Goal: Task Accomplishment & Management: Contribute content

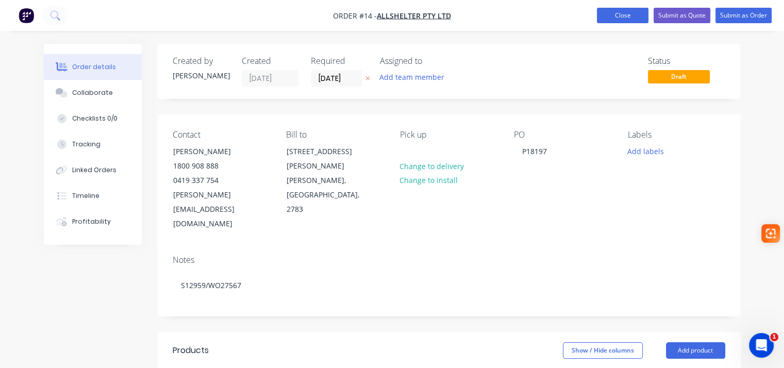
click at [621, 18] on button "Close" at bounding box center [623, 15] width 52 height 15
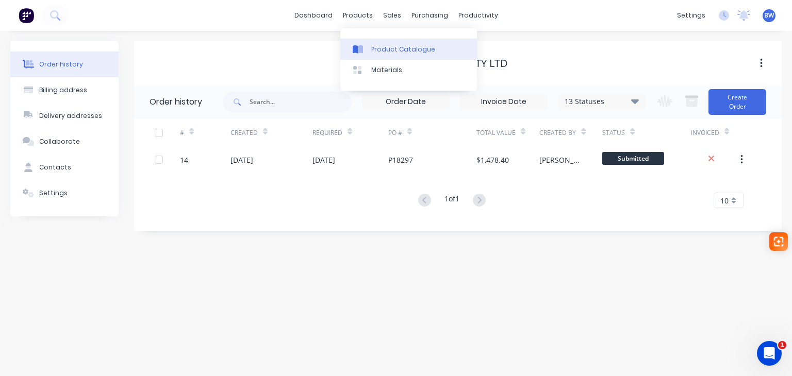
click at [378, 51] on div "Product Catalogue" at bounding box center [403, 49] width 64 height 9
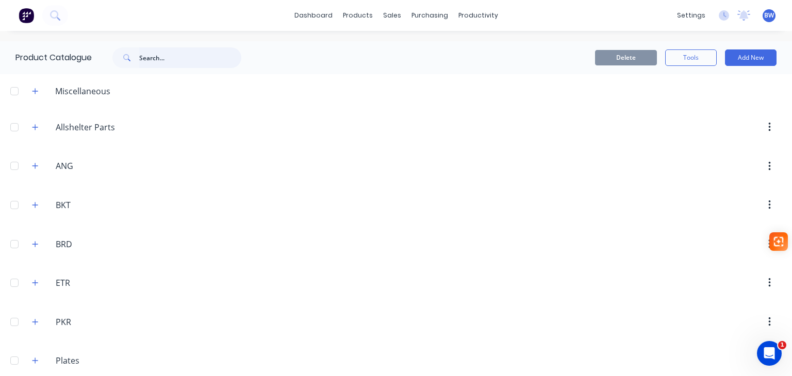
click at [162, 57] on input "text" at bounding box center [190, 57] width 102 height 21
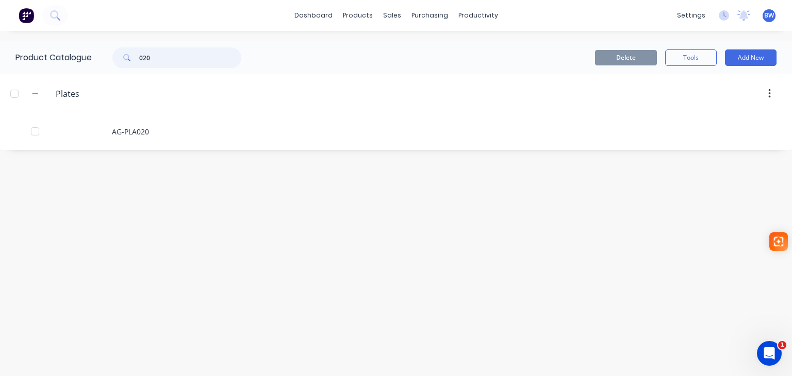
click at [158, 54] on input "020" at bounding box center [190, 57] width 102 height 21
drag, startPoint x: 158, startPoint y: 54, endPoint x: 136, endPoint y: 58, distance: 21.9
click at [136, 58] on div "027" at bounding box center [176, 57] width 129 height 21
drag, startPoint x: 163, startPoint y: 52, endPoint x: 132, endPoint y: 56, distance: 31.2
click at [132, 56] on div "101" at bounding box center [176, 57] width 129 height 21
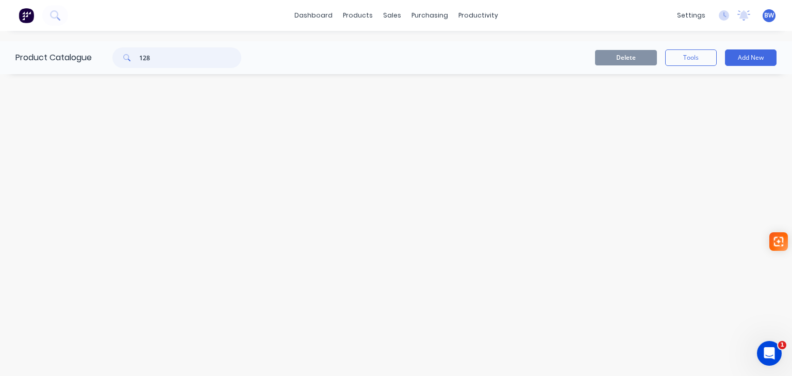
type input "128"
click at [748, 59] on button "Add New" at bounding box center [751, 57] width 52 height 16
click at [704, 108] on div "Product" at bounding box center [726, 104] width 79 height 15
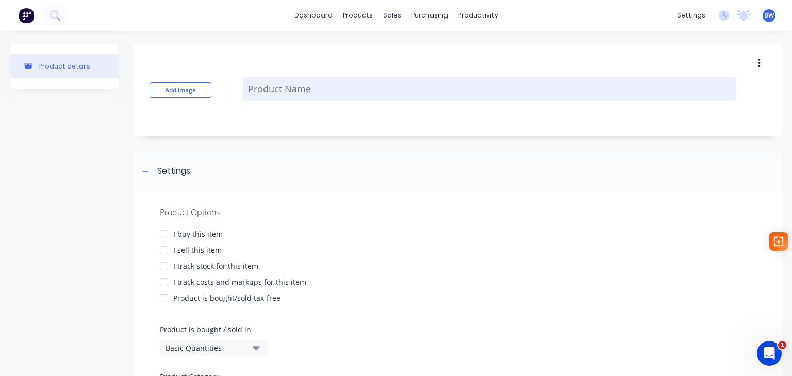
click at [278, 93] on textarea at bounding box center [489, 89] width 493 height 24
type textarea "x"
type textarea "A"
type textarea "x"
type textarea "AG"
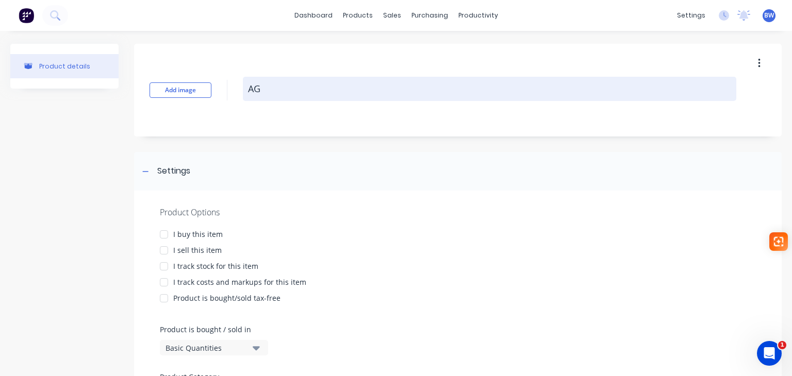
type textarea "x"
type textarea "AG-"
type textarea "x"
type textarea "AG-P"
type textarea "x"
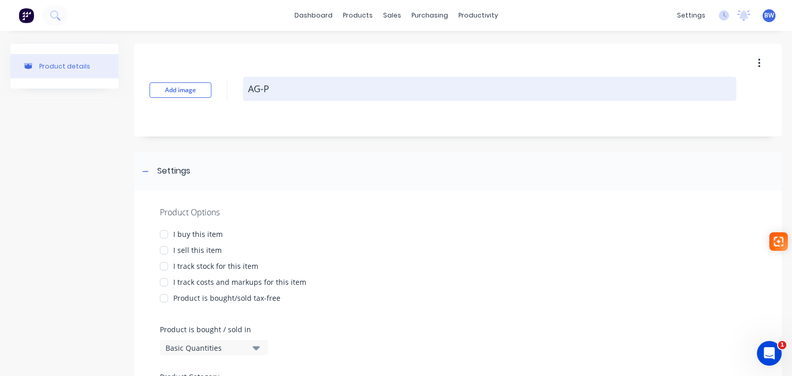
type textarea "AG-PL"
type textarea "x"
type textarea "AG-PLA"
type textarea "x"
type textarea "AG-PLA1"
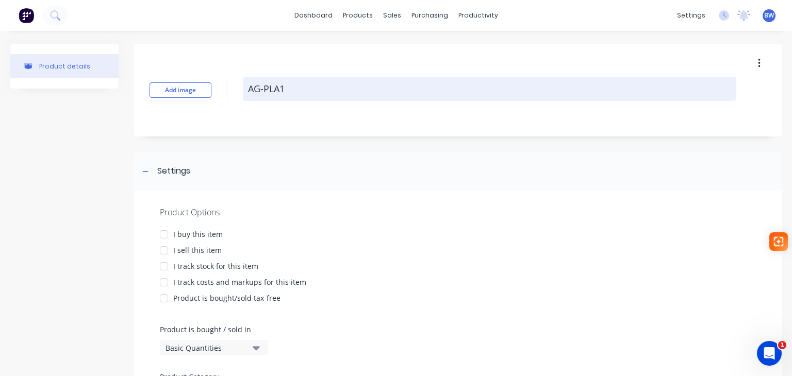
type textarea "x"
type textarea "AG-PLA12"
type textarea "x"
type textarea "AG-PLA128"
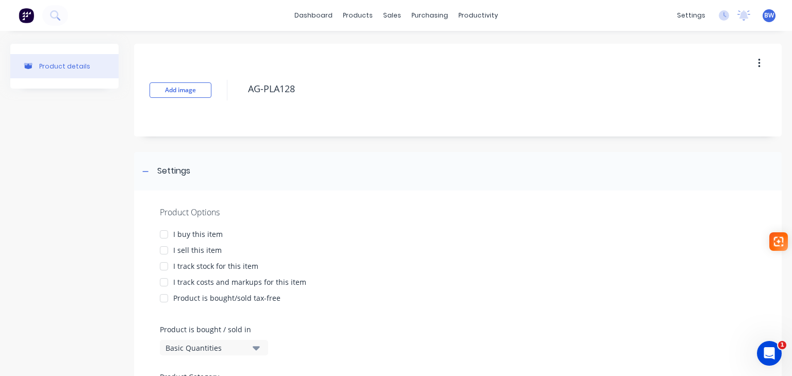
click at [161, 232] on div at bounding box center [164, 234] width 21 height 21
click at [163, 250] on div at bounding box center [164, 250] width 21 height 21
click at [161, 268] on div at bounding box center [164, 266] width 21 height 21
click at [161, 280] on div at bounding box center [164, 282] width 21 height 21
type textarea "x"
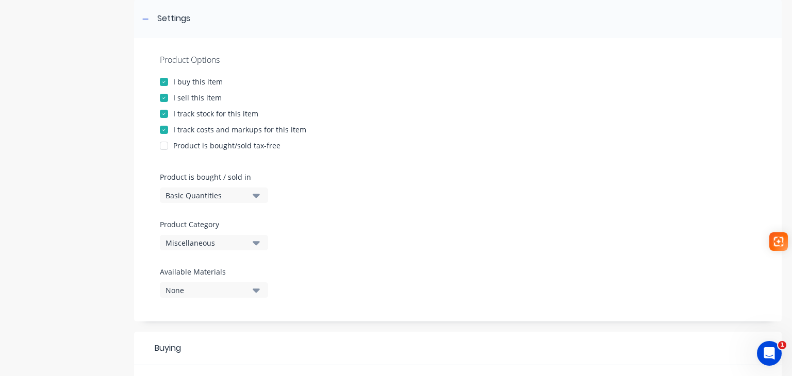
scroll to position [155, 0]
type textarea "AG-PLA128"
type textarea "x"
type textarea "AG-PLA128"
click at [227, 244] on div "Miscellaneous" at bounding box center [206, 241] width 82 height 11
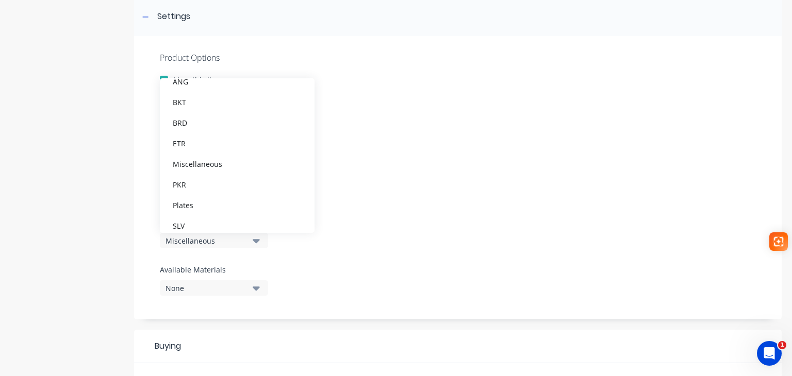
scroll to position [113, 0]
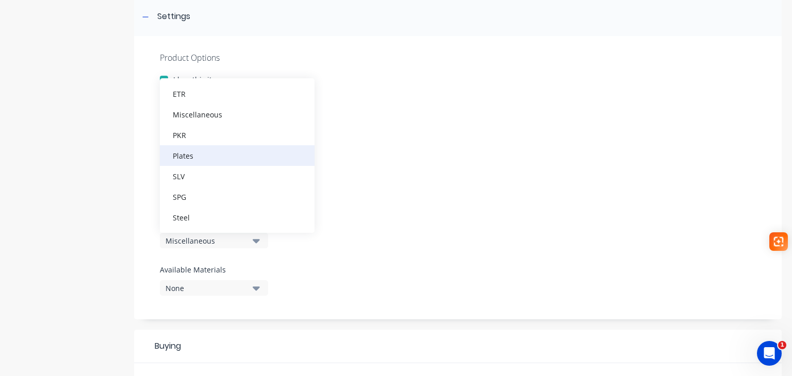
click at [194, 160] on div "Plates" at bounding box center [237, 155] width 155 height 21
type textarea "x"
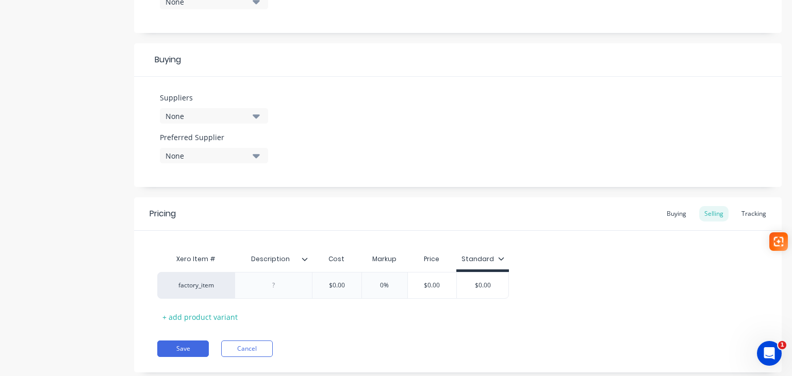
scroll to position [465, 0]
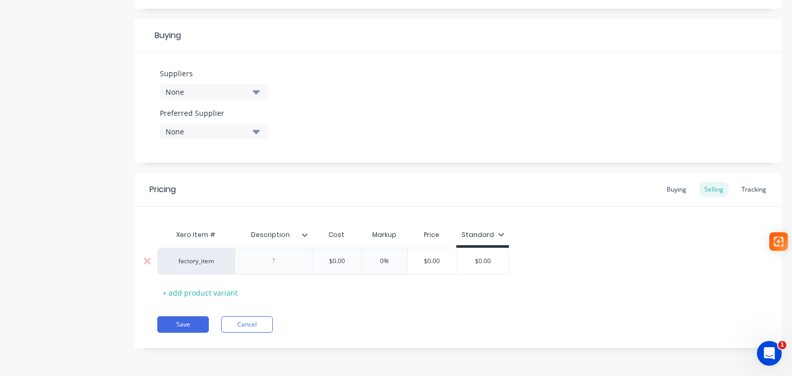
click at [279, 262] on div at bounding box center [274, 261] width 52 height 13
click at [190, 324] on button "Save" at bounding box center [183, 324] width 52 height 16
type textarea "x"
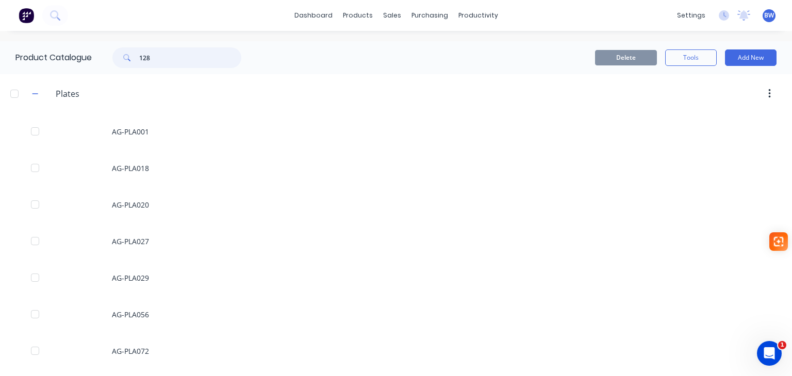
click at [157, 58] on input "128" at bounding box center [190, 57] width 102 height 21
type input "129"
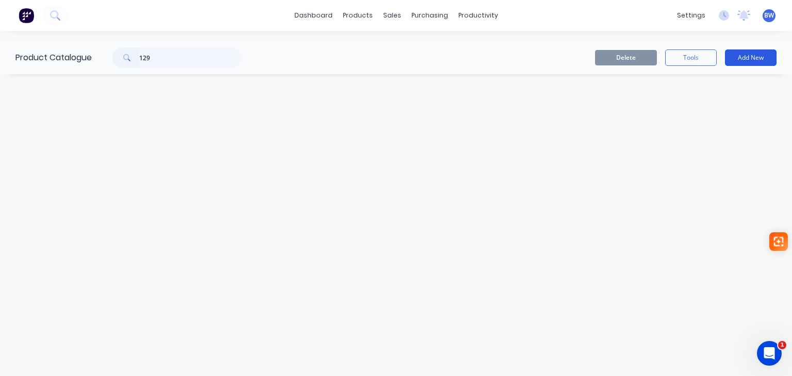
click at [758, 56] on button "Add New" at bounding box center [751, 57] width 52 height 16
click at [708, 99] on div "Product" at bounding box center [726, 104] width 79 height 15
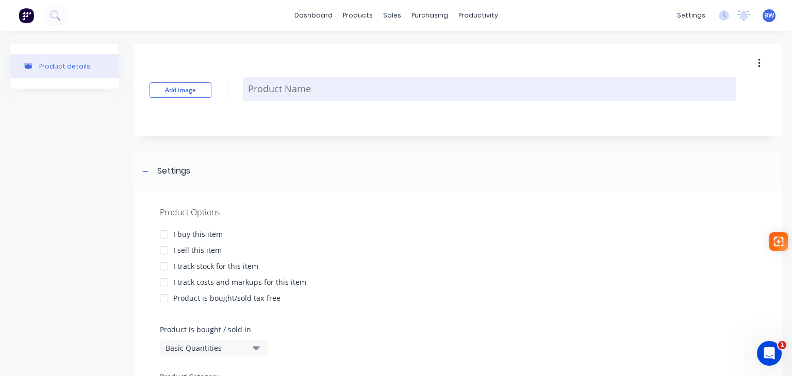
click at [284, 89] on textarea at bounding box center [489, 89] width 493 height 24
type textarea "x"
type textarea "A"
type textarea "x"
type textarea "AG"
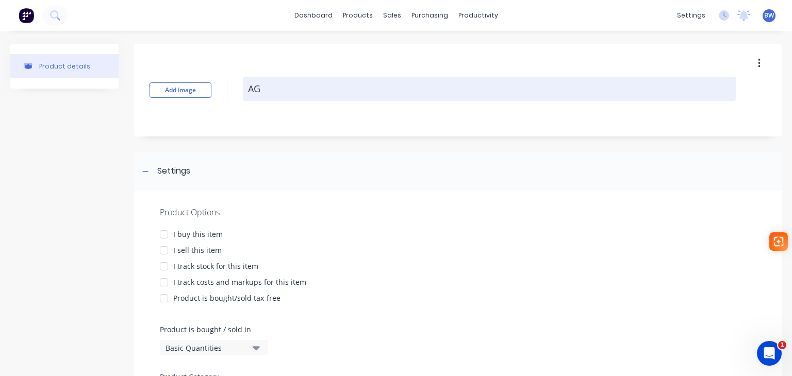
type textarea "x"
type textarea "AG-"
type textarea "x"
type textarea "AG-P"
type textarea "x"
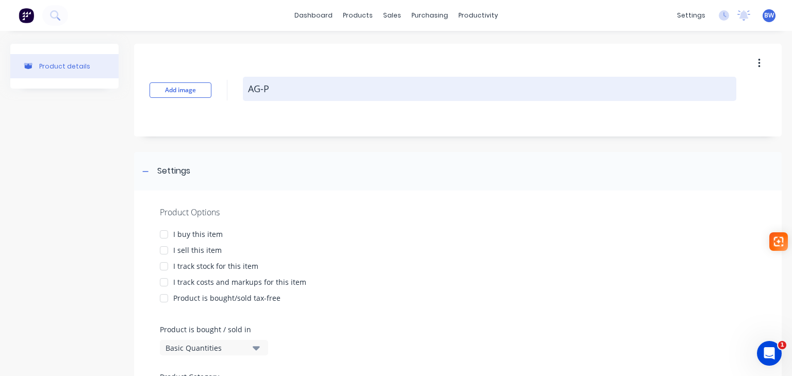
type textarea "AG-PL"
type textarea "x"
type textarea "AG-PLA"
type textarea "x"
type textarea "AG-PLA1"
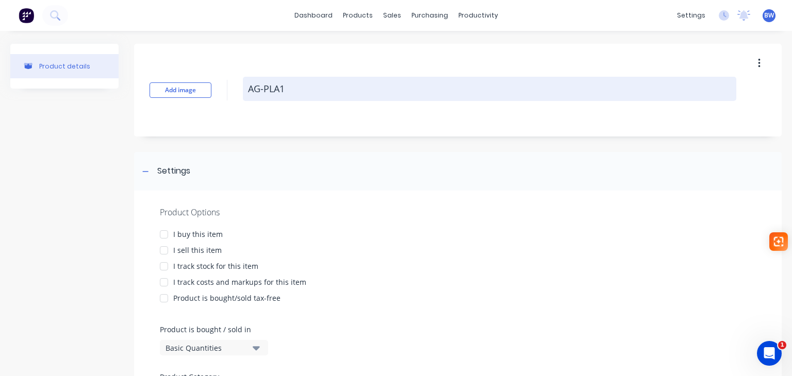
type textarea "x"
type textarea "AG-PLA12"
type textarea "x"
type textarea "AG-PLA129"
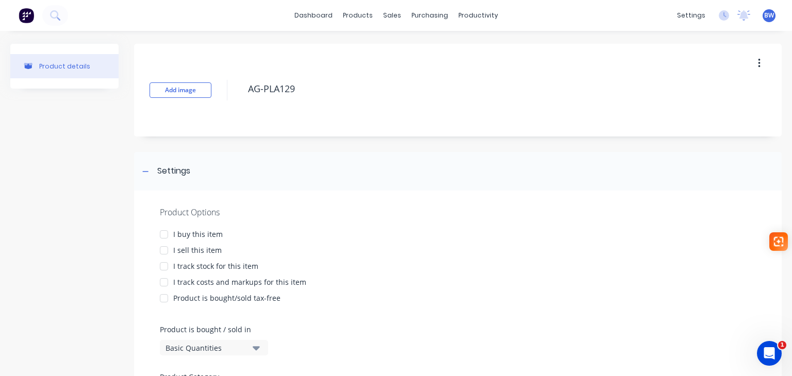
click at [164, 232] on div at bounding box center [164, 234] width 21 height 21
click at [164, 250] on div at bounding box center [164, 250] width 21 height 21
click at [164, 266] on div at bounding box center [164, 266] width 21 height 21
click at [165, 280] on div at bounding box center [164, 282] width 21 height 21
type textarea "x"
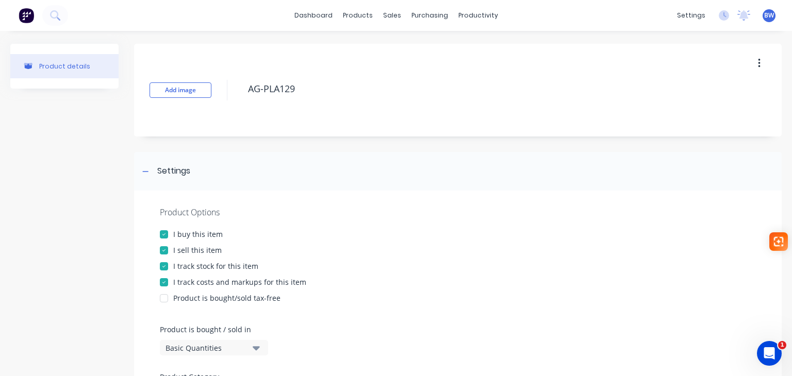
scroll to position [258, 0]
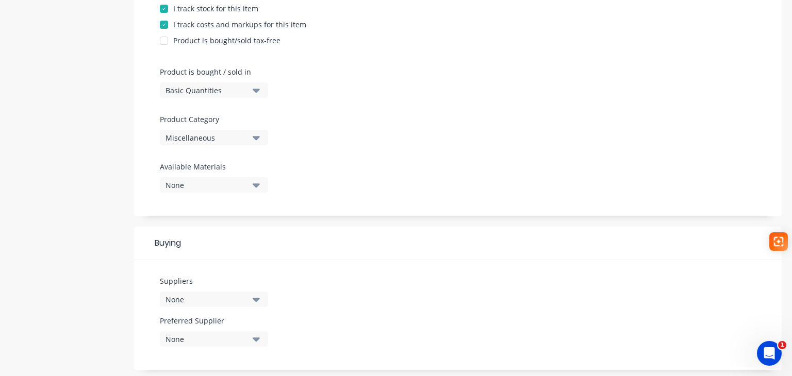
type textarea "AG-PLA129"
type textarea "x"
type textarea "AG-PLA129"
click at [208, 139] on div "Miscellaneous" at bounding box center [206, 137] width 82 height 11
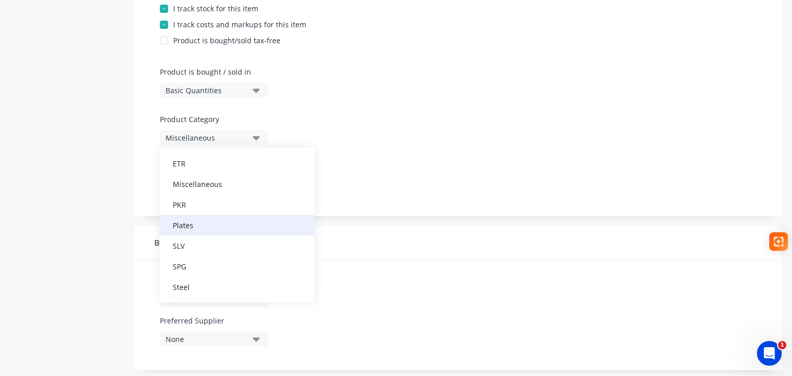
click at [191, 228] on div "Plates" at bounding box center [237, 225] width 155 height 21
type textarea "x"
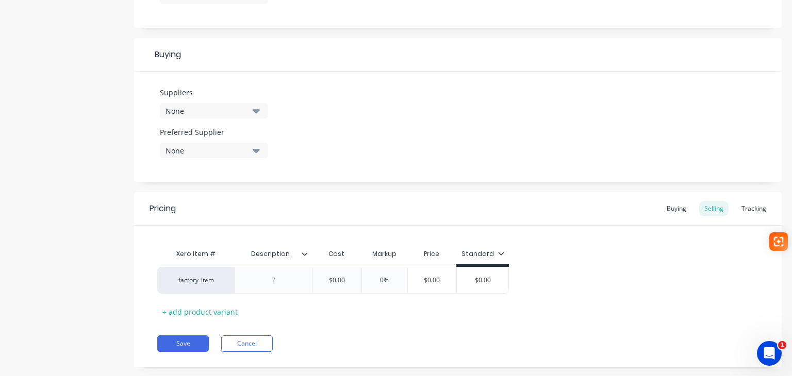
scroll to position [465, 0]
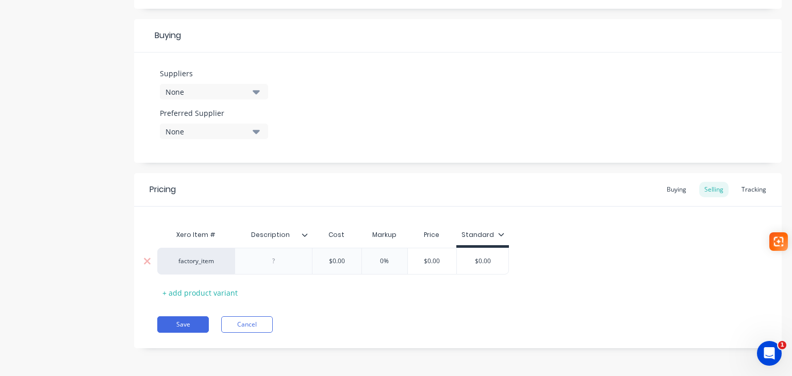
click at [276, 261] on div at bounding box center [274, 261] width 52 height 13
click at [186, 322] on button "Save" at bounding box center [183, 324] width 52 height 16
type textarea "x"
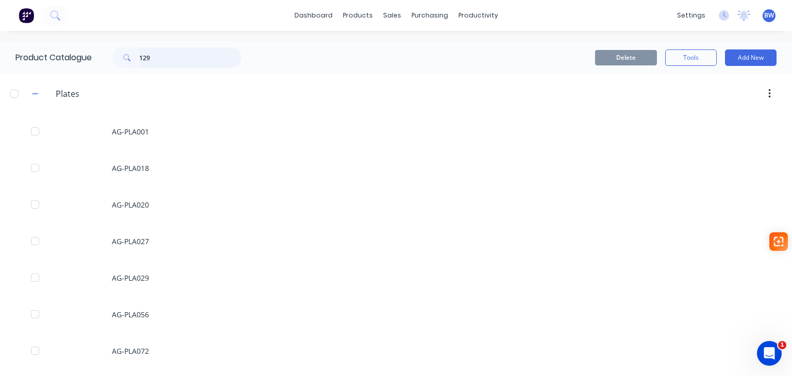
click at [97, 61] on div "129" at bounding box center [174, 57] width 165 height 21
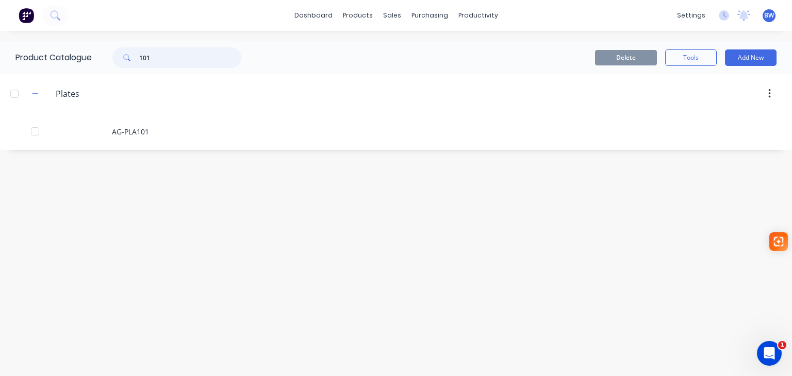
drag, startPoint x: 159, startPoint y: 58, endPoint x: 132, endPoint y: 57, distance: 27.4
click at [132, 57] on div "101" at bounding box center [176, 57] width 129 height 21
drag, startPoint x: 148, startPoint y: 58, endPoint x: 107, endPoint y: 53, distance: 41.0
click at [121, 54] on div "128" at bounding box center [176, 57] width 129 height 21
drag, startPoint x: 153, startPoint y: 52, endPoint x: 122, endPoint y: 58, distance: 31.4
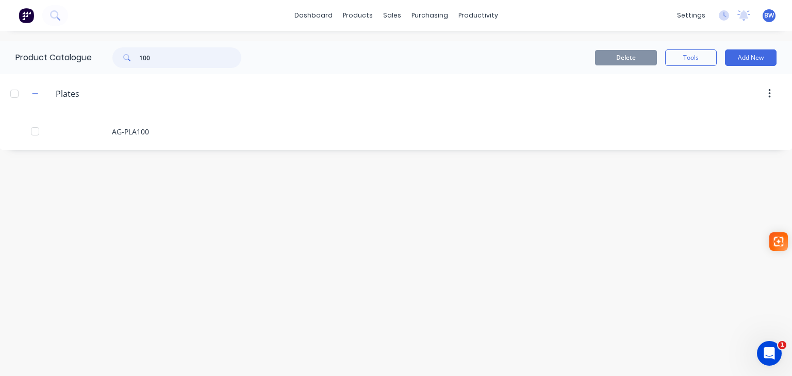
click at [122, 58] on div "100" at bounding box center [176, 57] width 129 height 21
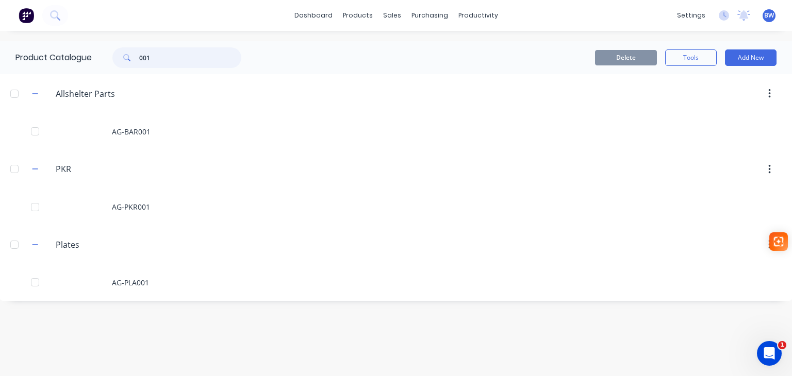
drag, startPoint x: 159, startPoint y: 58, endPoint x: 108, endPoint y: 56, distance: 50.5
click at [108, 56] on div "001" at bounding box center [171, 57] width 139 height 21
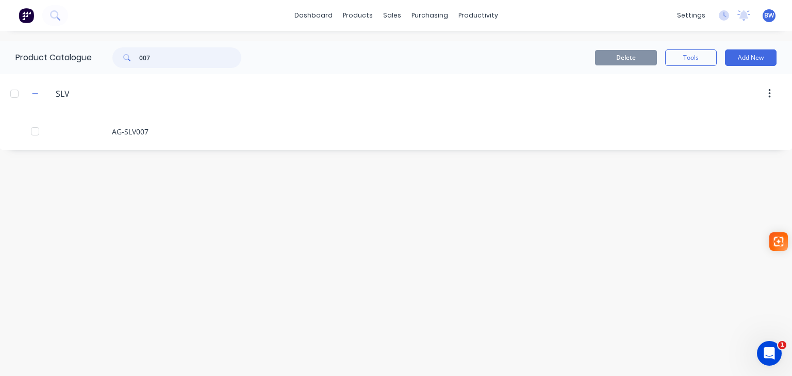
drag, startPoint x: 149, startPoint y: 56, endPoint x: 132, endPoint y: 57, distance: 16.6
click at [132, 57] on div "007" at bounding box center [176, 57] width 129 height 21
type input "127"
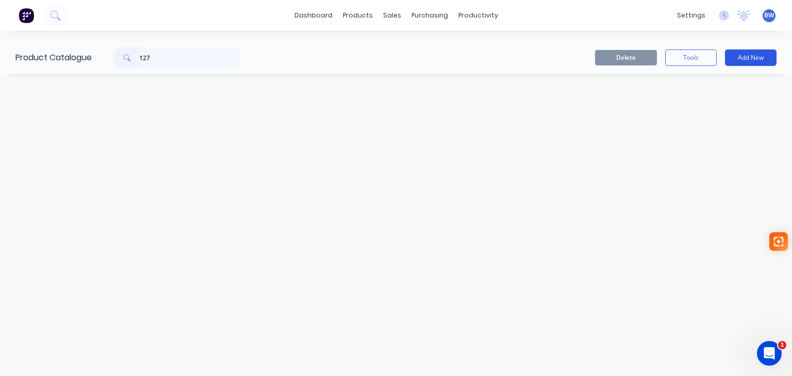
click at [754, 58] on button "Add New" at bounding box center [751, 57] width 52 height 16
click at [711, 104] on div "Product" at bounding box center [726, 104] width 79 height 15
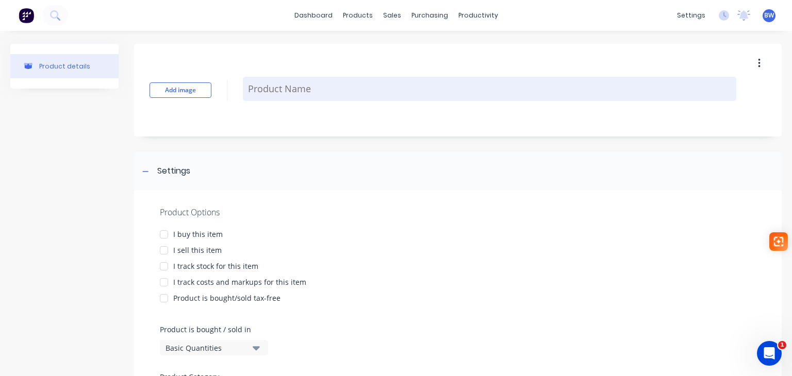
click at [267, 92] on textarea at bounding box center [489, 89] width 493 height 24
type textarea "x"
type textarea "A"
type textarea "x"
type textarea "AG"
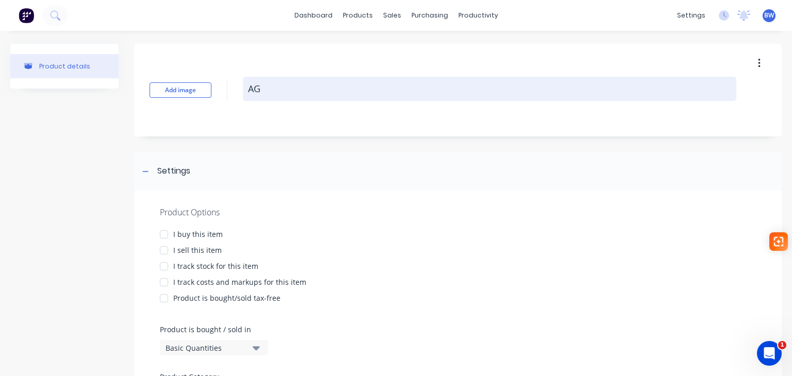
type textarea "x"
type textarea "AG="
type textarea "x"
type textarea "AG"
type textarea "x"
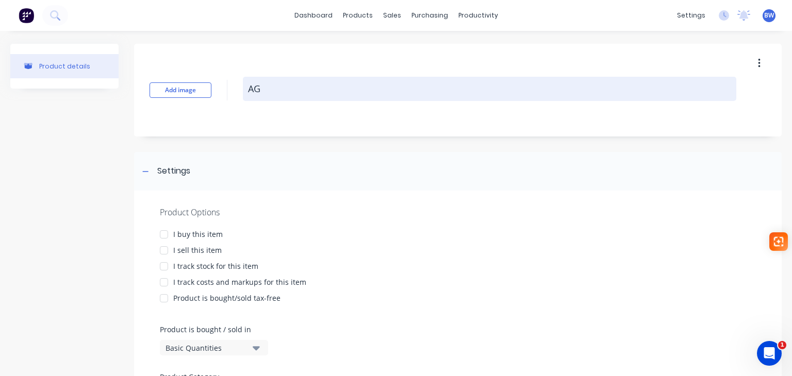
type textarea "AG-"
type textarea "x"
type textarea "AG-P"
type textarea "x"
type textarea "AG-PL"
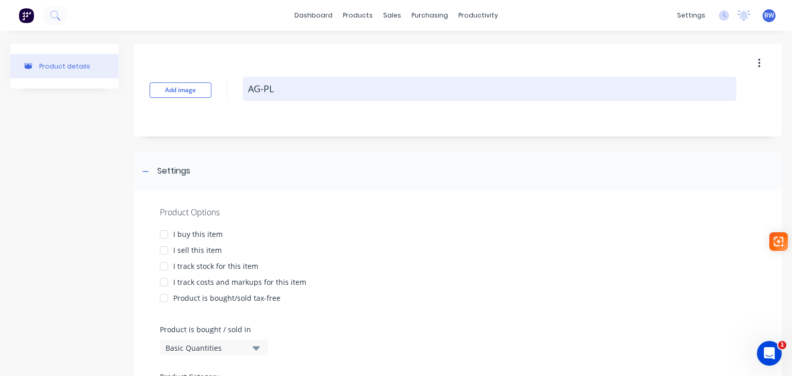
type textarea "x"
type textarea "AG-PLA"
type textarea "x"
type textarea "AG-PLA1"
type textarea "x"
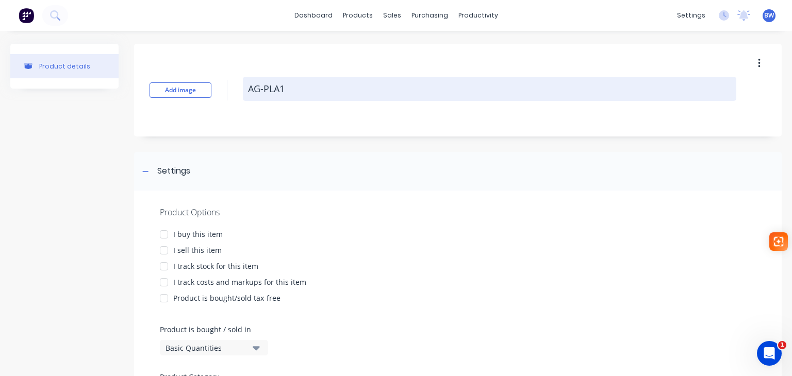
type textarea "AG-PLA12"
type textarea "x"
type textarea "AG-PLA127"
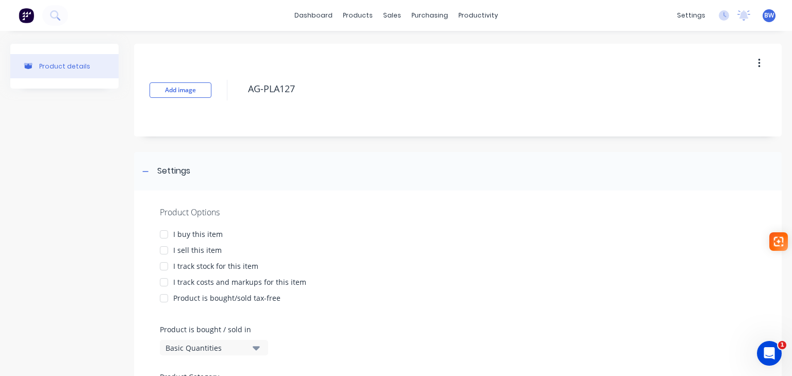
click at [161, 233] on div at bounding box center [164, 234] width 21 height 21
click at [162, 247] on div at bounding box center [164, 250] width 21 height 21
click at [163, 266] on div at bounding box center [164, 266] width 21 height 21
click at [170, 283] on div at bounding box center [164, 282] width 21 height 21
type textarea "x"
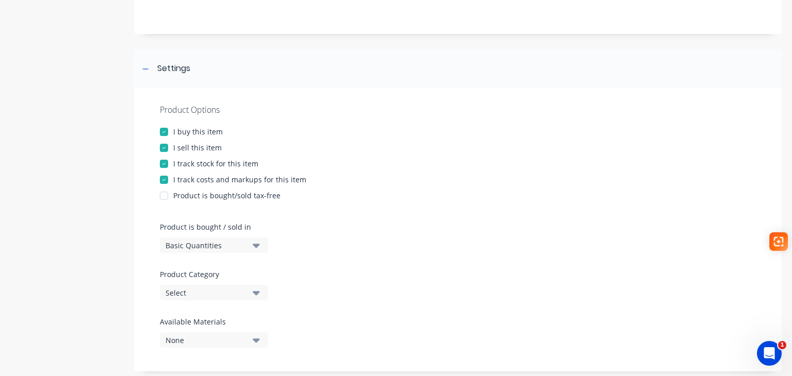
scroll to position [206, 0]
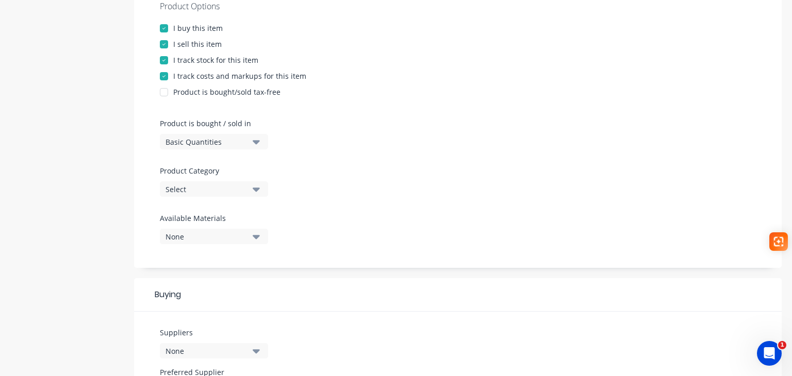
type textarea "AG-PLA127"
type textarea "x"
type textarea "AG-PLA127"
click at [198, 187] on div "Select" at bounding box center [206, 189] width 82 height 11
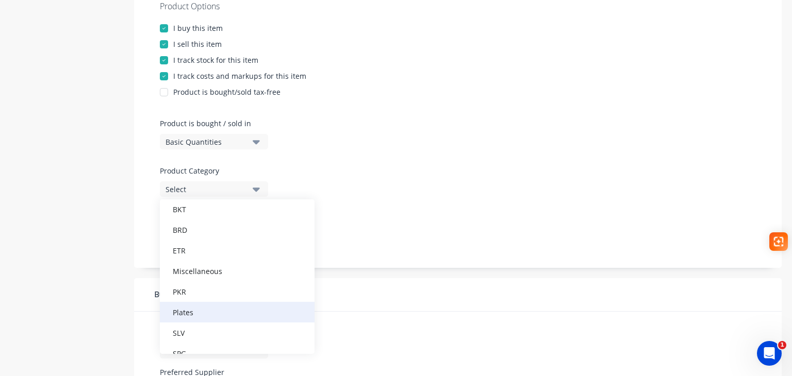
scroll to position [113, 0]
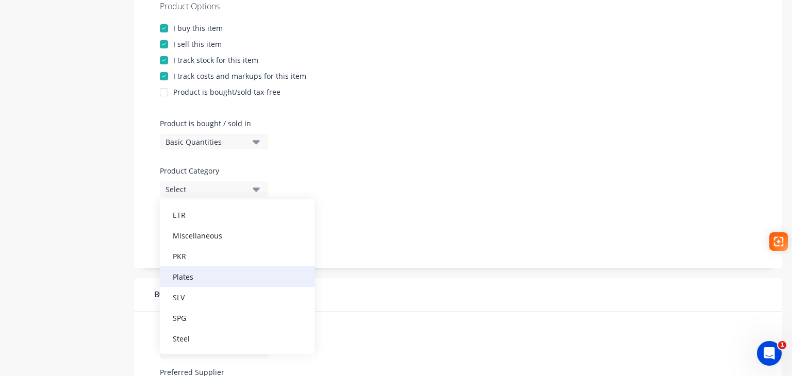
click at [194, 277] on div "Plates" at bounding box center [237, 276] width 155 height 21
type textarea "x"
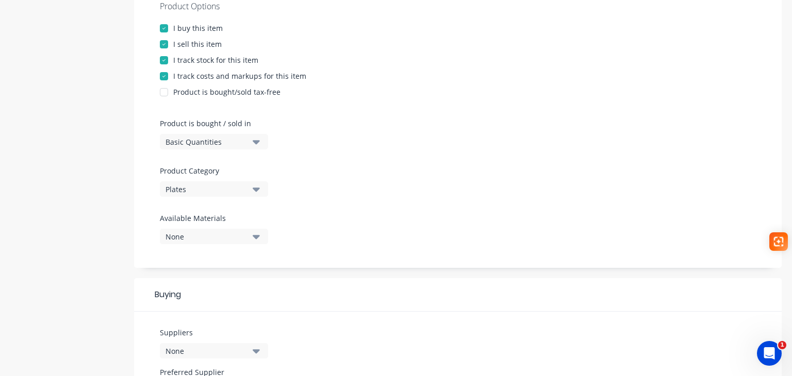
scroll to position [412, 0]
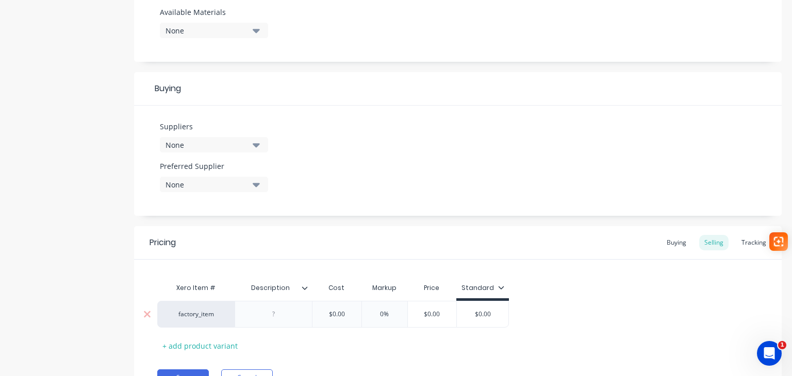
click at [265, 311] on div at bounding box center [274, 314] width 52 height 13
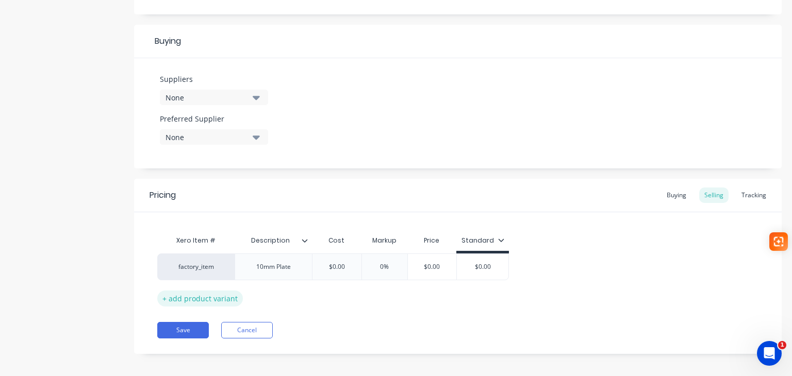
scroll to position [465, 0]
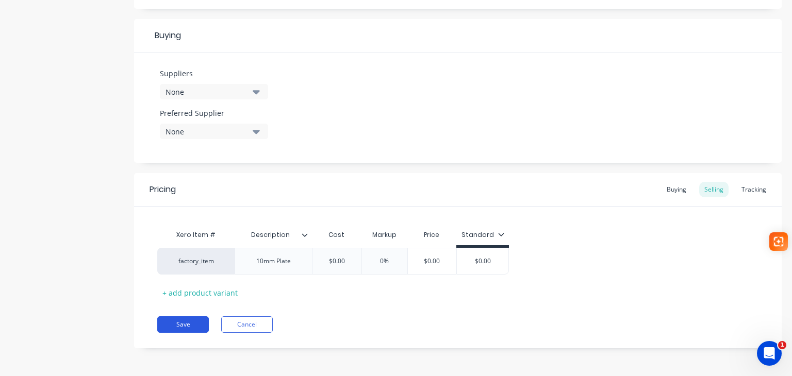
click at [195, 322] on button "Save" at bounding box center [183, 324] width 52 height 16
type textarea "x"
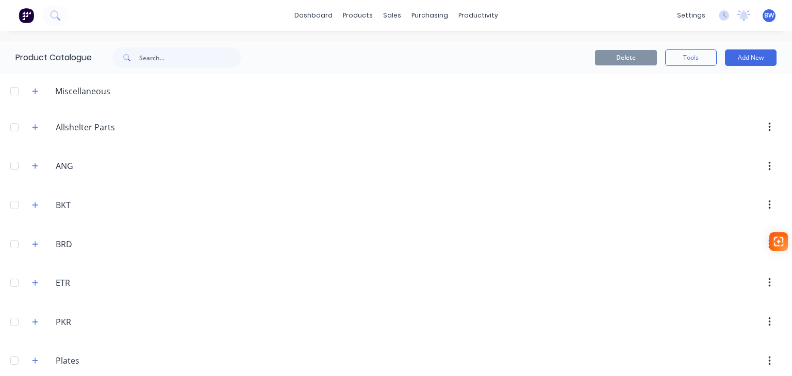
scroll to position [129, 0]
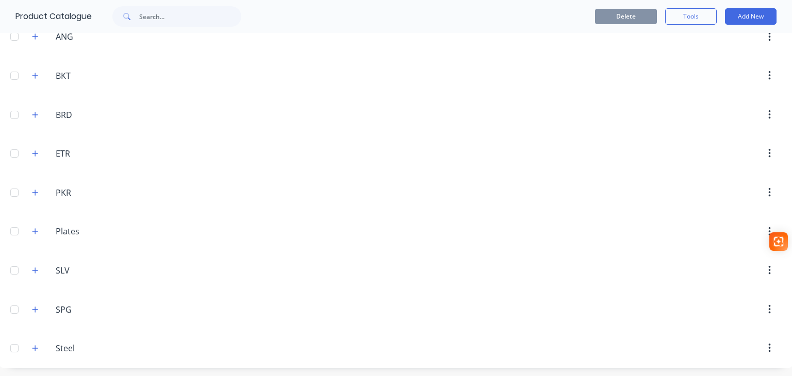
click at [86, 242] on header "Plates Plates" at bounding box center [396, 231] width 792 height 39
click at [32, 231] on icon "button" at bounding box center [35, 231] width 6 height 7
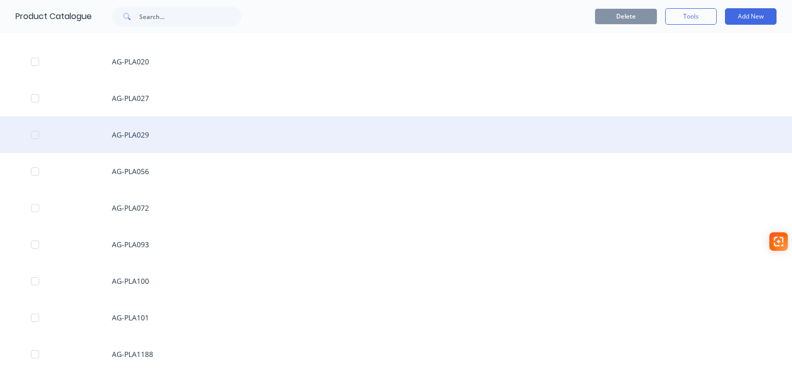
scroll to position [387, 0]
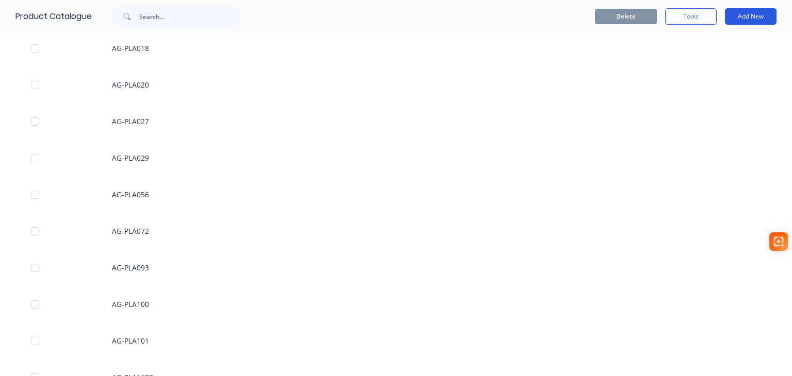
click at [756, 10] on button "Add New" at bounding box center [751, 16] width 52 height 16
click at [693, 65] on div "Product" at bounding box center [726, 63] width 79 height 15
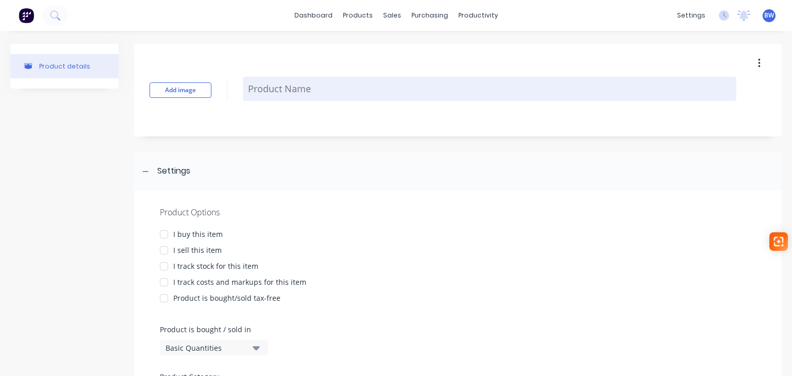
click at [323, 89] on textarea at bounding box center [489, 89] width 493 height 24
type textarea "x"
type textarea "A"
type textarea "x"
type textarea "AG"
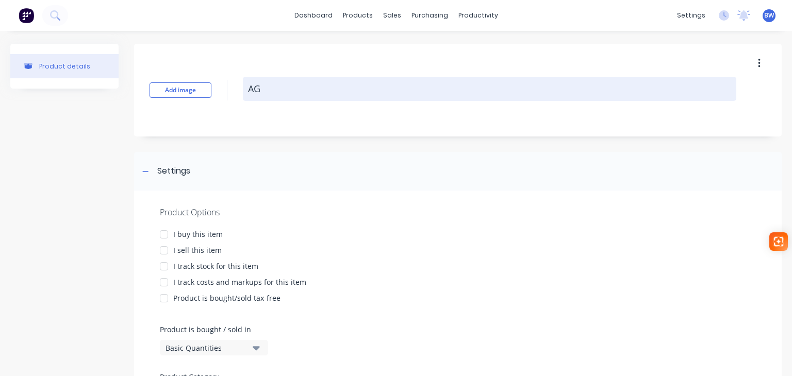
type textarea "x"
type textarea "AG-"
type textarea "x"
type textarea "AG-P"
type textarea "x"
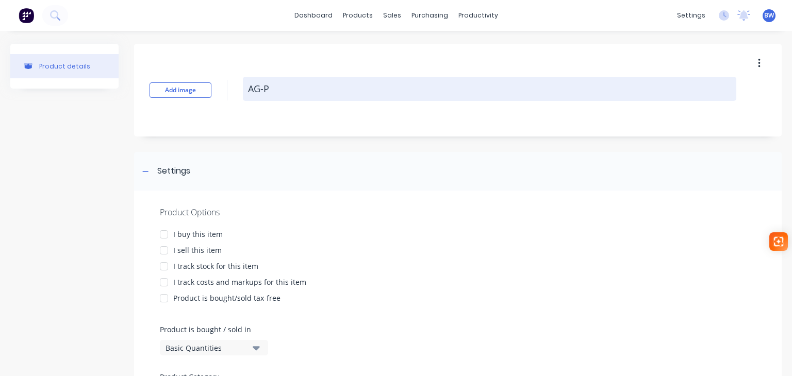
type textarea "AG-PL"
type textarea "x"
type textarea "AG-PLA"
type textarea "x"
type textarea "AG-PLA0"
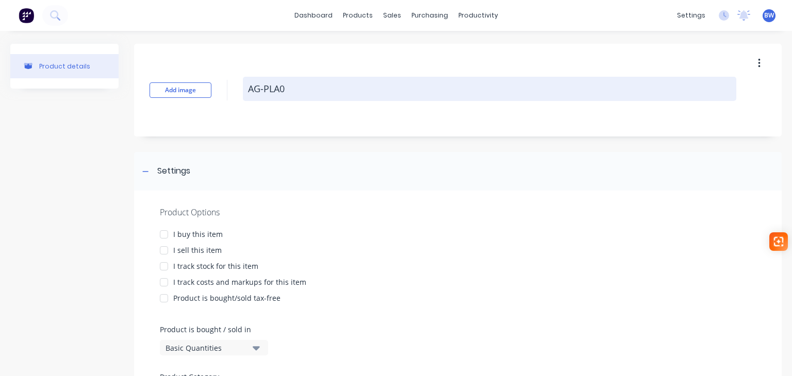
type textarea "x"
type textarea "AG-PLA02"
type textarea "x"
type textarea "AG-PLA028"
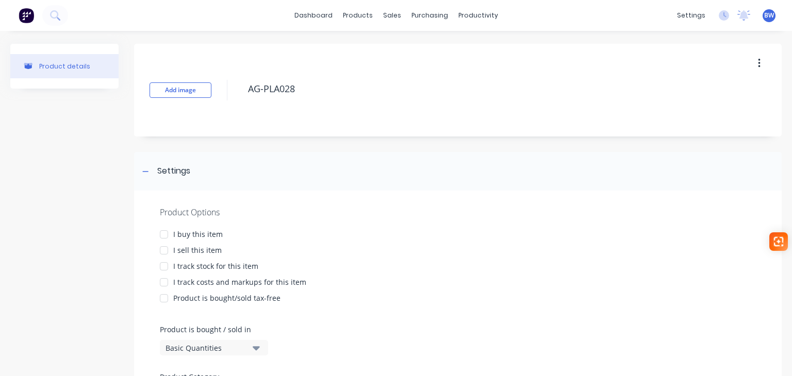
click at [164, 233] on div at bounding box center [164, 234] width 21 height 21
click at [163, 250] on div at bounding box center [164, 250] width 21 height 21
click at [163, 262] on div at bounding box center [164, 266] width 21 height 21
drag, startPoint x: 164, startPoint y: 280, endPoint x: 177, endPoint y: 285, distance: 13.7
click at [165, 281] on div at bounding box center [164, 282] width 21 height 21
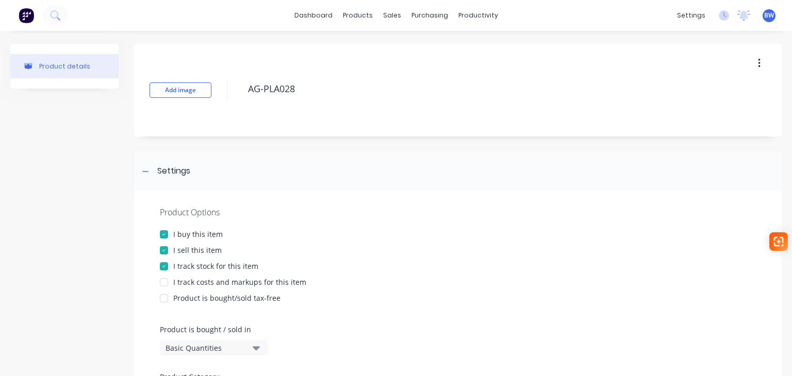
type textarea "x"
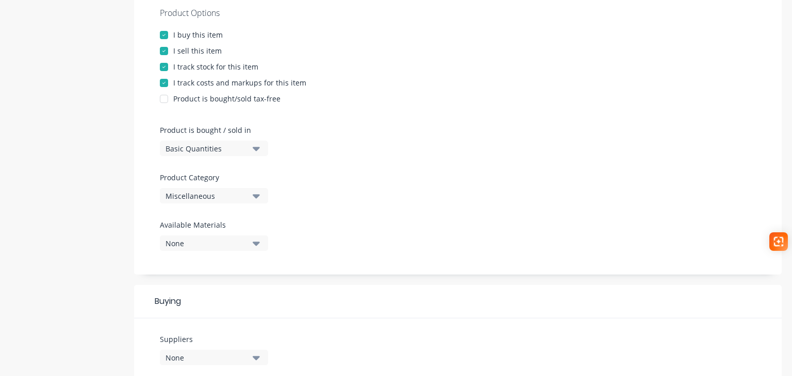
scroll to position [258, 0]
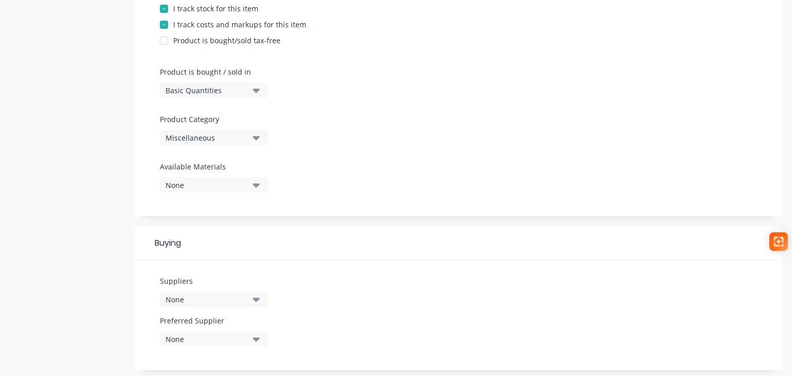
type textarea "AG-PLA028"
type textarea "x"
type textarea "AG-PLA028"
click at [190, 142] on div "Miscellaneous" at bounding box center [206, 137] width 82 height 11
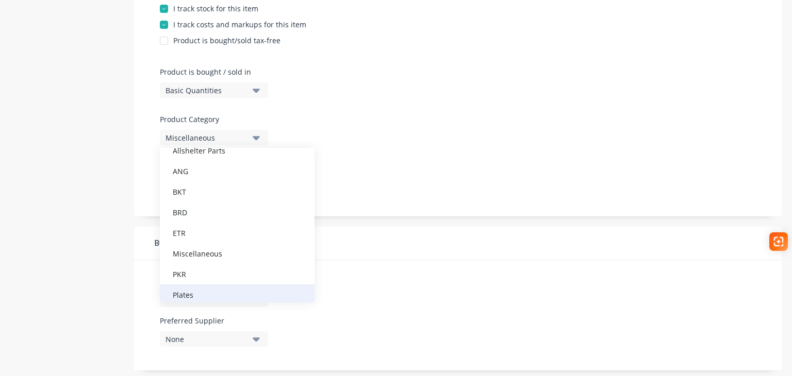
scroll to position [113, 0]
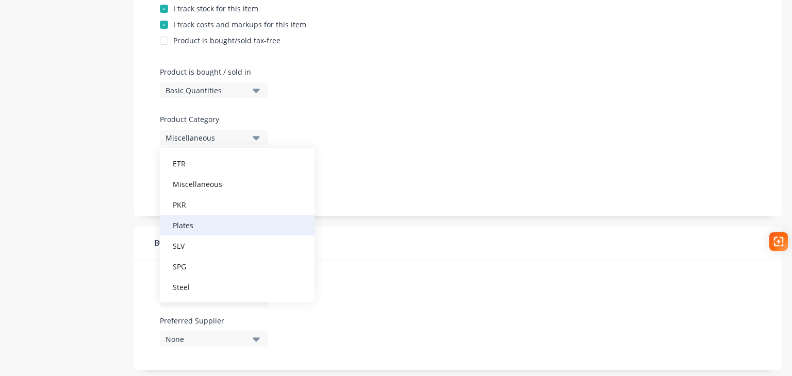
click at [206, 225] on div "Plates" at bounding box center [237, 225] width 155 height 21
type textarea "x"
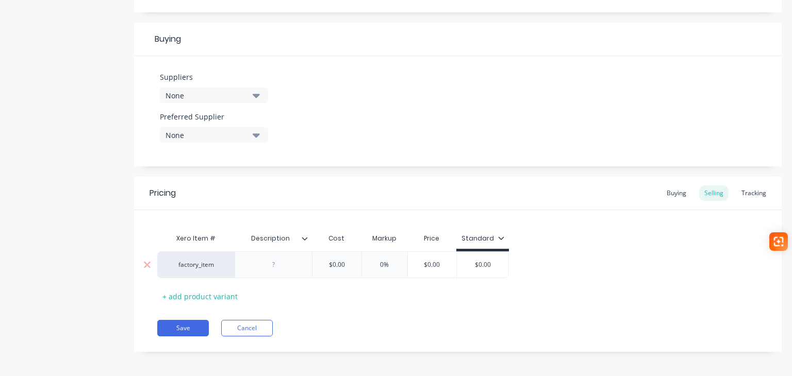
scroll to position [464, 0]
click at [276, 268] on div at bounding box center [274, 262] width 52 height 13
click at [172, 323] on button "Save" at bounding box center [183, 326] width 52 height 16
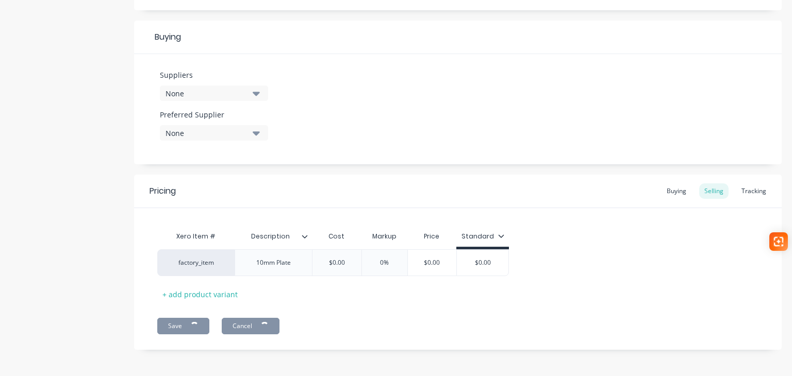
type textarea "x"
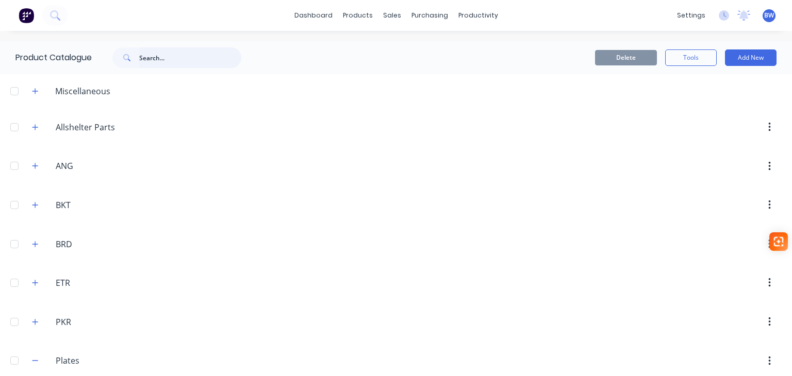
click at [181, 62] on input "text" at bounding box center [190, 57] width 102 height 21
type input "130"
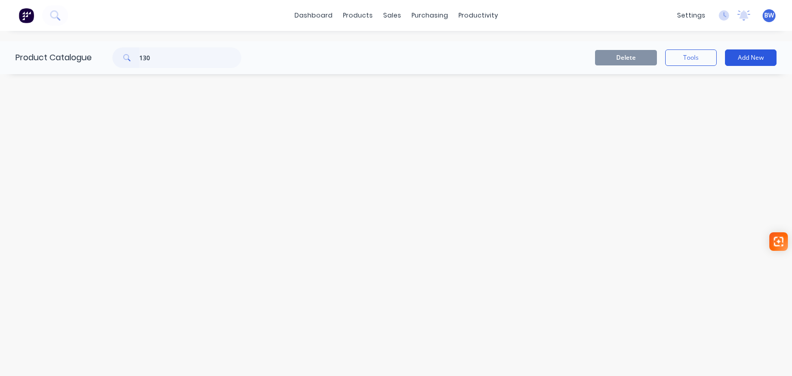
click at [759, 60] on button "Add New" at bounding box center [751, 57] width 52 height 16
click at [729, 108] on div "Product" at bounding box center [726, 104] width 79 height 15
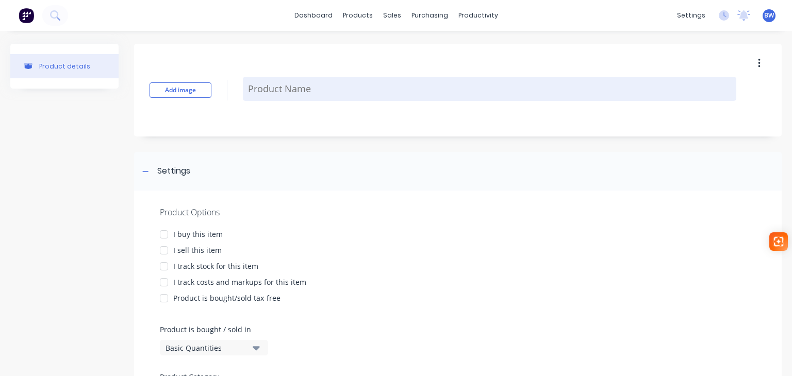
click at [321, 92] on textarea at bounding box center [489, 89] width 493 height 24
type textarea "x"
type textarea "A"
type textarea "x"
type textarea "AG"
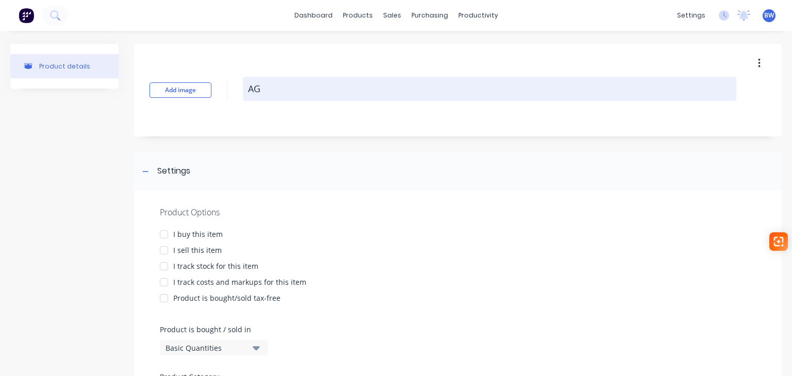
type textarea "x"
type textarea "AG-"
type textarea "x"
type textarea "AG-P"
type textarea "x"
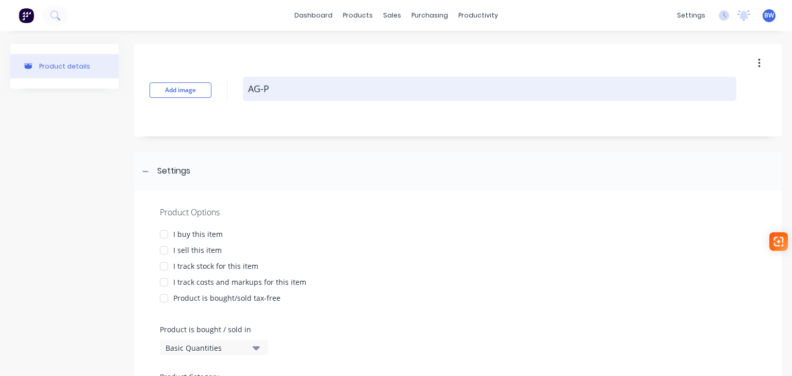
type textarea "AG-PL"
type textarea "x"
type textarea "AG-PLA"
type textarea "x"
type textarea "AG-PLA1"
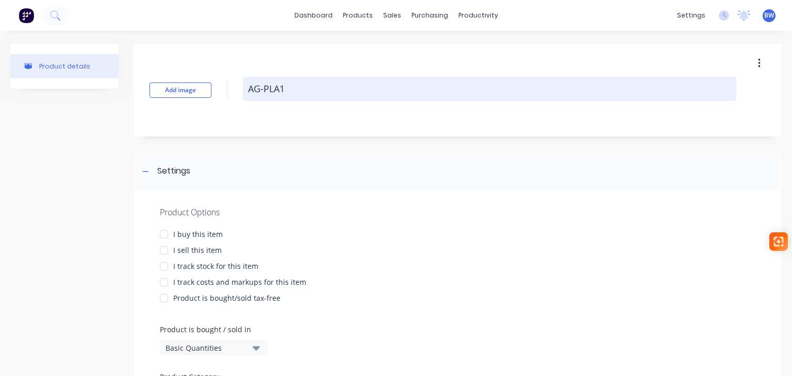
type textarea "x"
type textarea "AG-PLA13"
type textarea "x"
type textarea "AG-PLA130"
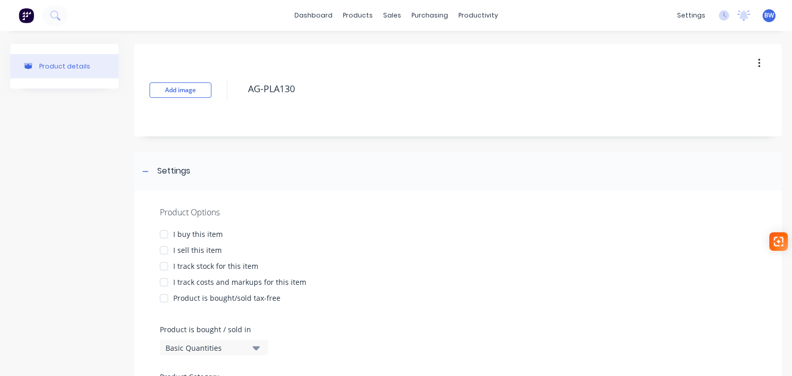
click at [163, 234] on div at bounding box center [164, 234] width 21 height 21
click at [163, 254] on div at bounding box center [164, 250] width 21 height 21
click at [163, 264] on div at bounding box center [164, 266] width 21 height 21
click at [163, 279] on div at bounding box center [164, 282] width 21 height 21
type textarea "x"
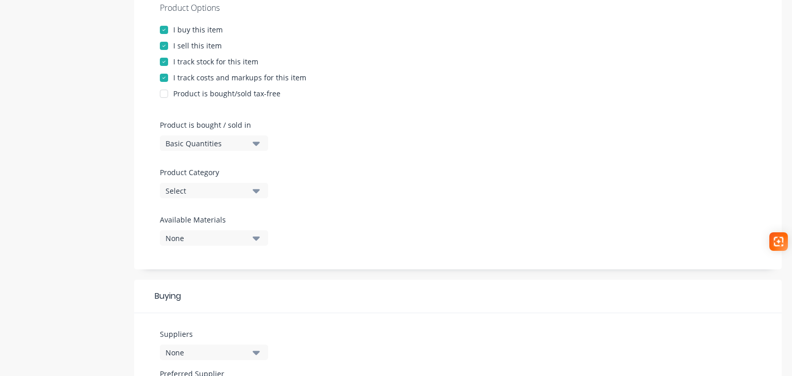
scroll to position [206, 0]
type textarea "AG-PLA130"
type textarea "x"
type textarea "AG-PLA130"
click at [210, 186] on div "Select" at bounding box center [206, 189] width 82 height 11
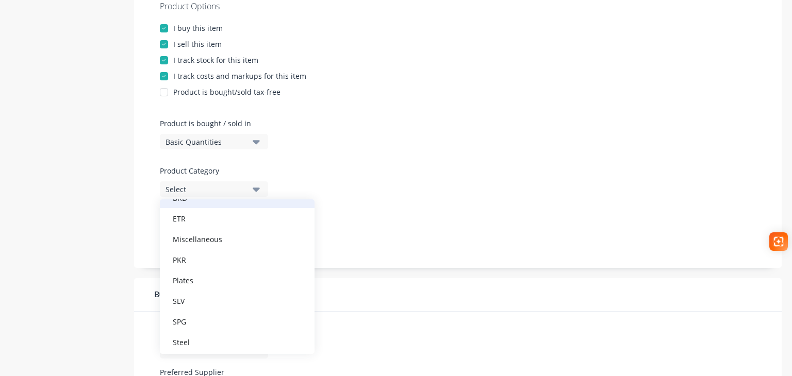
scroll to position [113, 0]
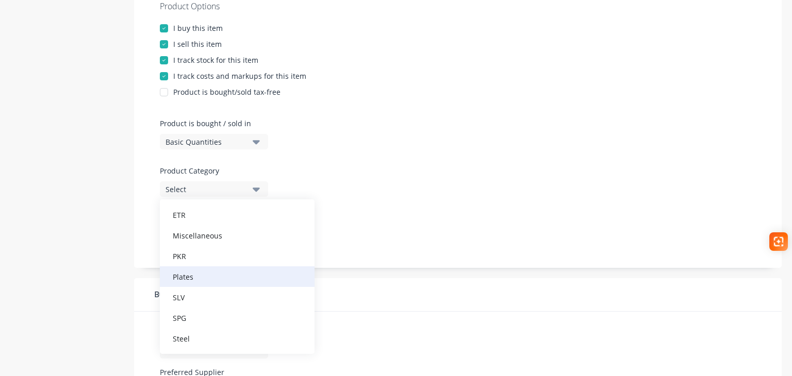
click at [206, 278] on div "Plates" at bounding box center [237, 276] width 155 height 21
type textarea "x"
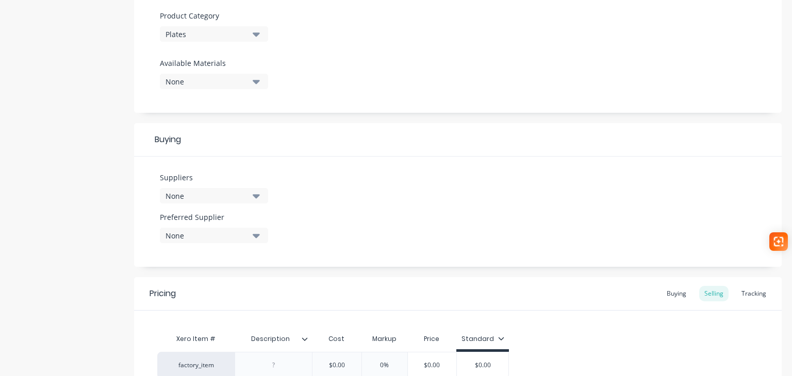
scroll to position [412, 0]
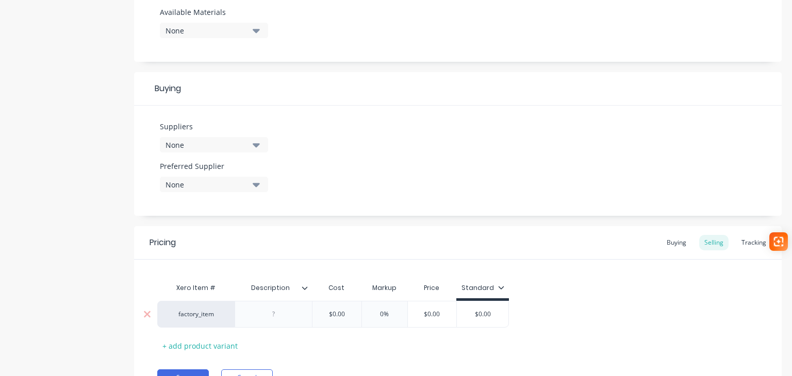
click at [274, 317] on div at bounding box center [274, 314] width 52 height 13
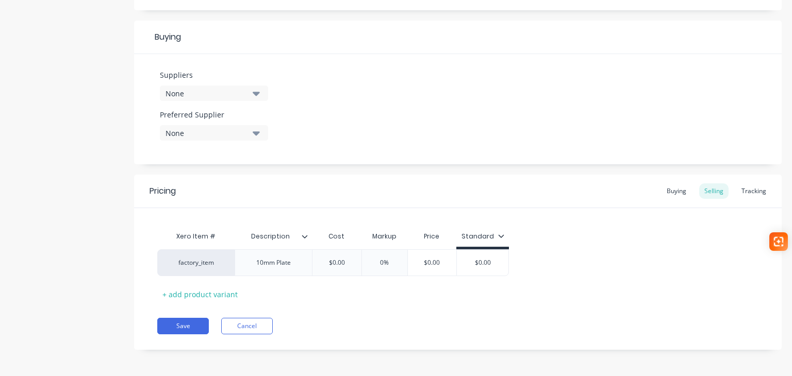
scroll to position [465, 0]
click at [177, 320] on button "Save" at bounding box center [183, 324] width 52 height 16
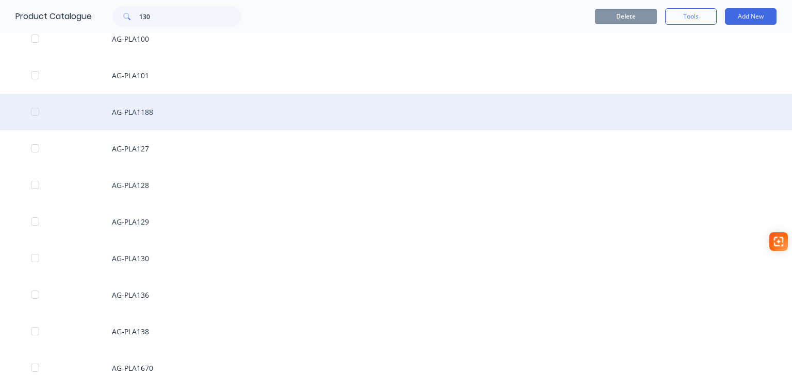
scroll to position [361, 0]
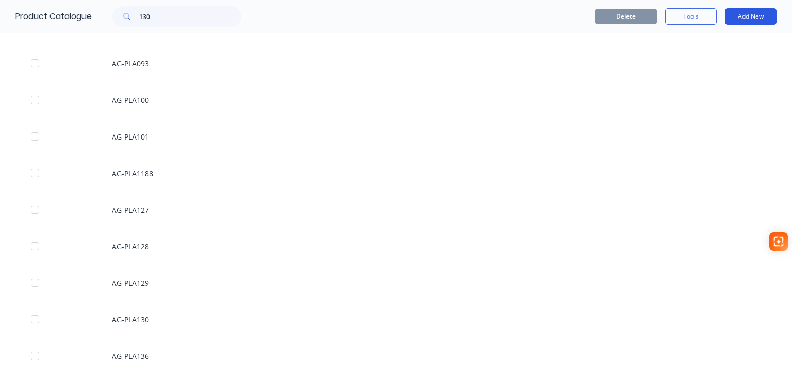
click at [747, 16] on button "Add New" at bounding box center [751, 16] width 52 height 16
click at [707, 61] on div "Product" at bounding box center [726, 63] width 79 height 15
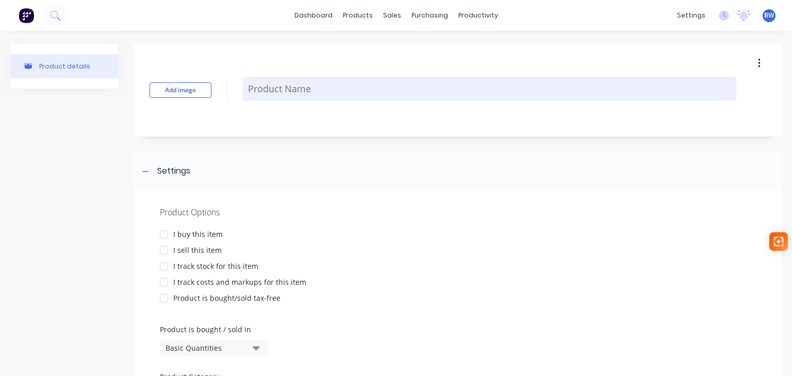
click at [321, 86] on textarea at bounding box center [489, 89] width 493 height 24
type textarea "x"
type textarea "A"
type textarea "x"
type textarea "AG"
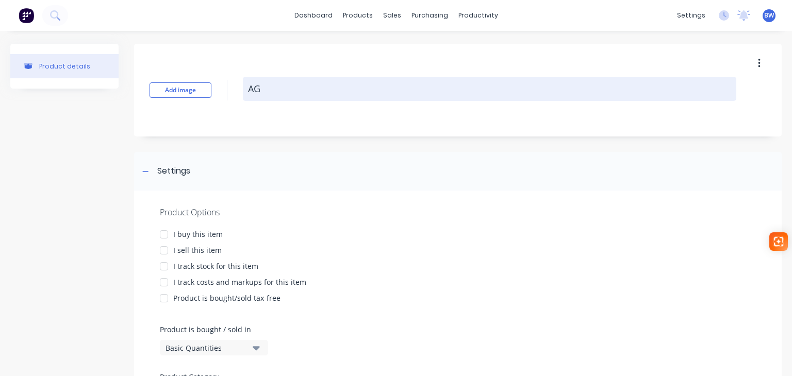
type textarea "x"
type textarea "AG-"
type textarea "x"
type textarea "AG-P"
type textarea "x"
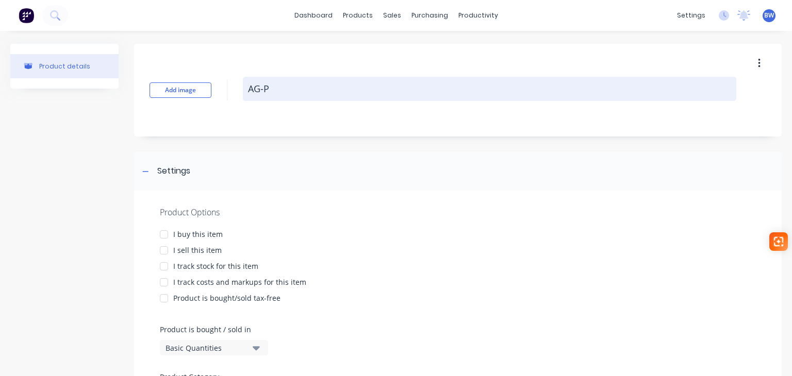
type textarea "AG-PL"
type textarea "x"
type textarea "AG-PLA"
type textarea "x"
type textarea "AG-PLA1"
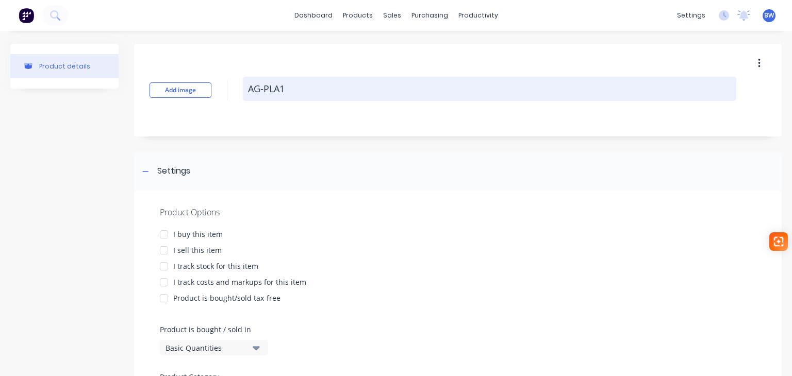
type textarea "x"
type textarea "AG-PLA10"
type textarea "x"
type textarea "AG-PLA102"
type textarea "x"
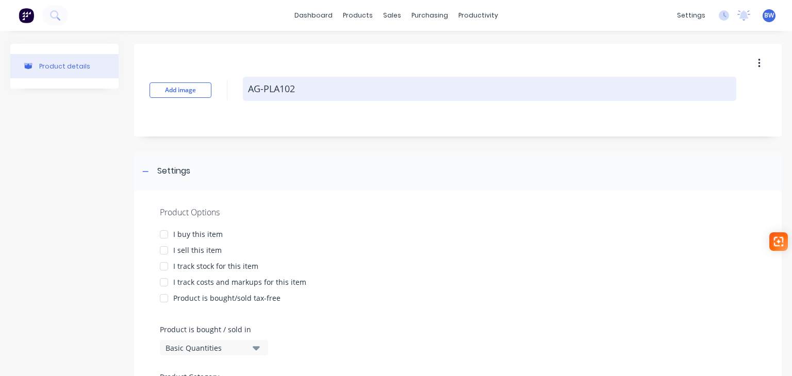
type textarea "AG-PLA1027"
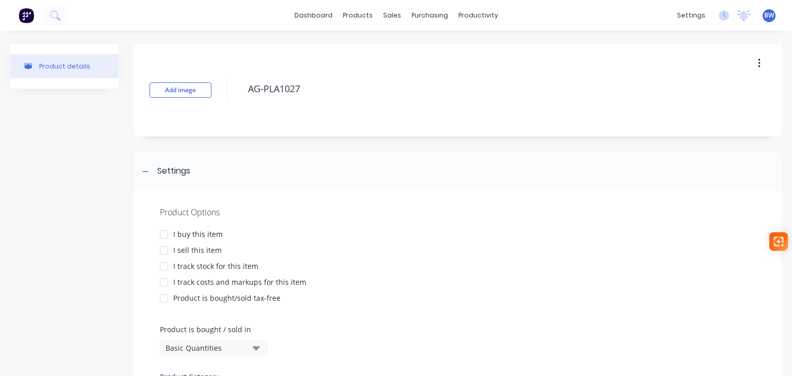
click at [164, 234] on div at bounding box center [164, 234] width 21 height 21
click at [163, 250] on div at bounding box center [164, 250] width 21 height 21
click at [165, 265] on div at bounding box center [164, 266] width 21 height 21
click at [165, 279] on div at bounding box center [164, 282] width 21 height 21
type textarea "x"
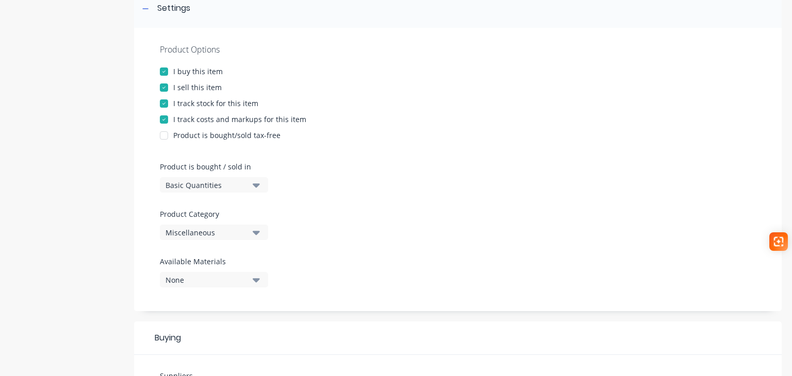
scroll to position [206, 0]
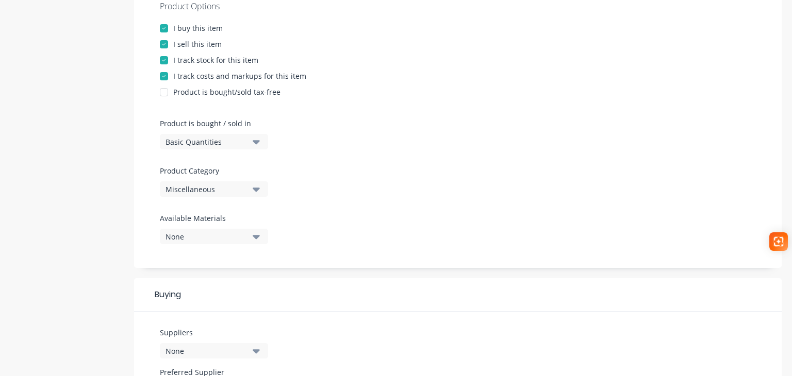
type textarea "AG-PLA1027"
type textarea "x"
type textarea "AG-PLA1027"
click at [194, 196] on button "Miscellaneous" at bounding box center [214, 188] width 108 height 15
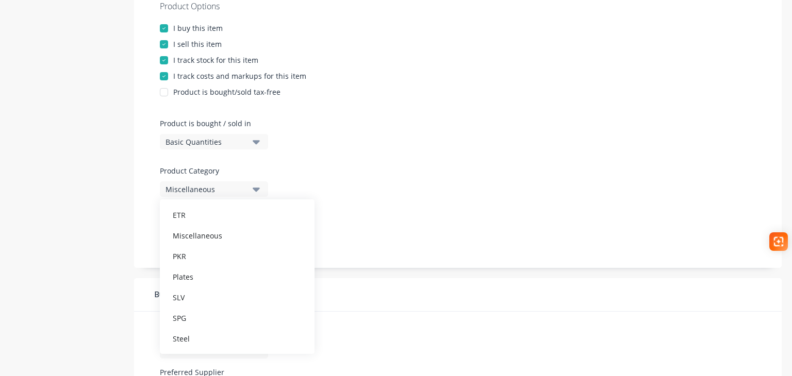
drag, startPoint x: 197, startPoint y: 279, endPoint x: 201, endPoint y: 276, distance: 5.6
click at [197, 279] on div "Plates" at bounding box center [237, 276] width 155 height 21
type textarea "x"
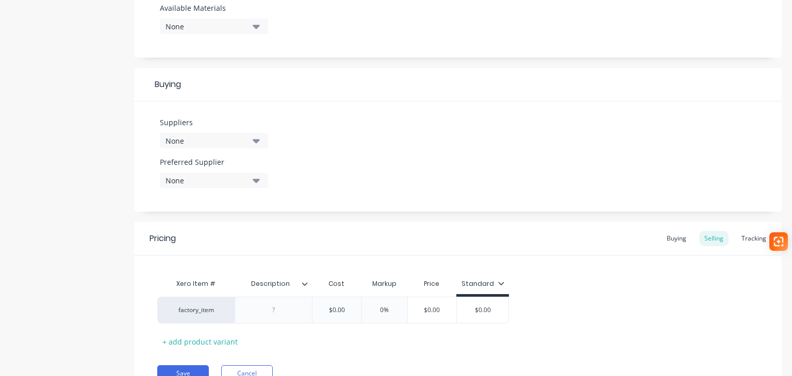
scroll to position [465, 0]
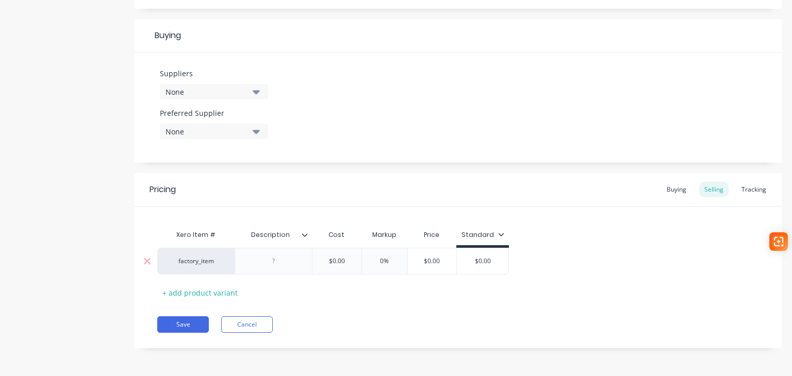
click at [267, 265] on div at bounding box center [274, 261] width 52 height 13
click at [183, 326] on button "Save" at bounding box center [183, 324] width 52 height 16
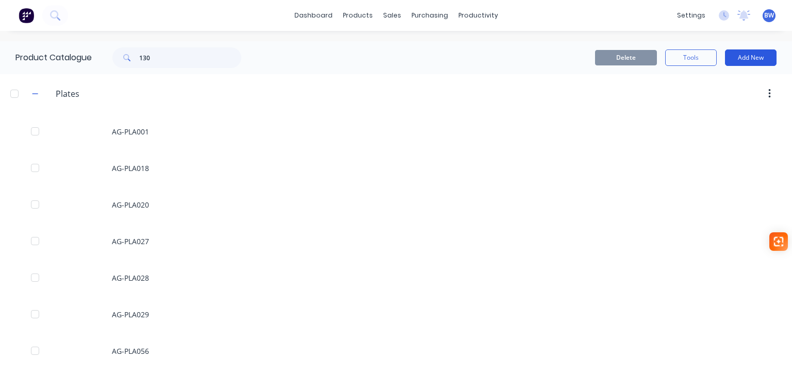
click at [741, 56] on button "Add New" at bounding box center [751, 57] width 52 height 16
click at [698, 99] on div "Product" at bounding box center [726, 104] width 79 height 15
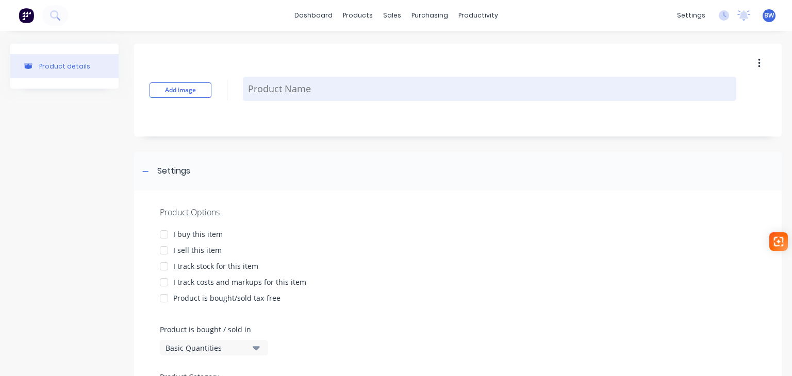
click at [398, 90] on textarea at bounding box center [489, 89] width 493 height 24
type textarea "x"
type textarea "A"
type textarea "x"
type textarea "AG"
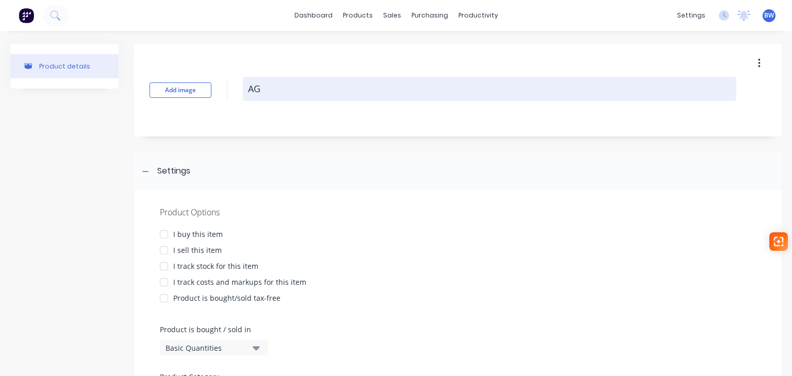
type textarea "x"
type textarea "AG-"
type textarea "x"
type textarea "AG-P"
type textarea "x"
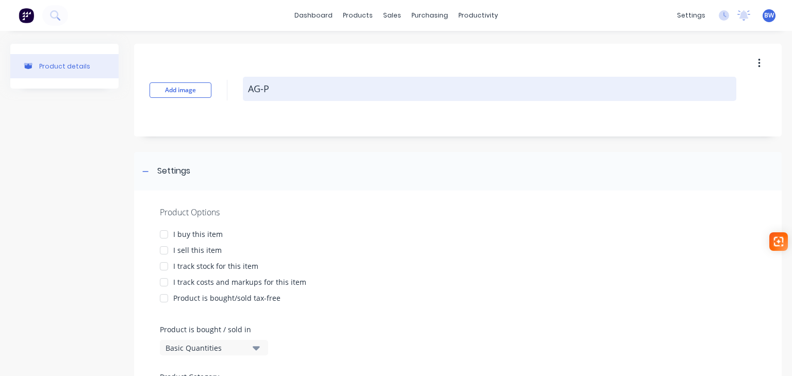
type textarea "AG-PL"
type textarea "x"
type textarea "AG-PLA"
type textarea "x"
type textarea "AG-PLA1"
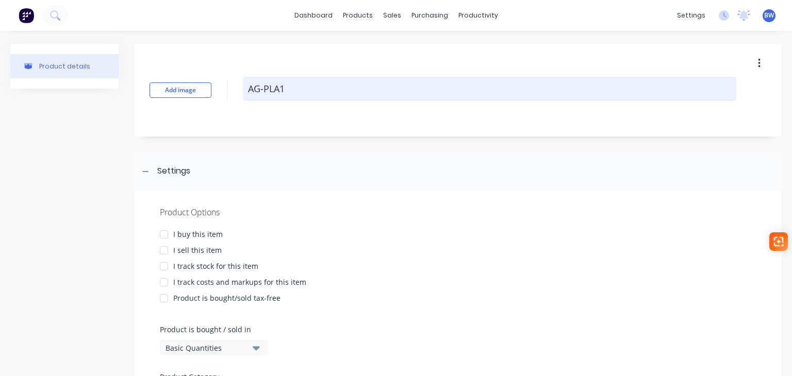
type textarea "x"
type textarea "AG-PLA11"
type textarea "x"
type textarea "AG-PLA118"
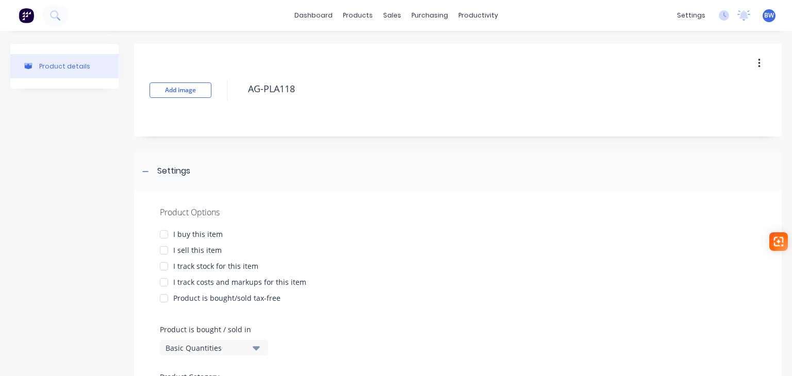
click at [163, 233] on div at bounding box center [164, 234] width 21 height 21
click at [167, 252] on div at bounding box center [164, 250] width 21 height 21
drag, startPoint x: 166, startPoint y: 267, endPoint x: 166, endPoint y: 279, distance: 11.9
click at [166, 267] on div at bounding box center [164, 266] width 21 height 21
click at [167, 282] on div at bounding box center [164, 282] width 21 height 21
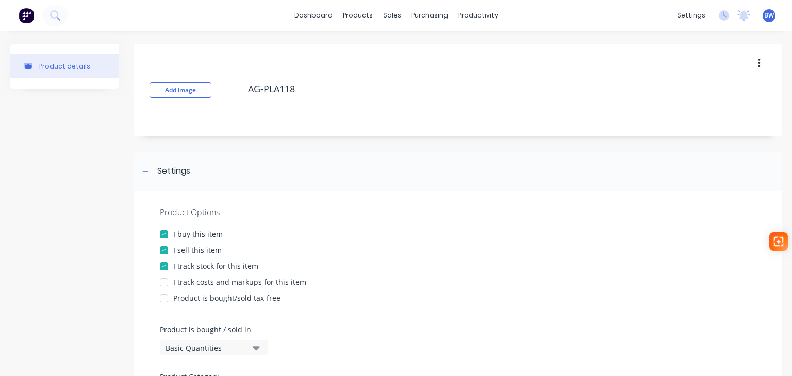
type textarea "x"
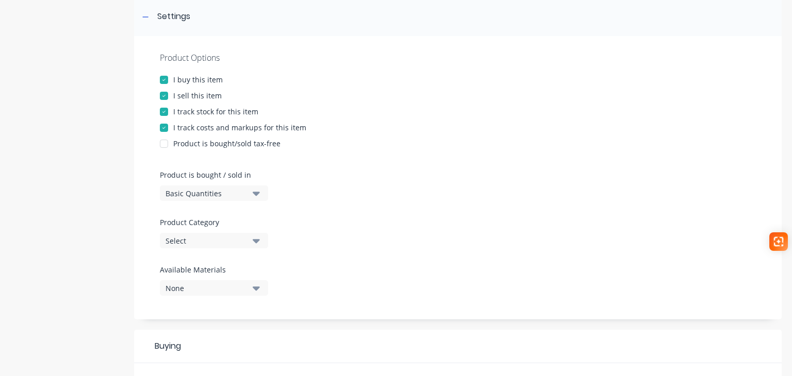
type textarea "AG-PLA118"
type textarea "x"
type textarea "AG-PLA118"
click at [189, 240] on div "Select" at bounding box center [206, 241] width 82 height 11
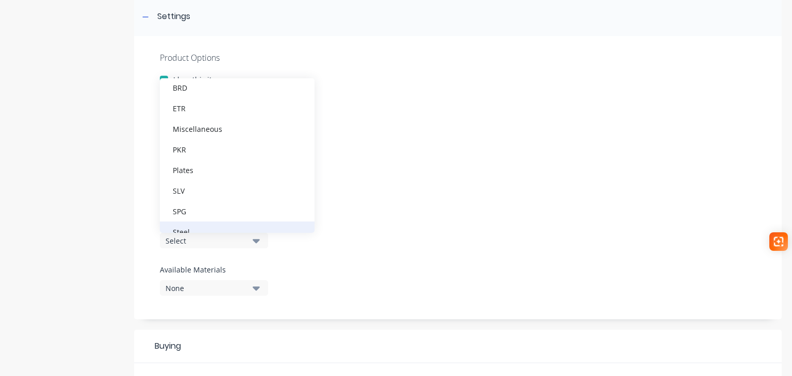
scroll to position [103, 0]
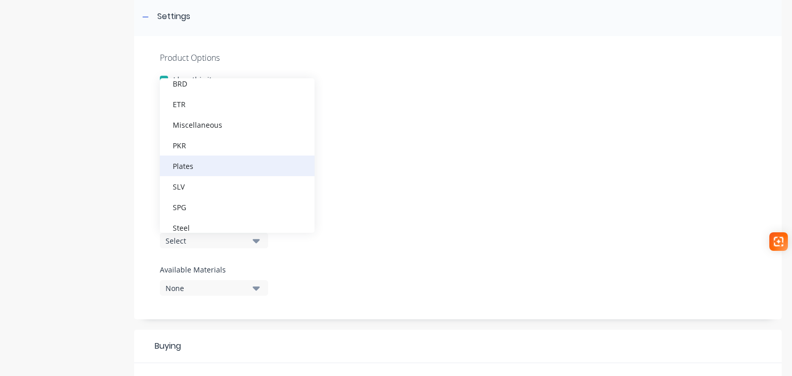
click at [199, 171] on div "Plates" at bounding box center [237, 166] width 155 height 21
type textarea "x"
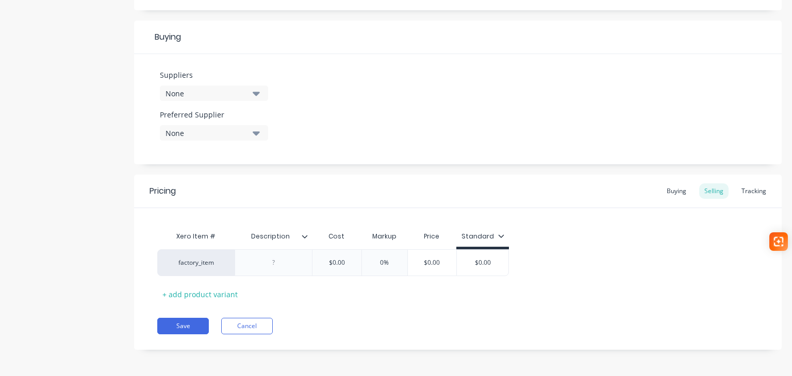
scroll to position [465, 0]
click at [268, 263] on div at bounding box center [274, 261] width 52 height 13
click at [185, 324] on button "Save" at bounding box center [183, 324] width 52 height 16
type textarea "x"
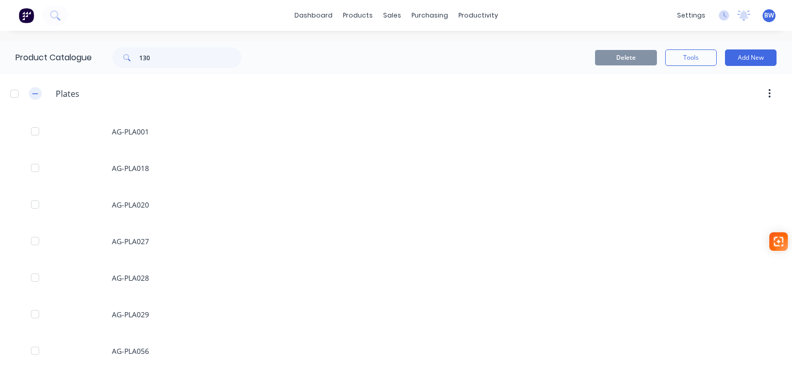
click at [38, 95] on icon "button" at bounding box center [35, 93] width 6 height 7
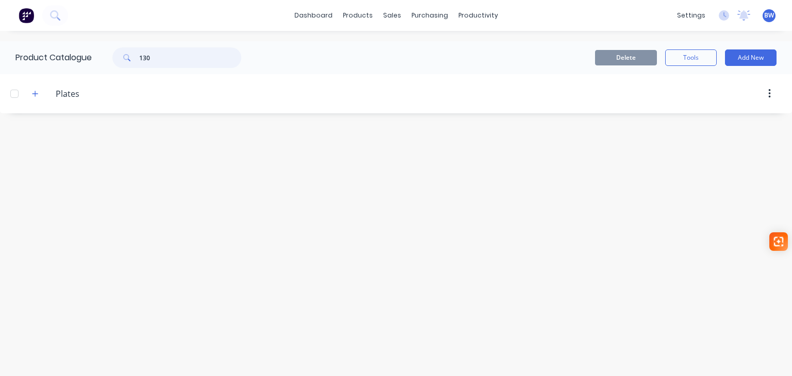
drag, startPoint x: 162, startPoint y: 62, endPoint x: 128, endPoint y: 61, distance: 34.5
click at [130, 61] on div "130" at bounding box center [176, 57] width 129 height 21
type input "007"
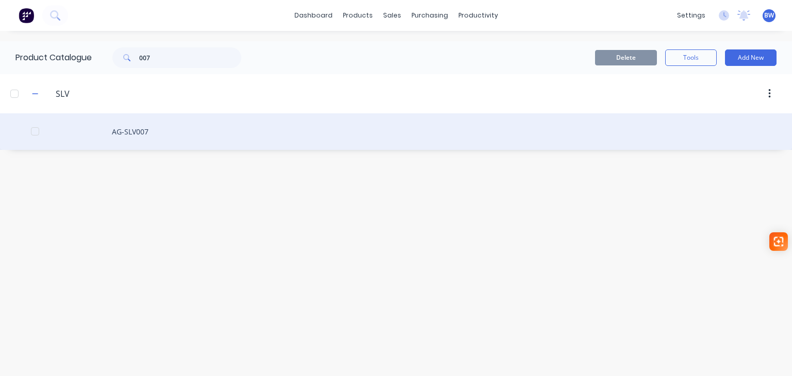
click at [142, 132] on div "AG-SLV007" at bounding box center [396, 131] width 792 height 37
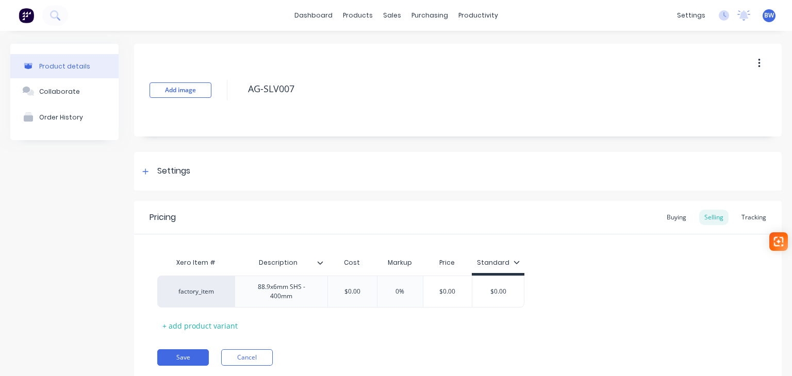
click at [752, 61] on button "button" at bounding box center [759, 63] width 24 height 19
click at [708, 94] on span "Duplicate" at bounding box center [720, 90] width 77 height 11
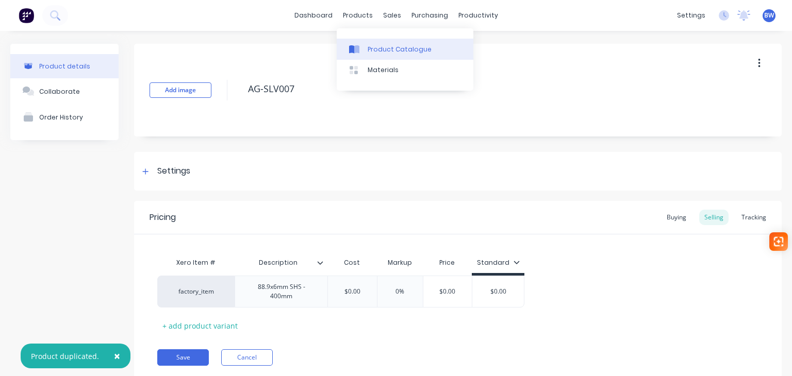
click at [389, 51] on div "Product Catalogue" at bounding box center [399, 49] width 64 height 9
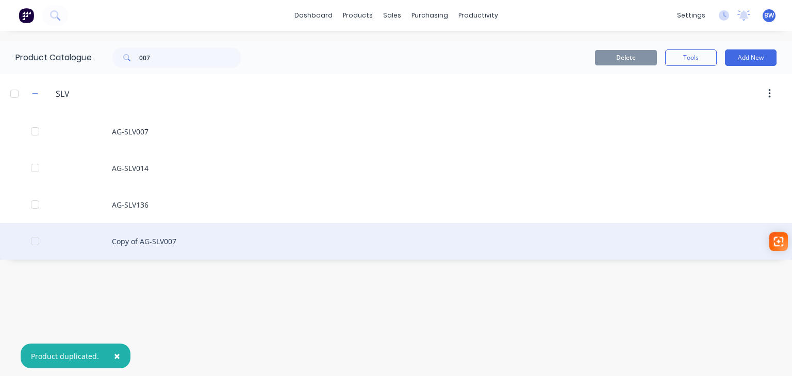
click at [155, 243] on div "Copy of AG-SLV007" at bounding box center [396, 241] width 792 height 37
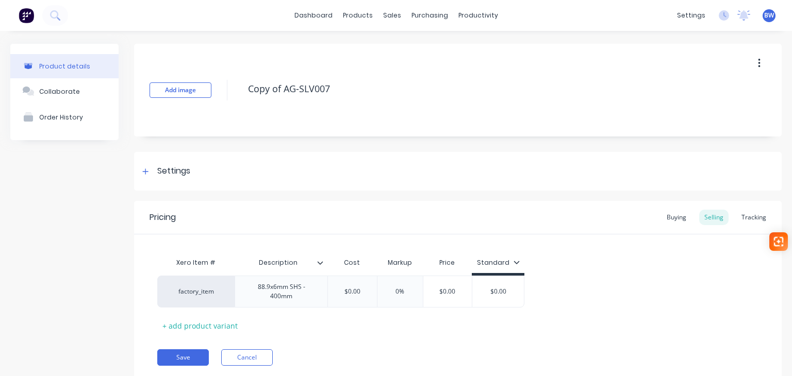
drag, startPoint x: 285, startPoint y: 87, endPoint x: 237, endPoint y: 97, distance: 49.5
click at [237, 97] on div "Add image Copy of AG-SLV007" at bounding box center [457, 90] width 647 height 93
type textarea "x"
type textarea "AG-SLV007"
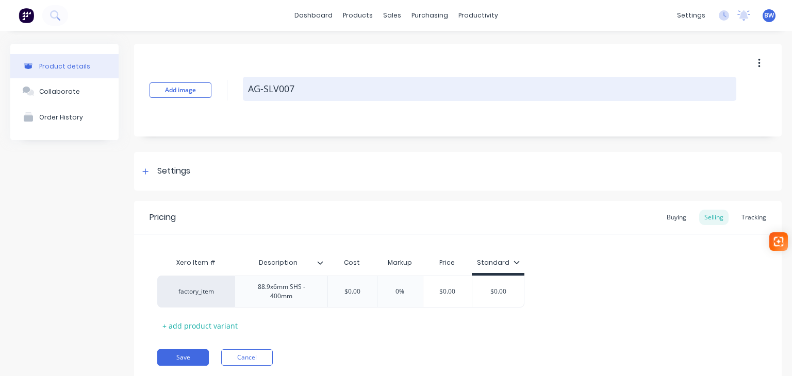
click at [301, 91] on textarea "AG-SLV007" at bounding box center [489, 89] width 493 height 24
type textarea "x"
type textarea "AG-SLV00"
type textarea "x"
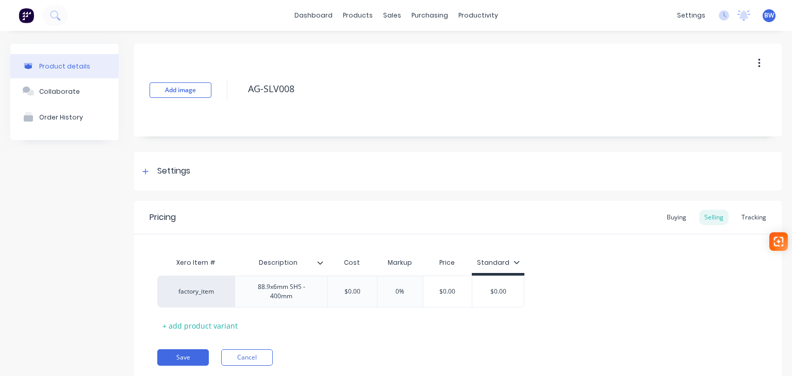
scroll to position [33, 0]
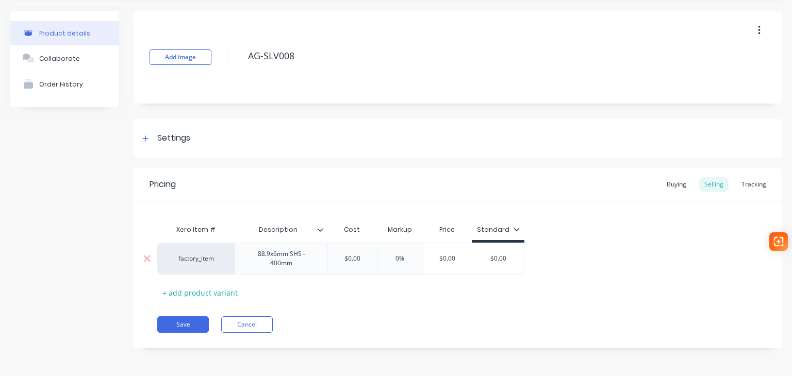
type textarea "AG-SLV008"
type textarea "x"
type textarea "AG-SLV008"
click at [291, 266] on div "88.9x6mm SHS - 400mm" at bounding box center [281, 258] width 84 height 23
click at [280, 263] on div "88.9x6mm SHS - 400mm" at bounding box center [281, 258] width 84 height 23
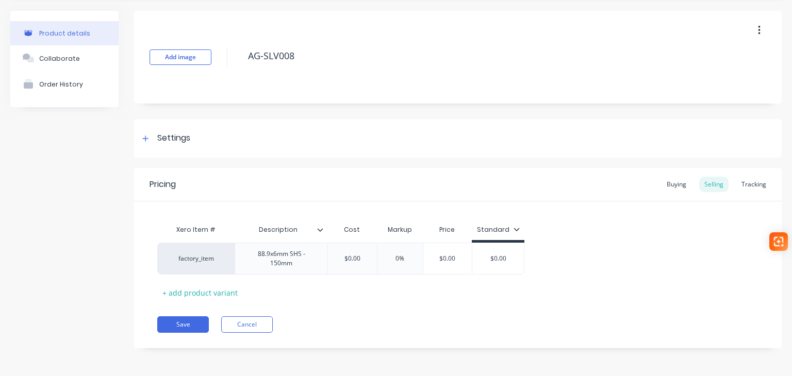
click at [304, 311] on div "Pricing Buying Selling Tracking Xero Item # Description Cost Markup Price Stand…" at bounding box center [457, 258] width 647 height 180
click at [180, 325] on button "Save" at bounding box center [183, 324] width 52 height 16
type textarea "x"
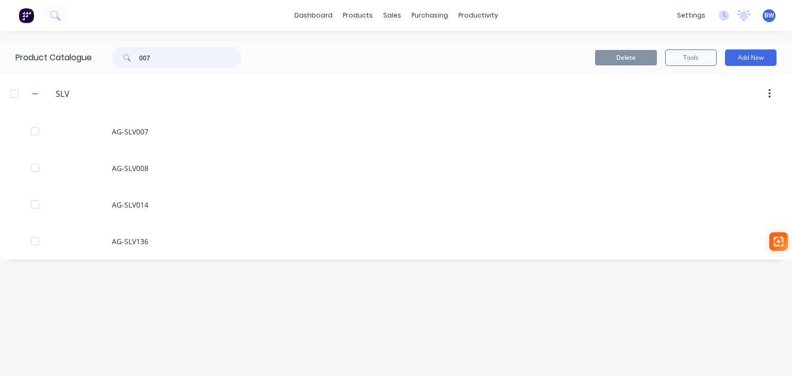
drag, startPoint x: 165, startPoint y: 58, endPoint x: 126, endPoint y: 62, distance: 39.4
click at [126, 62] on div "007" at bounding box center [176, 57] width 129 height 21
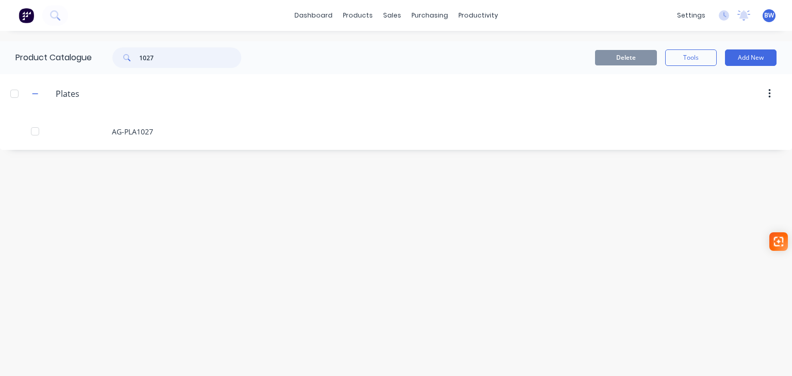
drag, startPoint x: 163, startPoint y: 56, endPoint x: 109, endPoint y: 61, distance: 54.9
click at [115, 62] on div "1027" at bounding box center [176, 57] width 129 height 21
type input "186"
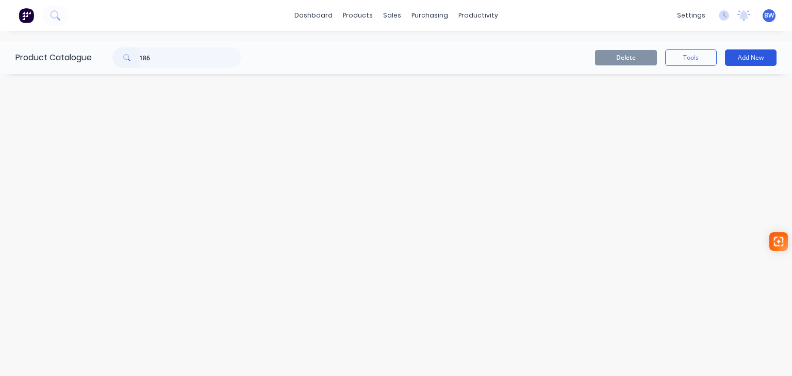
click at [754, 58] on button "Add New" at bounding box center [751, 57] width 52 height 16
click at [718, 106] on div "Product" at bounding box center [726, 104] width 79 height 15
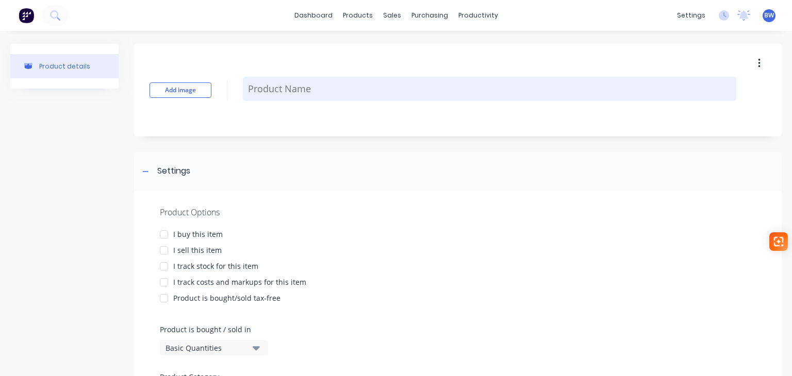
click at [321, 92] on textarea at bounding box center [489, 89] width 493 height 24
type textarea "x"
type textarea "A"
type textarea "x"
type textarea "AG"
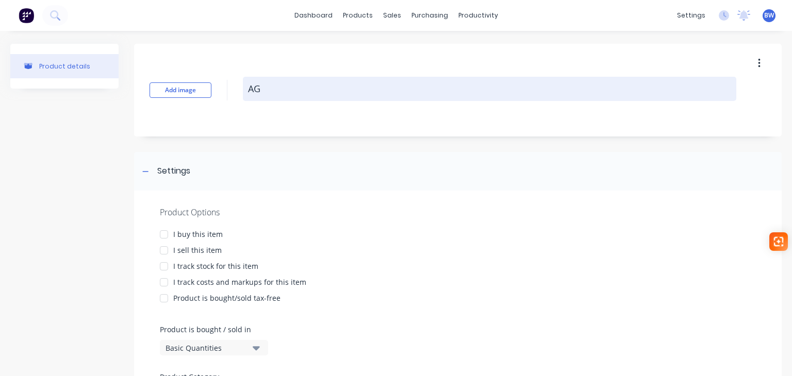
type textarea "x"
type textarea "AG-"
type textarea "x"
type textarea "AG-P"
type textarea "x"
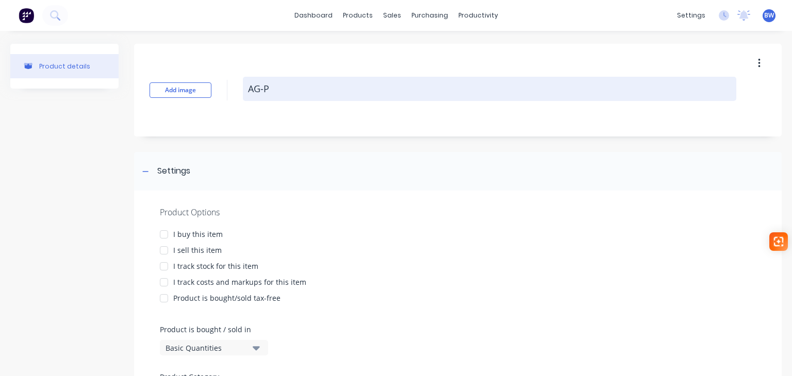
type textarea "AG-PL"
type textarea "x"
type textarea "AG-PLA"
type textarea "x"
type textarea "AG-PLA1"
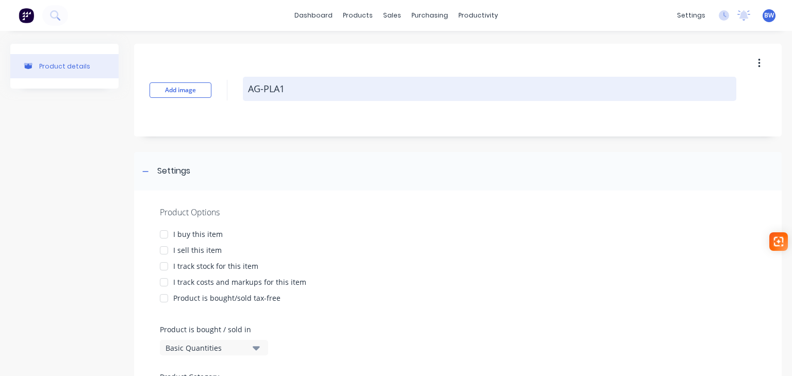
type textarea "x"
type textarea "AG-PLA18"
type textarea "x"
type textarea "AG-PLA186"
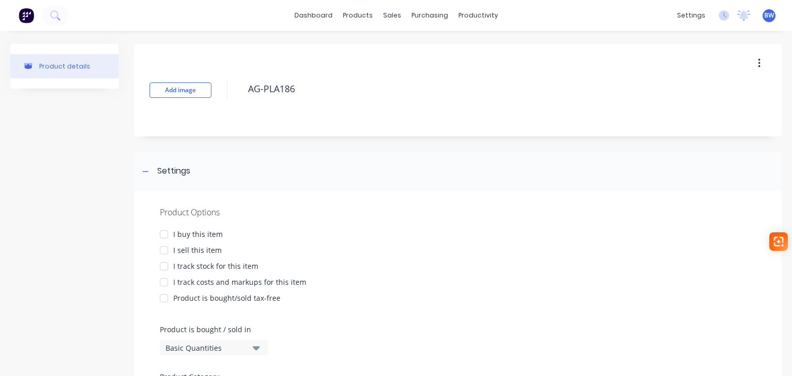
click at [165, 235] on div at bounding box center [164, 234] width 21 height 21
click at [165, 248] on div at bounding box center [164, 250] width 21 height 21
click at [165, 266] on div at bounding box center [164, 266] width 21 height 21
click at [163, 281] on div at bounding box center [164, 282] width 21 height 21
type textarea "x"
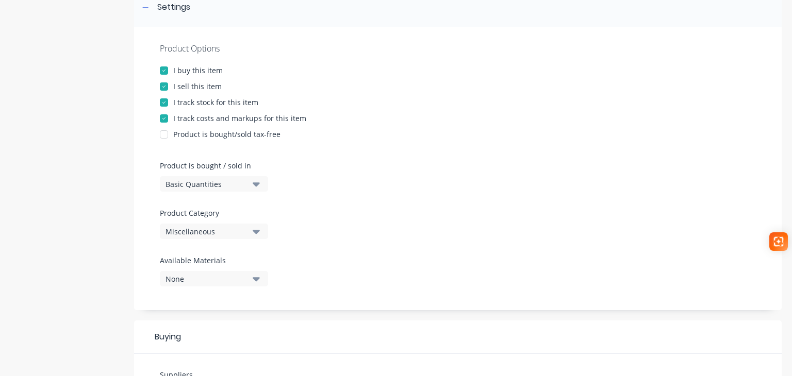
scroll to position [206, 0]
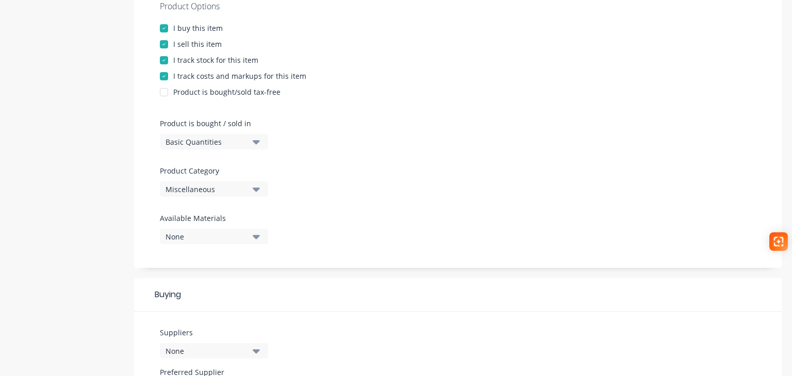
type textarea "AG-PLA186"
type textarea "x"
type textarea "AG-PLA186"
click at [212, 189] on div "Miscellaneous" at bounding box center [206, 189] width 82 height 11
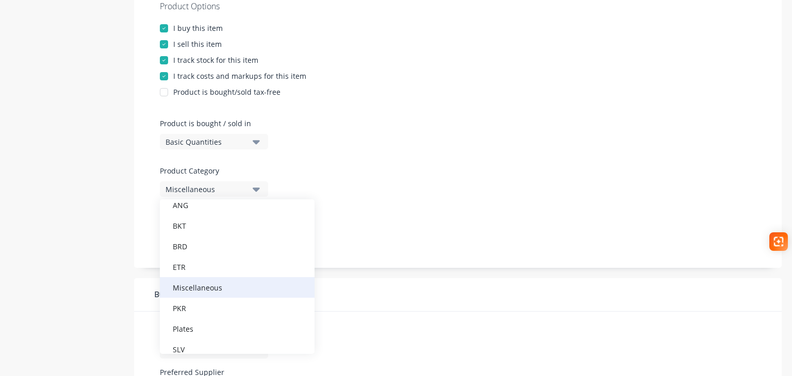
scroll to position [113, 0]
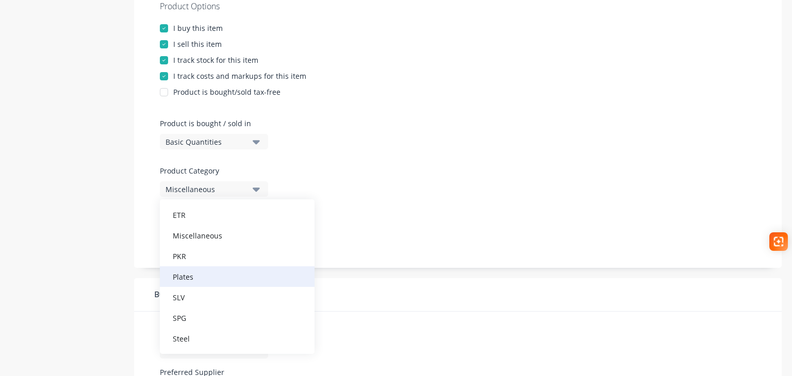
click at [199, 273] on div "Plates" at bounding box center [237, 276] width 155 height 21
type textarea "x"
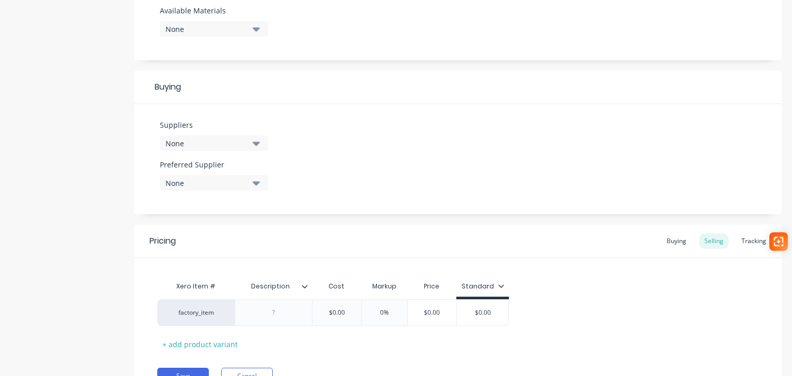
scroll to position [465, 0]
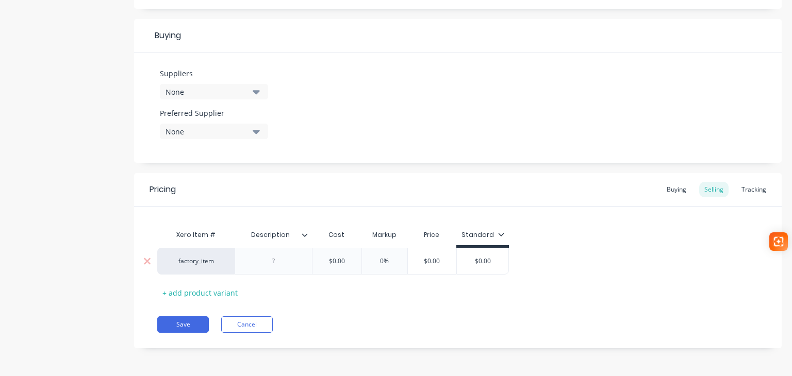
click at [280, 264] on div at bounding box center [274, 261] width 52 height 13
click at [182, 323] on button "Save" at bounding box center [183, 324] width 52 height 16
type textarea "x"
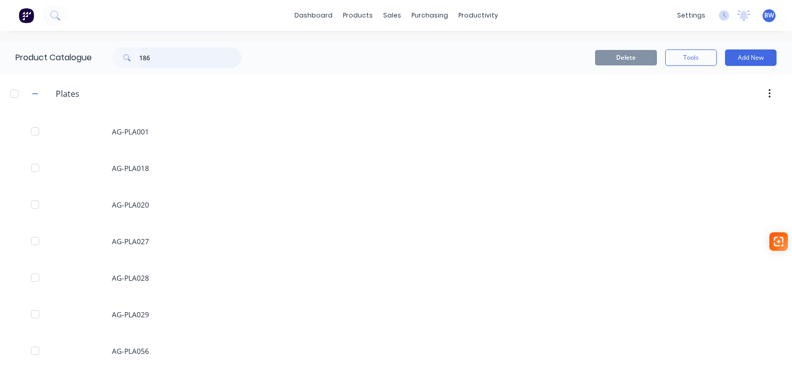
drag, startPoint x: 175, startPoint y: 57, endPoint x: 122, endPoint y: 61, distance: 53.7
click at [123, 61] on div "186" at bounding box center [176, 57] width 129 height 21
type input "074"
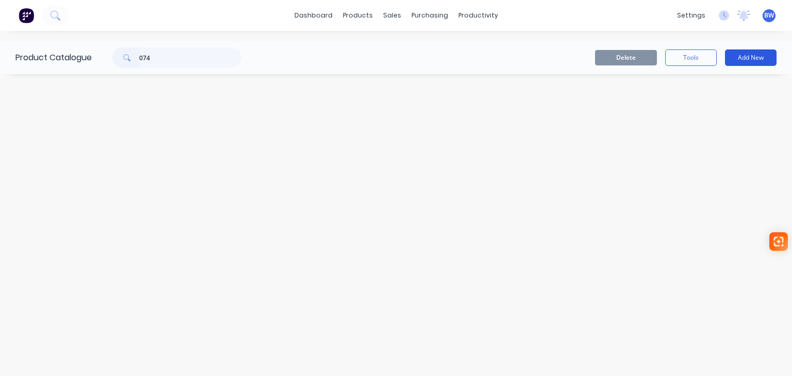
click at [753, 62] on button "Add New" at bounding box center [751, 57] width 52 height 16
click at [691, 108] on div "Product" at bounding box center [726, 104] width 79 height 15
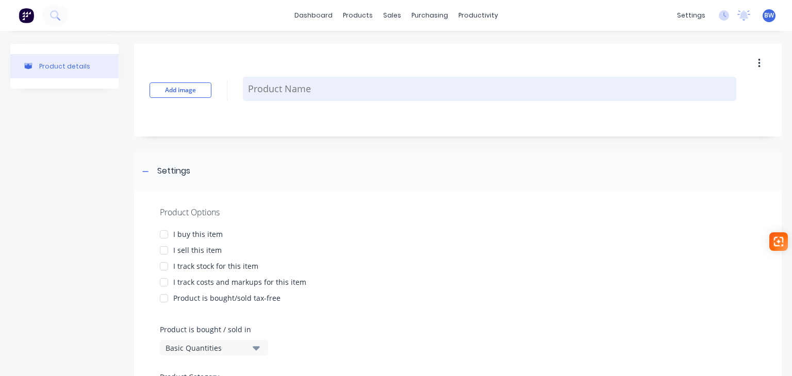
click at [314, 86] on textarea at bounding box center [489, 89] width 493 height 24
type textarea "x"
type textarea "A"
type textarea "x"
type textarea "AG"
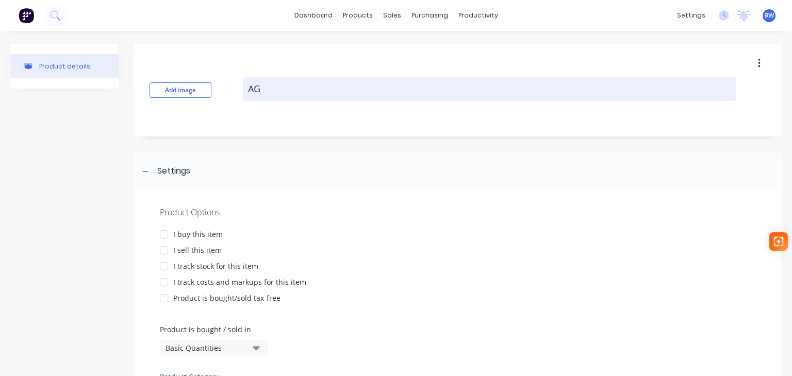
type textarea "x"
type textarea "AG-"
type textarea "x"
type textarea "AG-P"
type textarea "x"
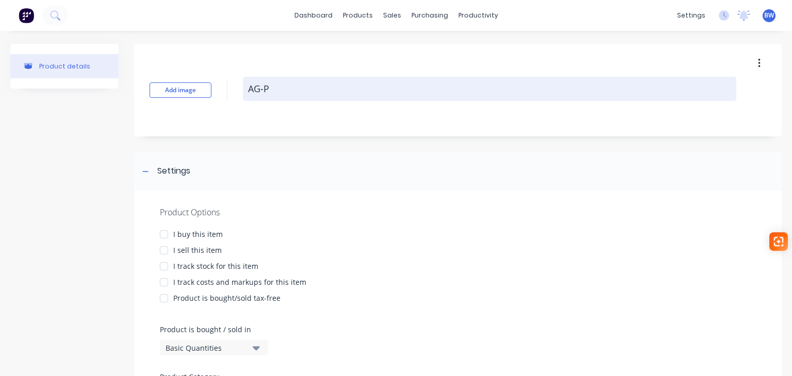
type textarea "AG-PL"
type textarea "x"
type textarea "AG-PLA"
type textarea "x"
type textarea "AG-PLA0"
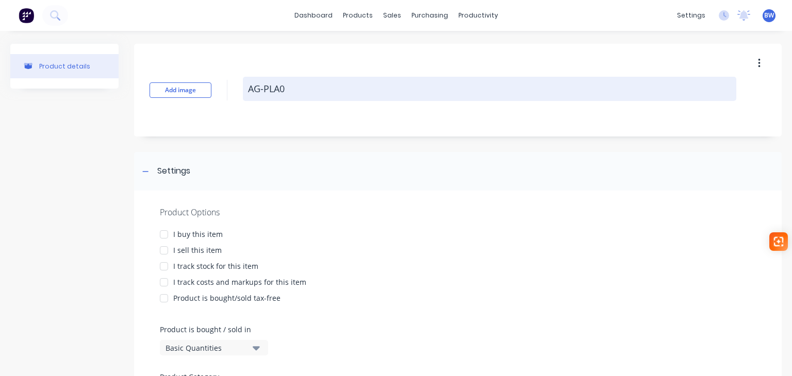
type textarea "x"
type textarea "AG-PLA07"
type textarea "x"
type textarea "AG-PLA074"
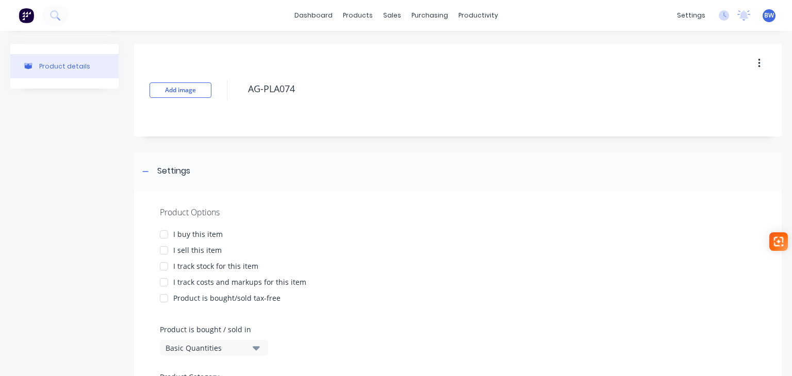
click at [169, 237] on div at bounding box center [164, 234] width 21 height 21
drag, startPoint x: 163, startPoint y: 249, endPoint x: 167, endPoint y: 263, distance: 14.5
click at [163, 250] on div at bounding box center [164, 250] width 21 height 21
drag, startPoint x: 167, startPoint y: 264, endPoint x: 167, endPoint y: 280, distance: 15.5
click at [167, 266] on div at bounding box center [164, 266] width 21 height 21
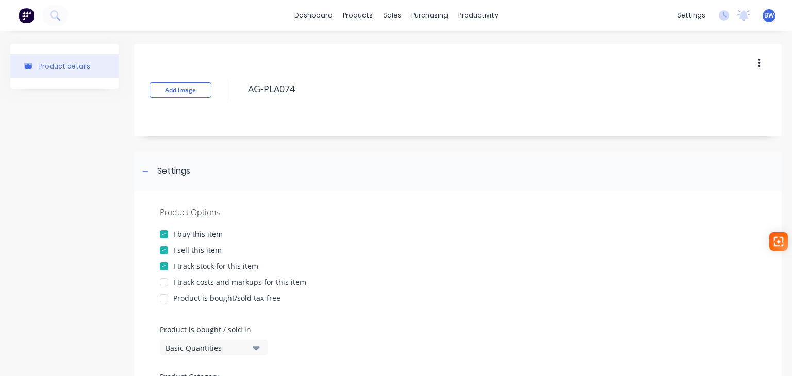
click at [166, 286] on div at bounding box center [164, 282] width 21 height 21
type textarea "x"
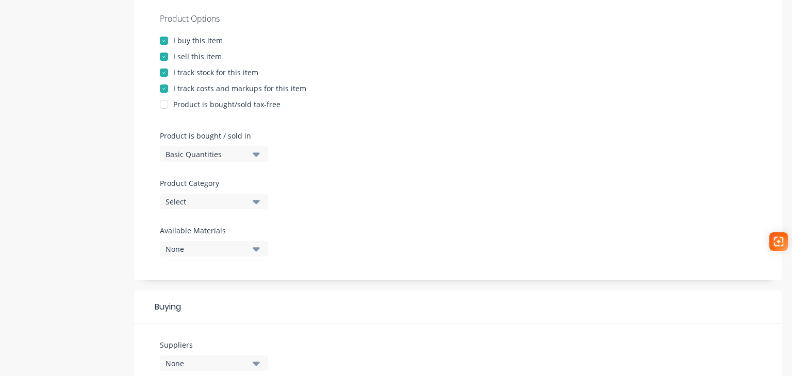
scroll to position [206, 0]
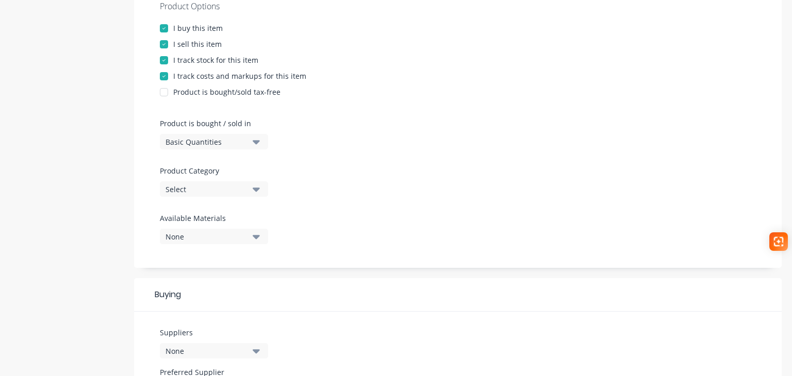
type textarea "AG-PLA074"
type textarea "x"
type textarea "AG-PLA074"
click at [207, 192] on div "Select" at bounding box center [206, 189] width 82 height 11
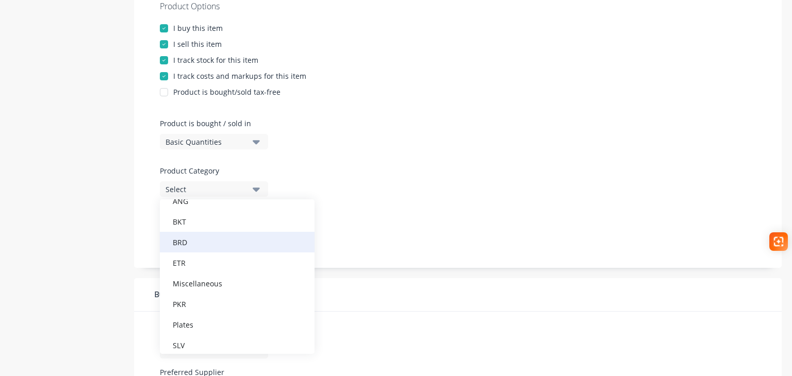
scroll to position [113, 0]
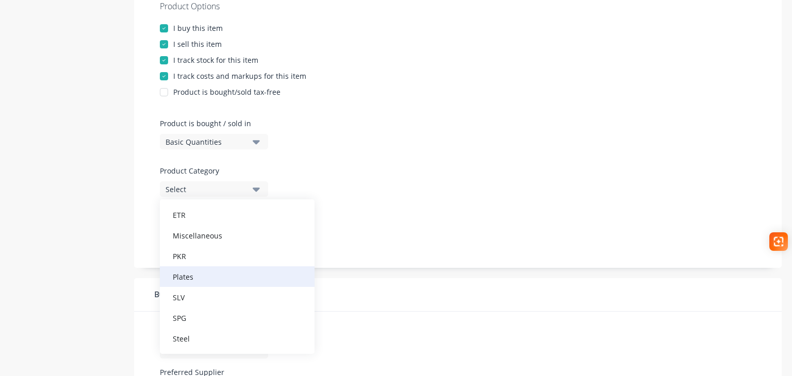
click at [208, 280] on div "Plates" at bounding box center [237, 276] width 155 height 21
type textarea "x"
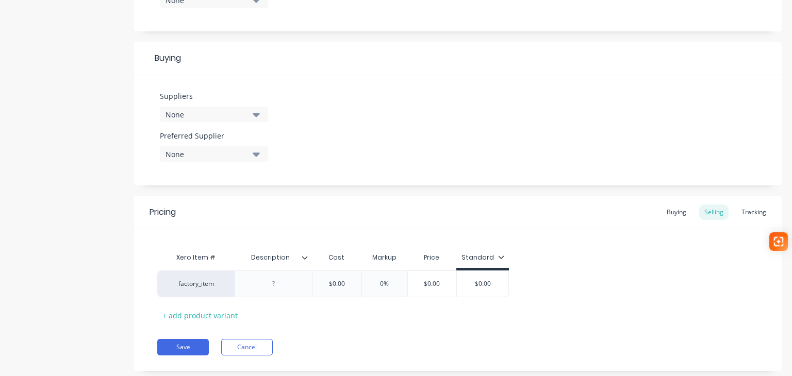
scroll to position [465, 0]
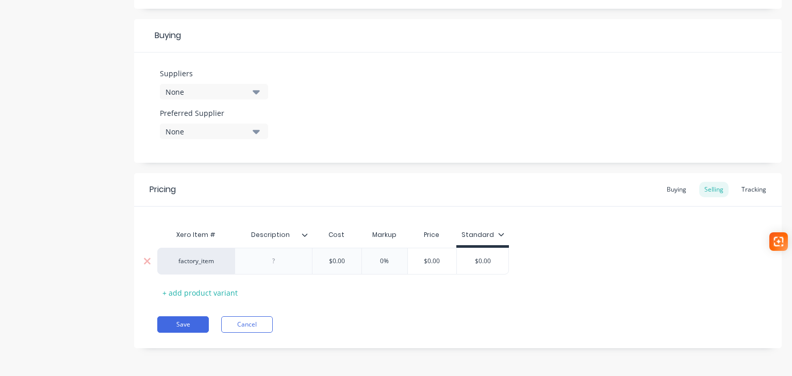
click at [283, 262] on div at bounding box center [274, 261] width 52 height 13
click at [184, 322] on button "Save" at bounding box center [183, 324] width 52 height 16
type textarea "x"
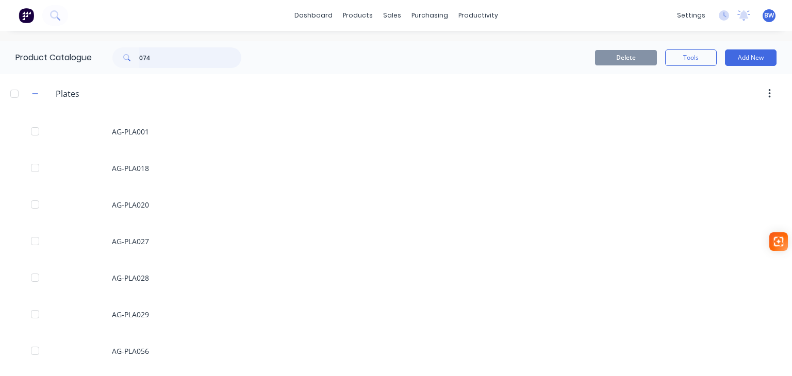
click at [122, 60] on div "074" at bounding box center [176, 57] width 129 height 21
type input "330"
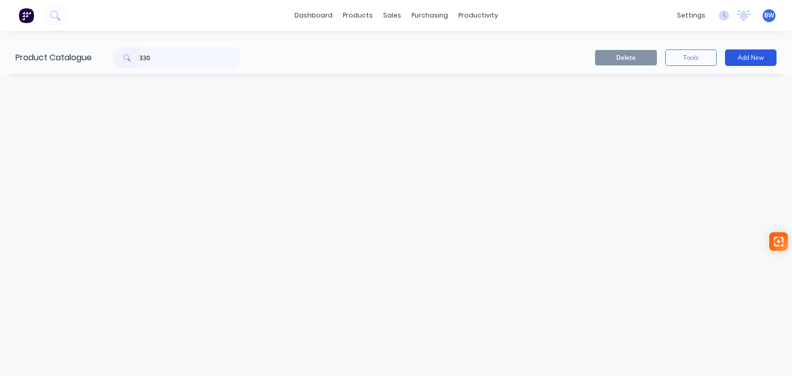
click at [760, 56] on button "Add New" at bounding box center [751, 57] width 52 height 16
click at [720, 107] on div "Product" at bounding box center [726, 104] width 79 height 15
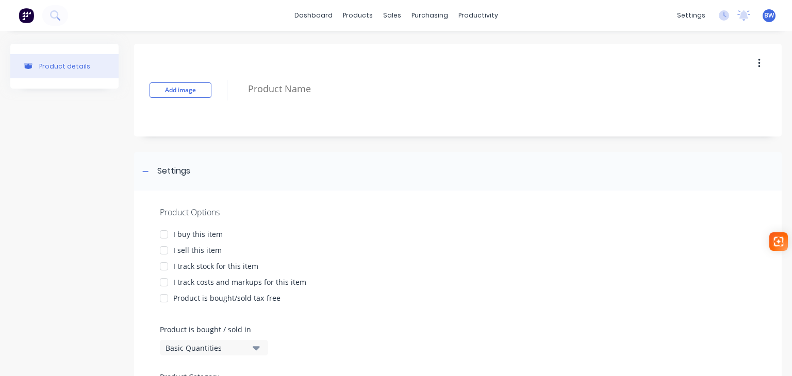
click at [338, 75] on div "Add image" at bounding box center [457, 90] width 647 height 93
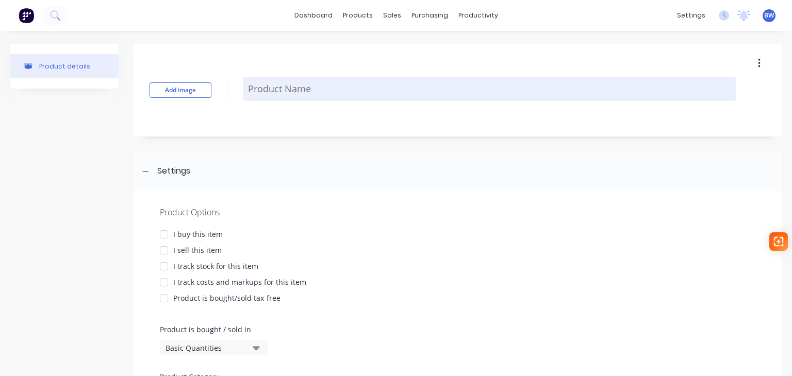
click at [326, 85] on textarea at bounding box center [489, 89] width 493 height 24
type textarea "x"
type textarea "A"
type textarea "x"
type textarea "AG"
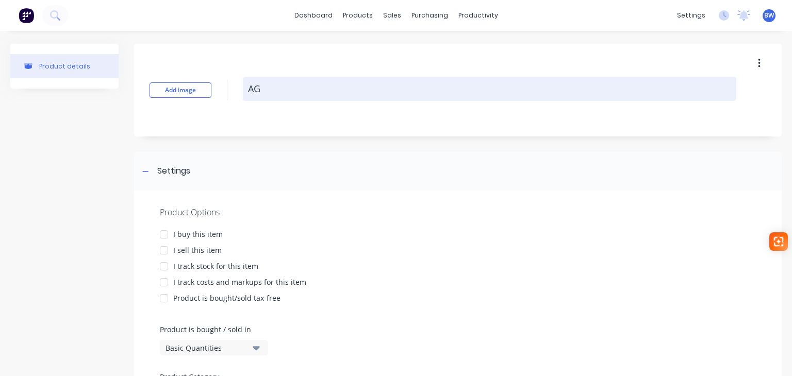
type textarea "x"
type textarea "AG-"
type textarea "x"
type textarea "AG-PL"
type textarea "x"
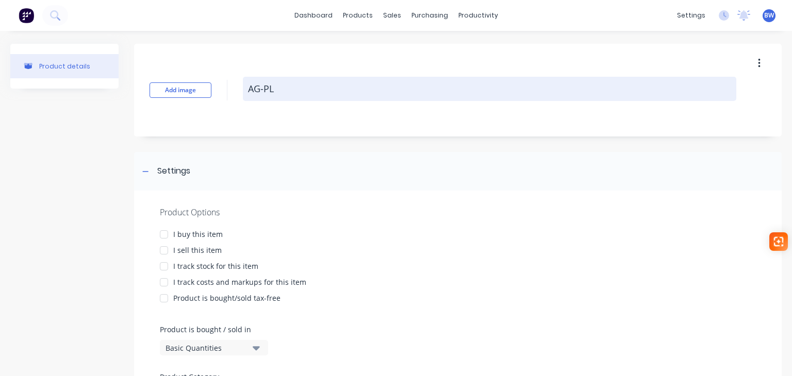
type textarea "AG-PLA"
type textarea "x"
type textarea "AG-PLA3"
type textarea "x"
type textarea "AG-PLA33"
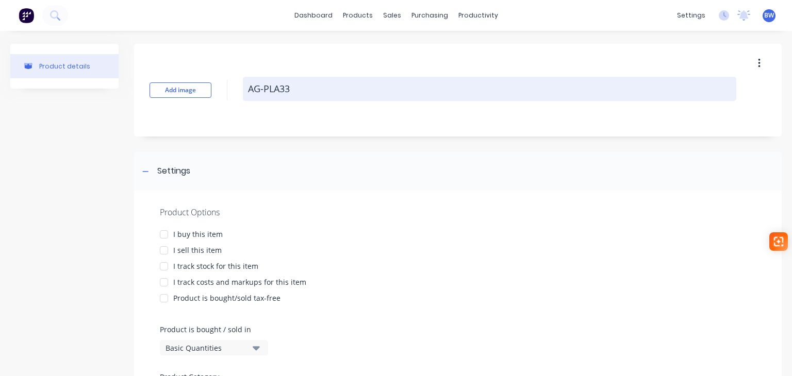
type textarea "x"
type textarea "AG-PLA330"
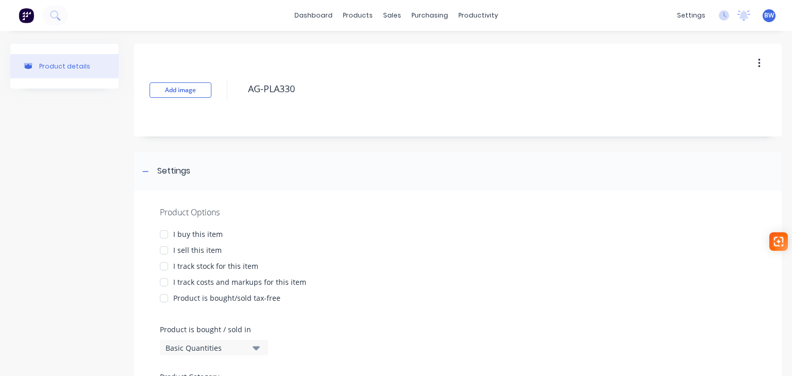
click at [165, 231] on div at bounding box center [164, 234] width 21 height 21
click at [167, 251] on div at bounding box center [164, 250] width 21 height 21
drag, startPoint x: 169, startPoint y: 263, endPoint x: 170, endPoint y: 273, distance: 9.9
click at [169, 264] on div at bounding box center [164, 266] width 21 height 21
drag, startPoint x: 167, startPoint y: 281, endPoint x: 204, endPoint y: 266, distance: 39.8
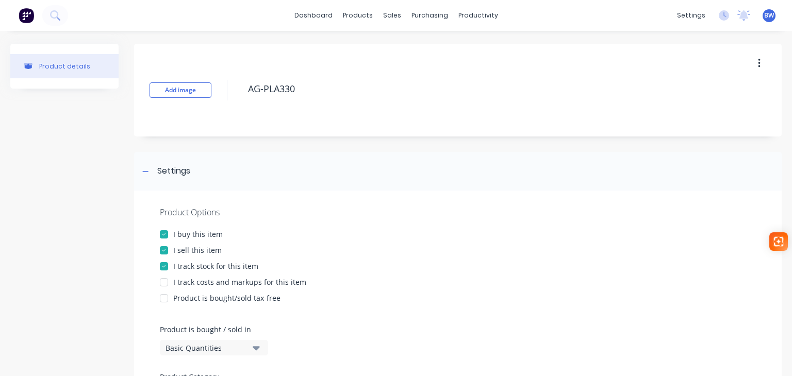
click at [167, 280] on div at bounding box center [164, 282] width 21 height 21
type textarea "x"
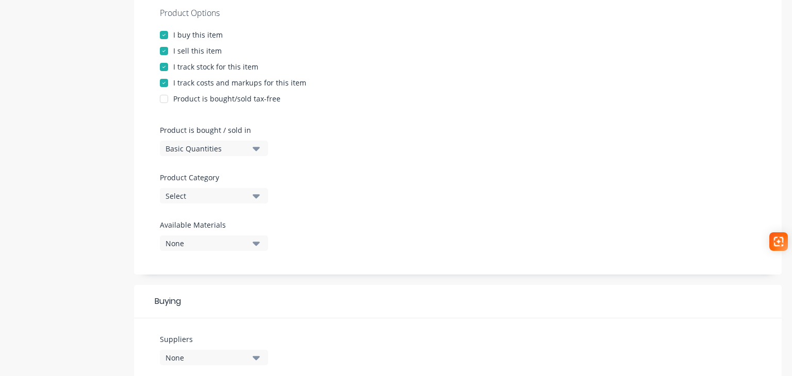
scroll to position [206, 0]
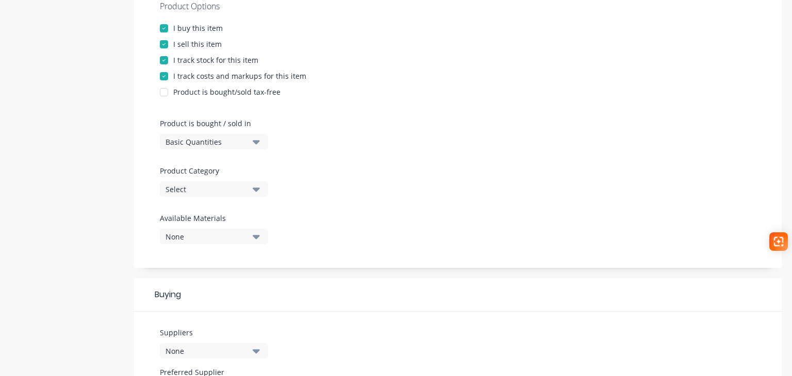
type textarea "AG-PLA330"
type textarea "x"
type textarea "AG-PLA330"
click at [206, 190] on div "Select" at bounding box center [206, 189] width 82 height 11
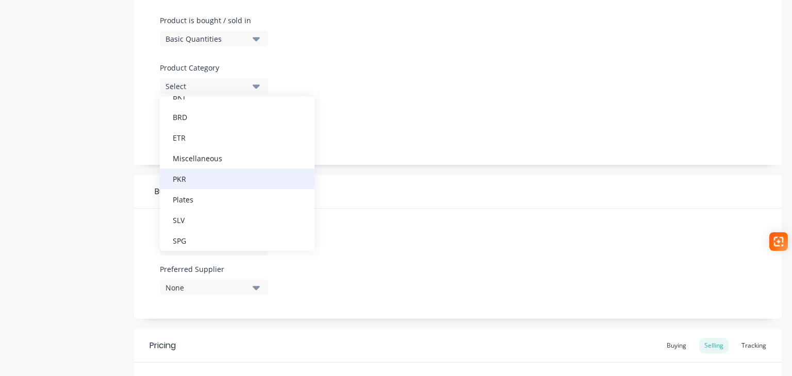
scroll to position [103, 0]
click at [212, 189] on div "Plates" at bounding box center [237, 184] width 155 height 21
type textarea "x"
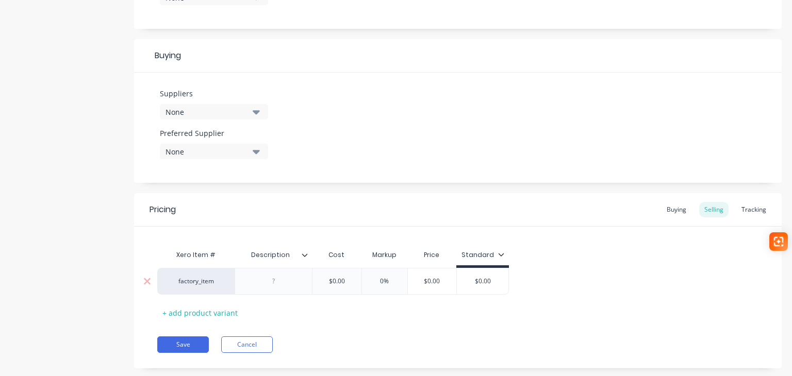
scroll to position [465, 0]
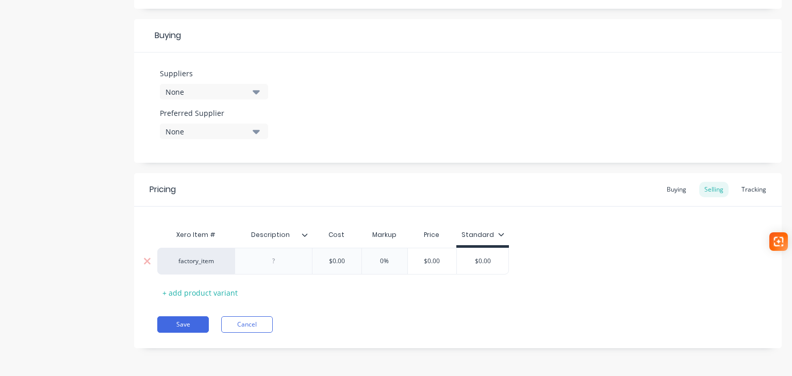
click at [272, 265] on div at bounding box center [274, 261] width 52 height 13
click at [177, 324] on button "Save" at bounding box center [183, 324] width 52 height 16
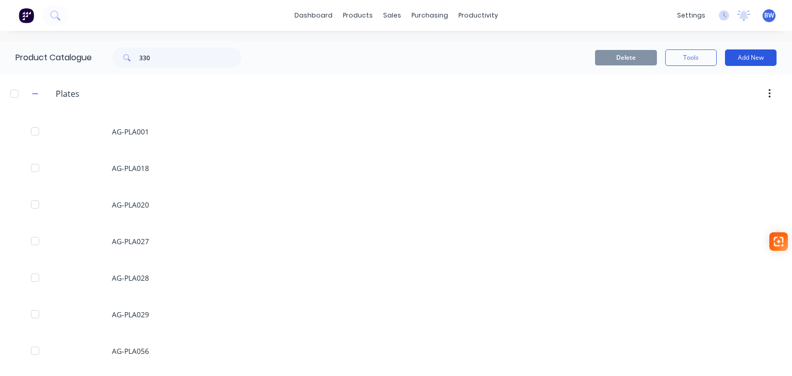
click at [750, 58] on button "Add New" at bounding box center [751, 57] width 52 height 16
click at [694, 104] on div "Product" at bounding box center [726, 104] width 79 height 15
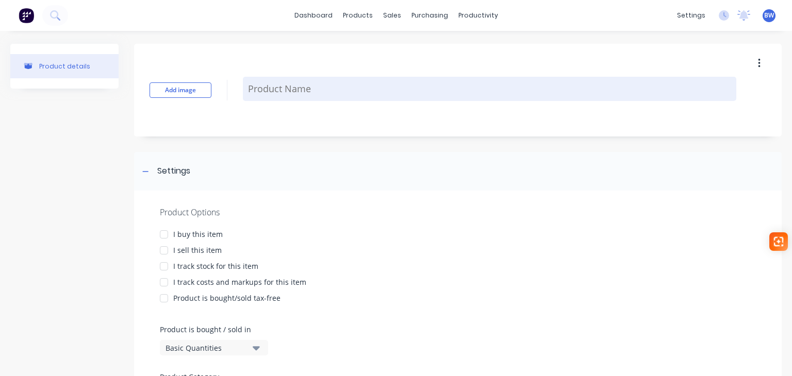
click at [303, 89] on textarea at bounding box center [489, 89] width 493 height 24
type textarea "x"
type textarea "A"
type textarea "x"
type textarea "AG"
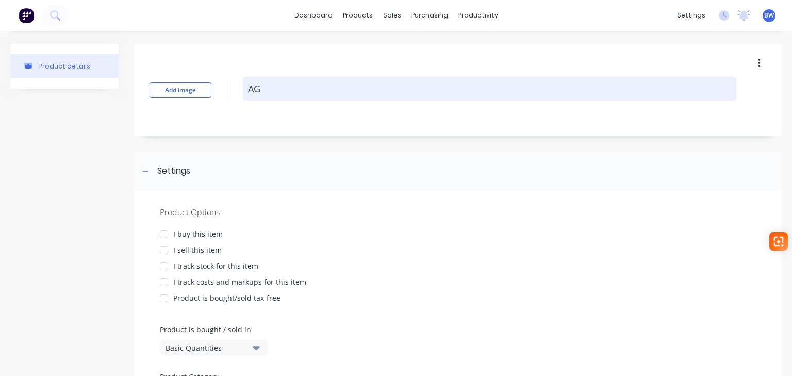
type textarea "x"
type textarea "AG-"
type textarea "x"
type textarea "AG-U"
type textarea "x"
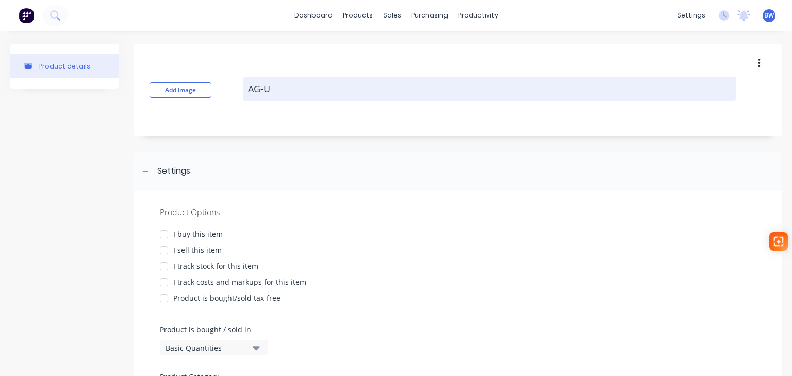
type textarea "AG-UB"
type textarea "x"
type textarea "AG-UBT"
type textarea "x"
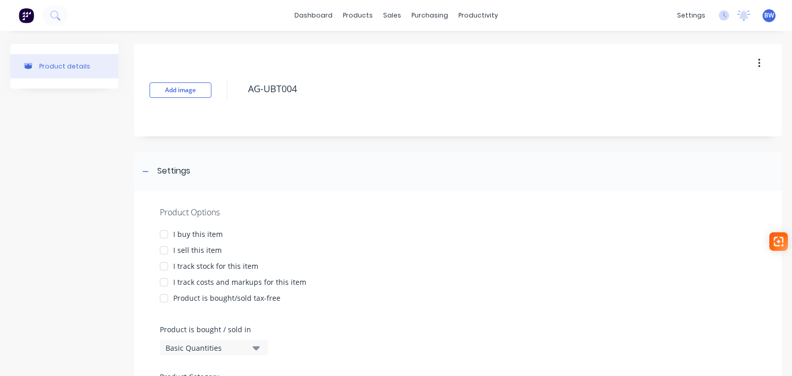
click at [161, 234] on div at bounding box center [164, 234] width 21 height 21
click at [165, 251] on div at bounding box center [164, 250] width 21 height 21
click at [165, 266] on div at bounding box center [164, 266] width 21 height 21
click at [163, 279] on div at bounding box center [164, 282] width 21 height 21
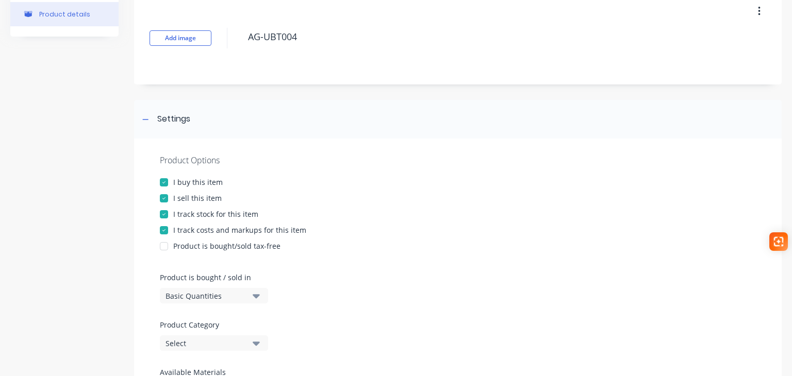
scroll to position [206, 0]
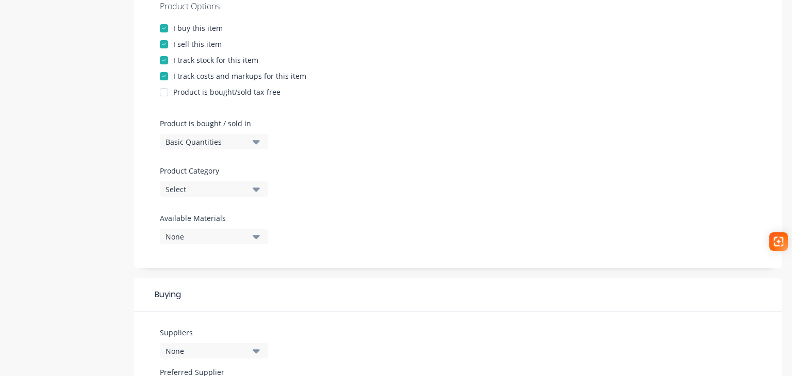
click at [203, 188] on div "Select" at bounding box center [206, 189] width 82 height 11
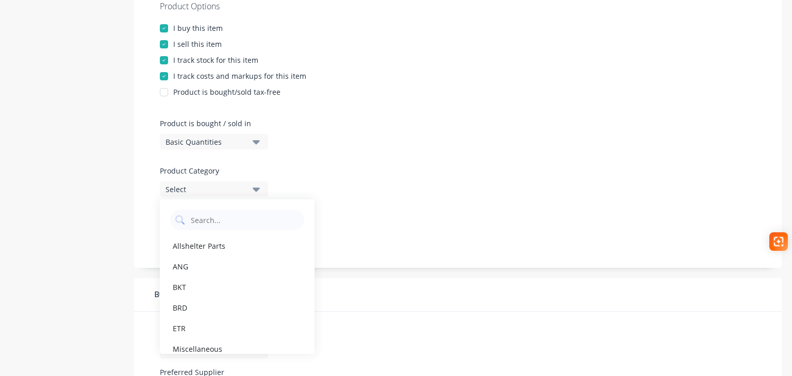
click at [209, 244] on div "Allshelter Parts" at bounding box center [237, 246] width 155 height 21
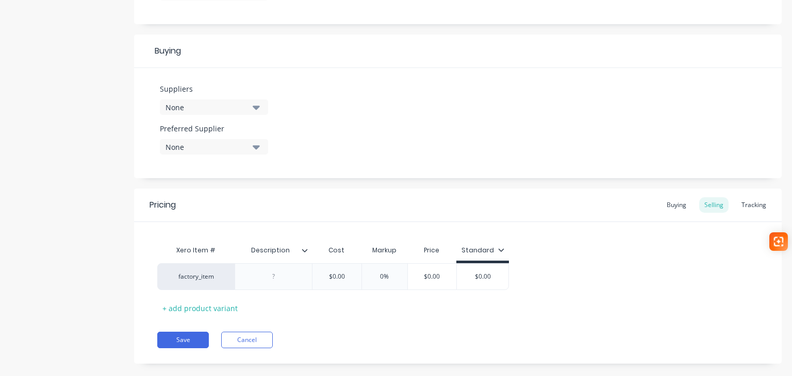
scroll to position [465, 0]
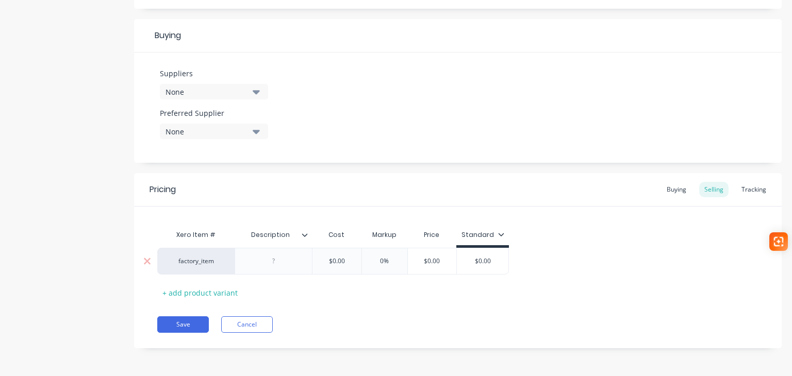
click at [272, 260] on div at bounding box center [274, 261] width 52 height 13
click at [179, 326] on button "Save" at bounding box center [183, 324] width 52 height 16
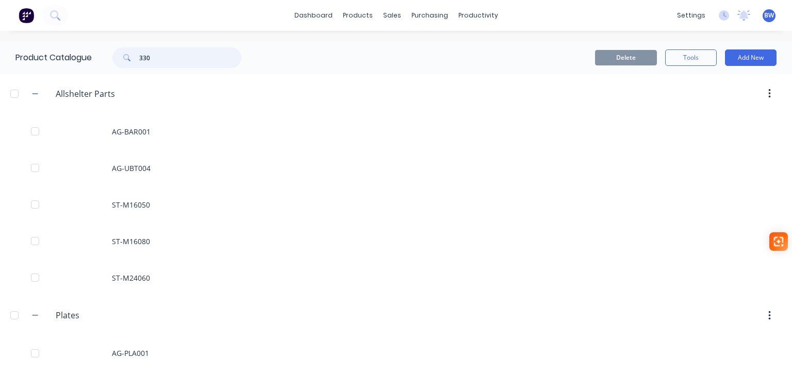
drag, startPoint x: 159, startPoint y: 56, endPoint x: 137, endPoint y: 57, distance: 22.2
click at [137, 57] on div "330" at bounding box center [176, 57] width 129 height 21
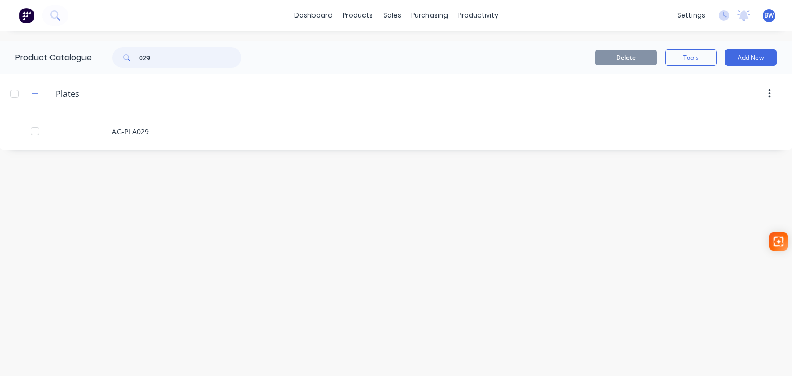
drag, startPoint x: 152, startPoint y: 55, endPoint x: 130, endPoint y: 56, distance: 21.7
click at [130, 56] on div "029" at bounding box center [176, 57] width 129 height 21
drag, startPoint x: 164, startPoint y: 60, endPoint x: 128, endPoint y: 59, distance: 35.6
click at [131, 60] on div "072" at bounding box center [176, 57] width 129 height 21
drag, startPoint x: 165, startPoint y: 56, endPoint x: 126, endPoint y: 59, distance: 39.3
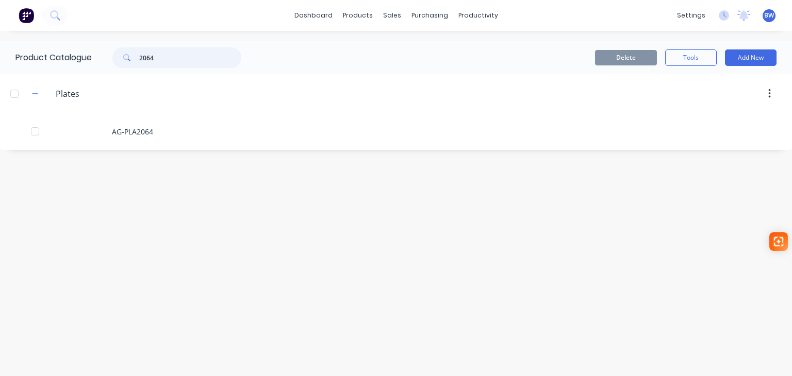
click at [126, 59] on div "2064" at bounding box center [176, 57] width 129 height 21
drag, startPoint x: 168, startPoint y: 53, endPoint x: 114, endPoint y: 54, distance: 53.6
click at [115, 54] on div "014" at bounding box center [176, 57] width 129 height 21
drag, startPoint x: 156, startPoint y: 58, endPoint x: 130, endPoint y: 60, distance: 25.3
click at [130, 60] on div "072" at bounding box center [176, 57] width 129 height 21
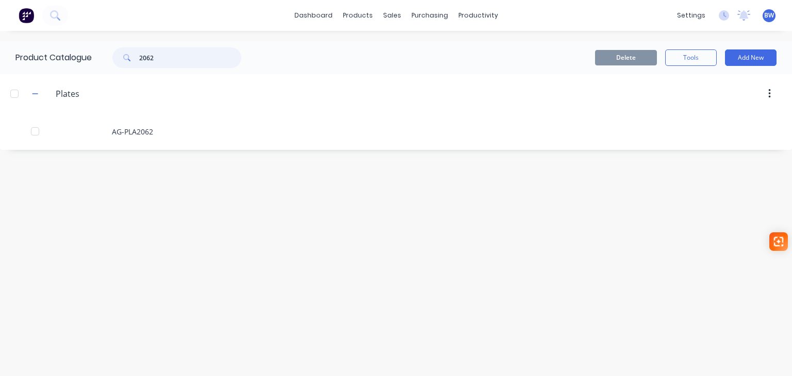
drag, startPoint x: 167, startPoint y: 58, endPoint x: 125, endPoint y: 58, distance: 42.3
click at [125, 58] on div "2062" at bounding box center [176, 57] width 129 height 21
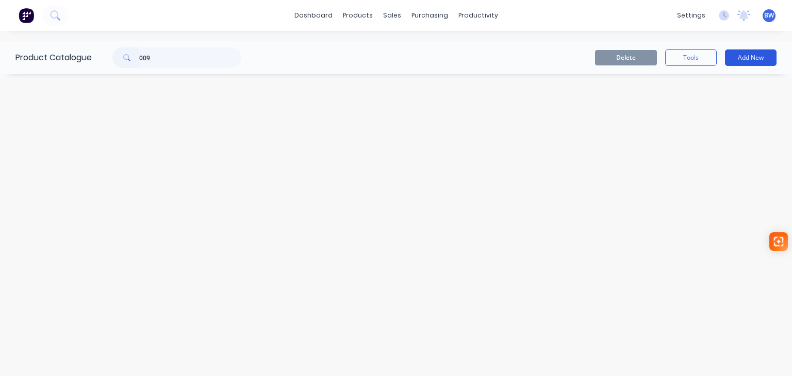
click at [747, 58] on button "Add New" at bounding box center [751, 57] width 52 height 16
click at [709, 102] on div "Product" at bounding box center [726, 104] width 79 height 15
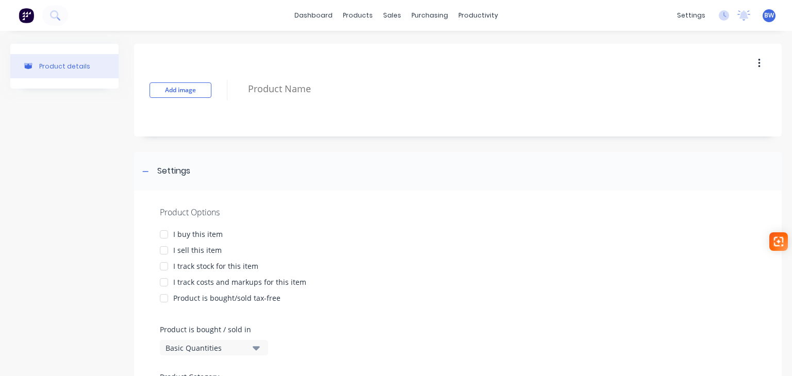
click at [169, 233] on div at bounding box center [164, 234] width 21 height 21
click at [165, 250] on div at bounding box center [164, 250] width 21 height 21
click at [165, 264] on div at bounding box center [164, 266] width 21 height 21
click at [164, 281] on div at bounding box center [164, 282] width 21 height 21
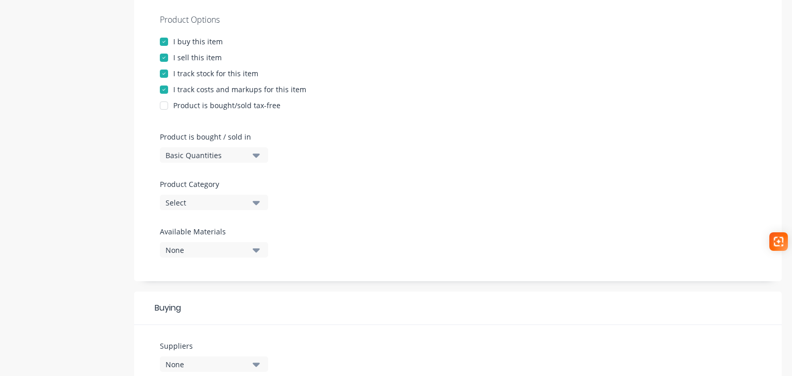
scroll to position [206, 0]
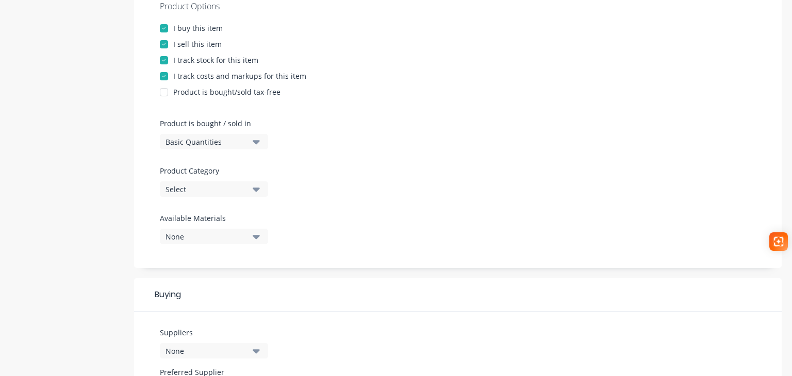
click at [214, 199] on div "Product Options I buy this item I sell this item I track stock for this item I …" at bounding box center [457, 126] width 647 height 283
click at [225, 191] on div "Select" at bounding box center [206, 189] width 82 height 11
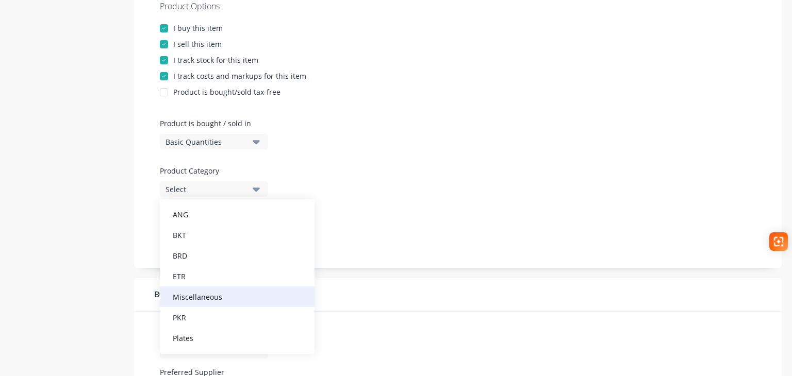
scroll to position [113, 0]
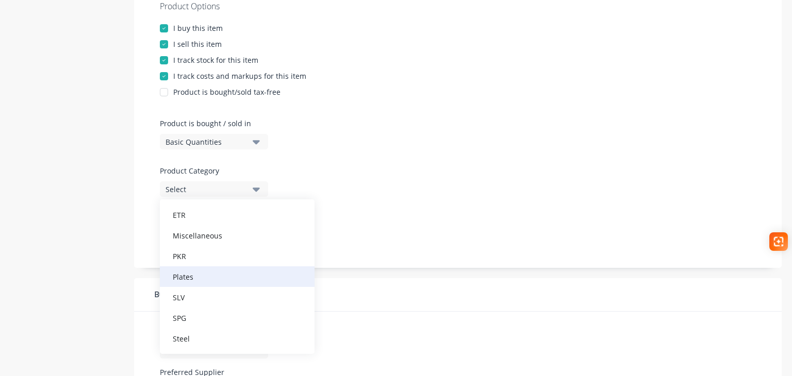
click at [204, 277] on div "Plates" at bounding box center [237, 276] width 155 height 21
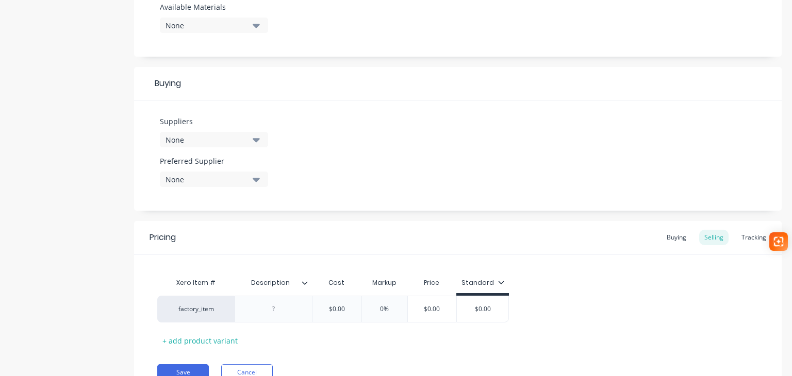
scroll to position [464, 0]
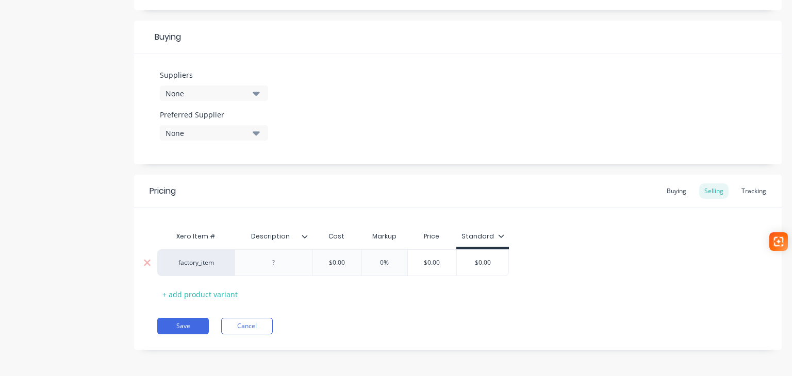
click at [280, 253] on div at bounding box center [272, 262] width 77 height 27
click at [279, 259] on div at bounding box center [274, 262] width 52 height 13
click at [173, 322] on button "Save" at bounding box center [183, 326] width 52 height 16
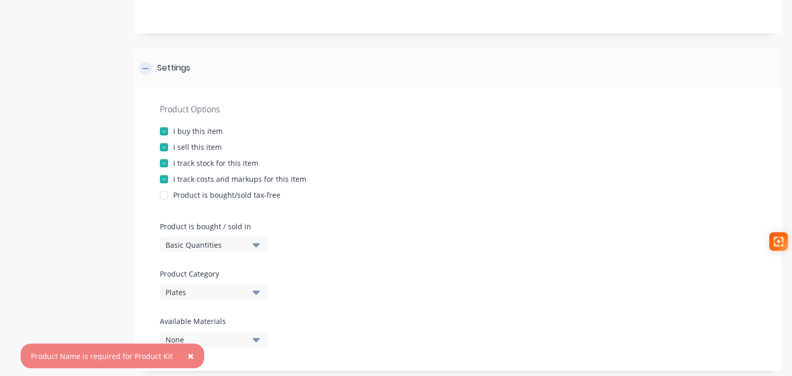
scroll to position [0, 0]
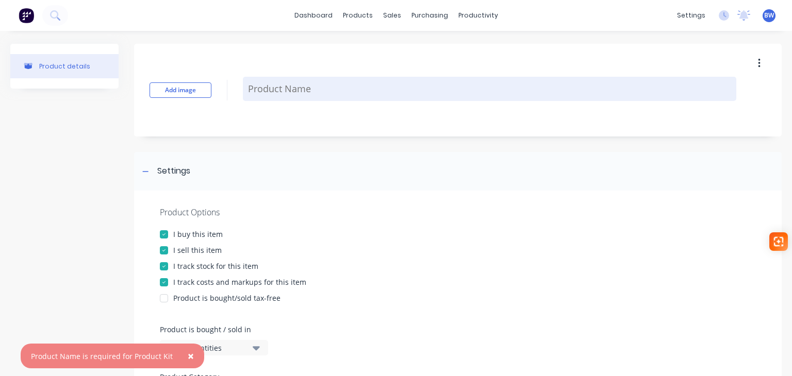
click at [279, 91] on textarea at bounding box center [489, 89] width 493 height 24
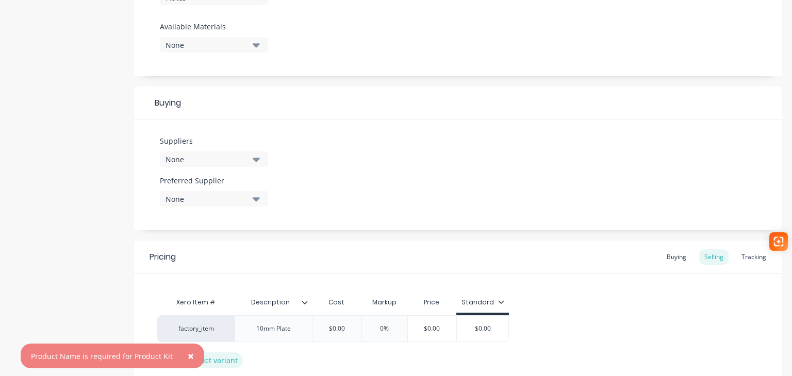
scroll to position [465, 0]
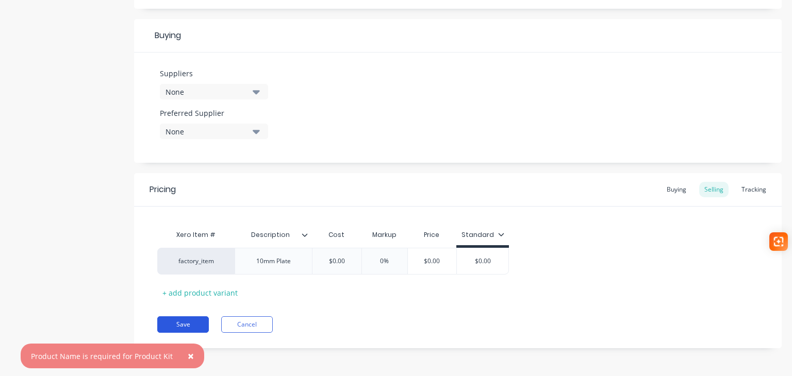
click at [173, 324] on button "Save" at bounding box center [183, 324] width 52 height 16
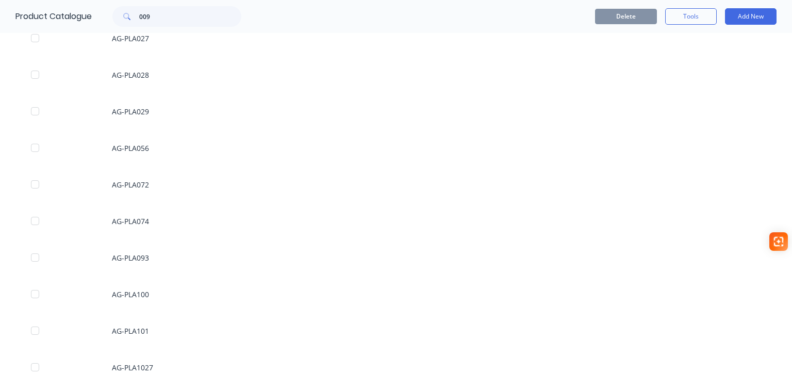
scroll to position [258, 0]
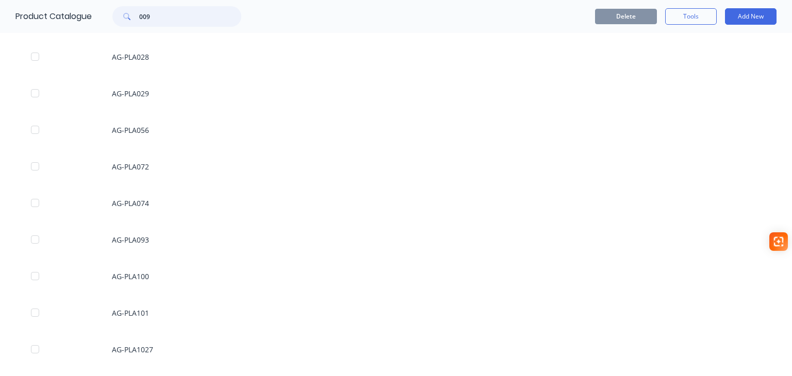
drag, startPoint x: 153, startPoint y: 19, endPoint x: 140, endPoint y: 20, distance: 12.4
click at [140, 20] on input "009" at bounding box center [190, 16] width 102 height 21
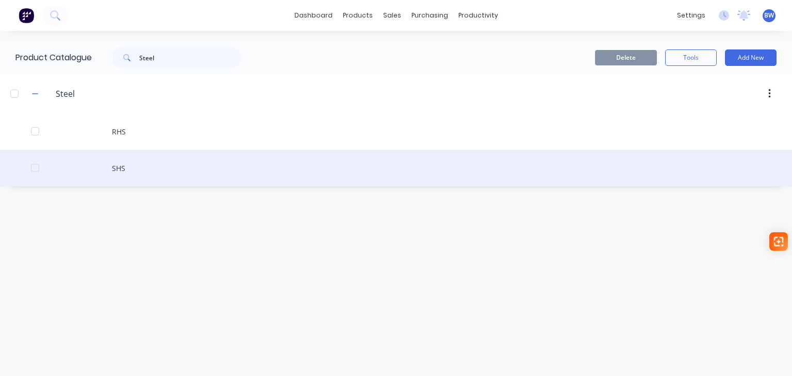
click at [123, 164] on div "SHS" at bounding box center [396, 168] width 792 height 37
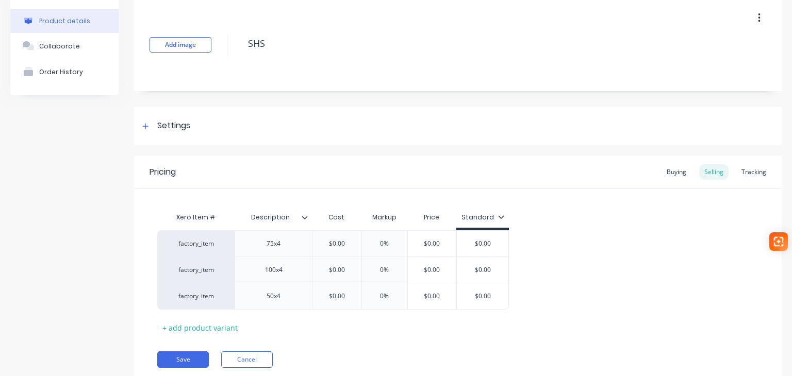
scroll to position [80, 0]
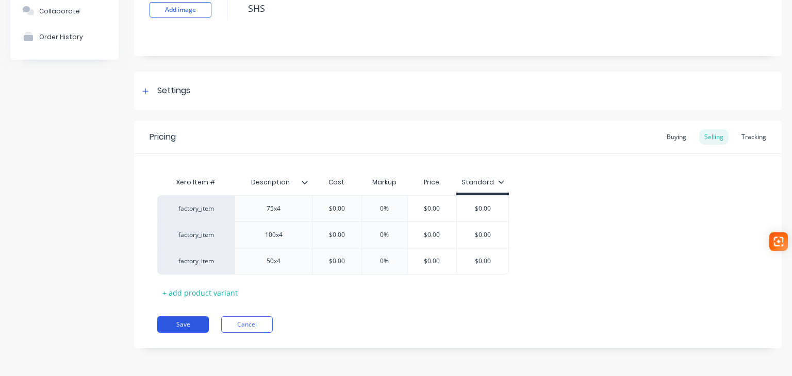
click at [181, 324] on button "Save" at bounding box center [183, 324] width 52 height 16
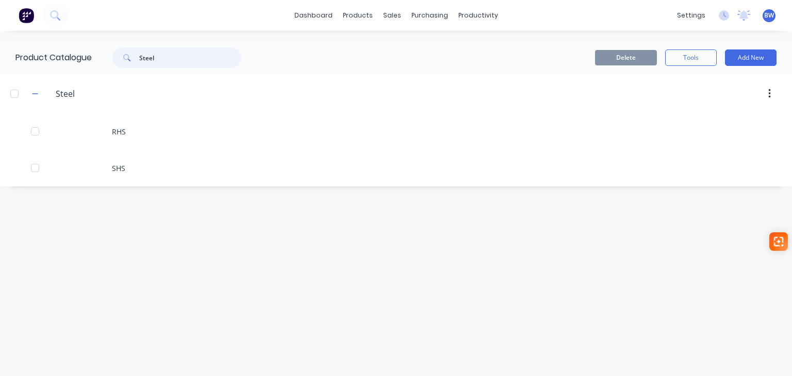
drag, startPoint x: 155, startPoint y: 60, endPoint x: 124, endPoint y: 62, distance: 31.0
click at [124, 62] on div "Steel" at bounding box center [176, 57] width 129 height 21
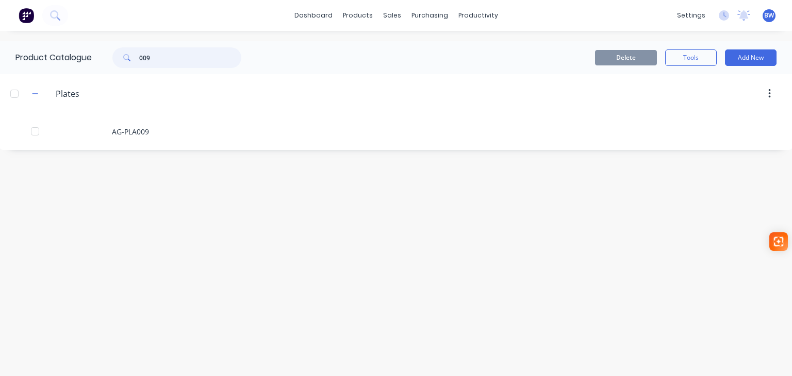
drag, startPoint x: 160, startPoint y: 63, endPoint x: 121, endPoint y: 63, distance: 39.2
click at [123, 63] on div "009" at bounding box center [176, 57] width 129 height 21
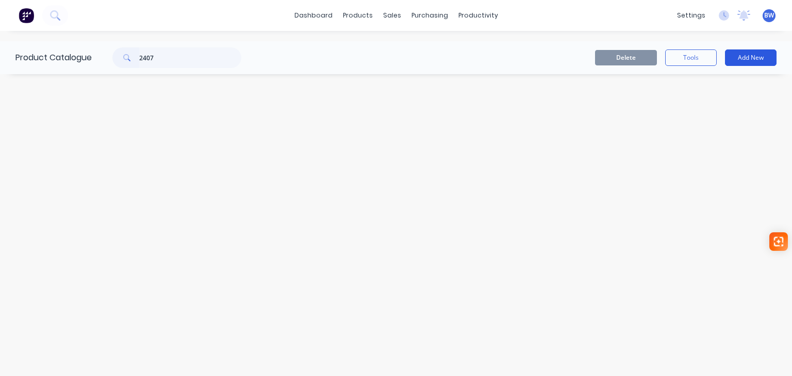
click at [763, 56] on button "Add New" at bounding box center [751, 57] width 52 height 16
click at [711, 104] on div "Product" at bounding box center [726, 104] width 79 height 15
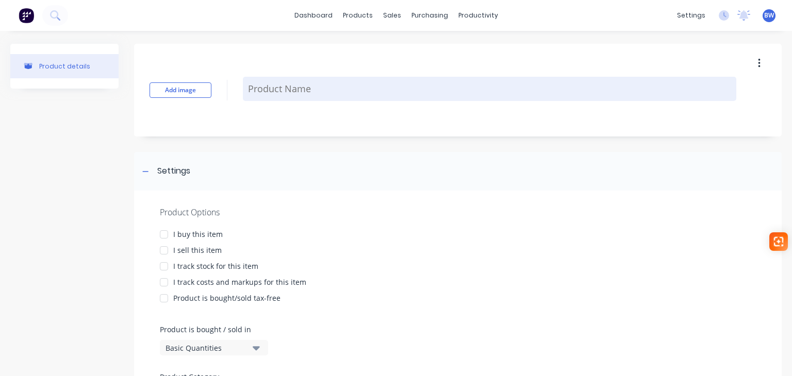
click at [290, 91] on textarea at bounding box center [489, 89] width 493 height 24
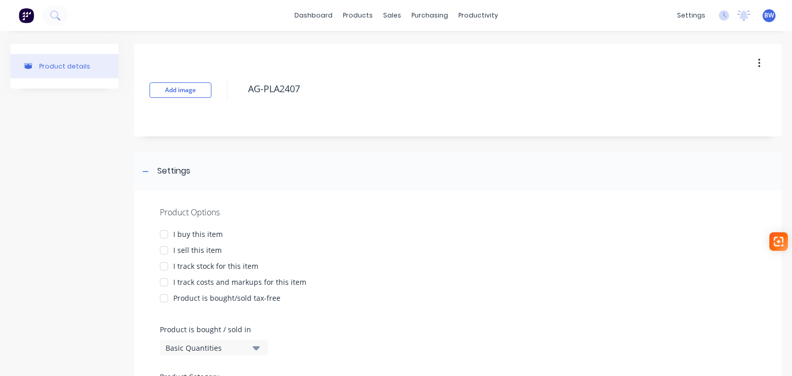
click at [161, 233] on div at bounding box center [164, 234] width 21 height 21
drag, startPoint x: 164, startPoint y: 249, endPoint x: 164, endPoint y: 257, distance: 7.7
click at [164, 250] on div at bounding box center [164, 250] width 21 height 21
drag, startPoint x: 164, startPoint y: 263, endPoint x: 167, endPoint y: 283, distance: 19.8
click at [164, 266] on div at bounding box center [164, 266] width 21 height 21
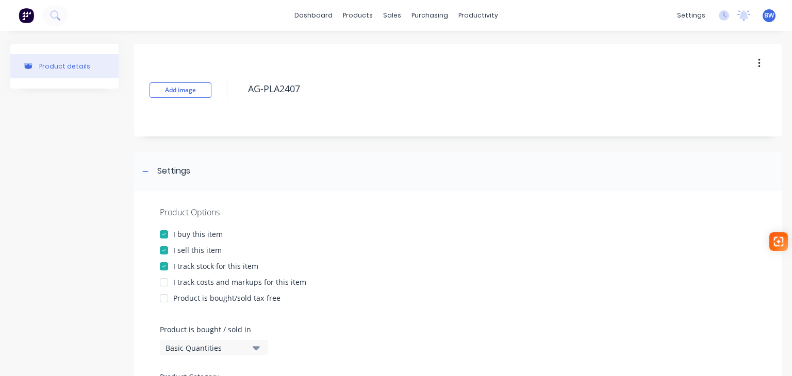
click at [167, 285] on div at bounding box center [164, 282] width 21 height 21
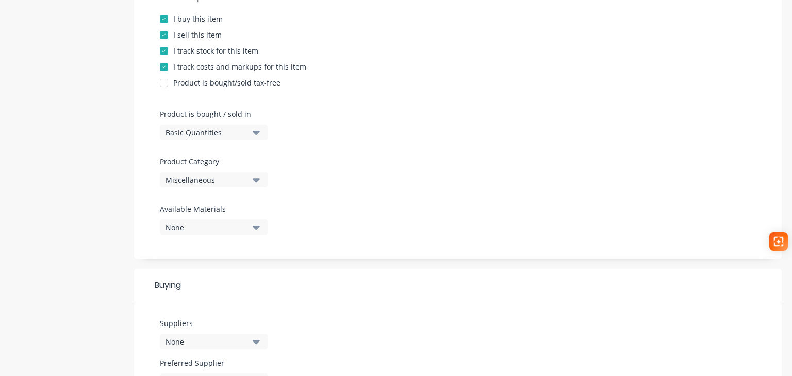
scroll to position [258, 0]
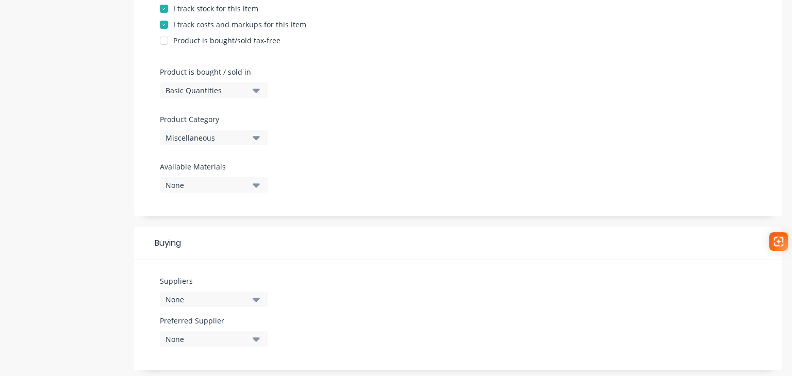
click at [205, 135] on div "Miscellaneous" at bounding box center [206, 137] width 82 height 11
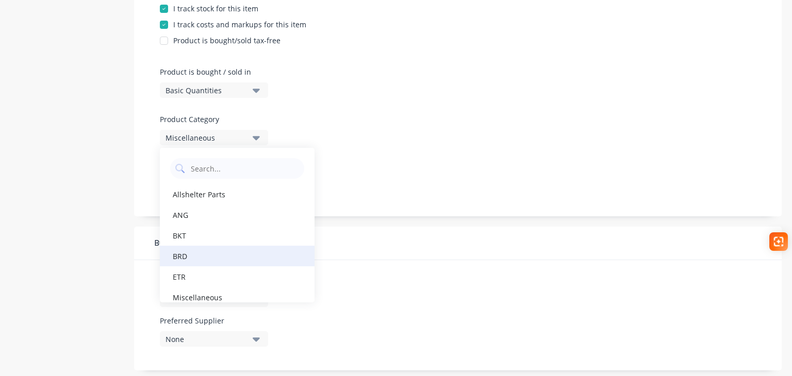
scroll to position [113, 0]
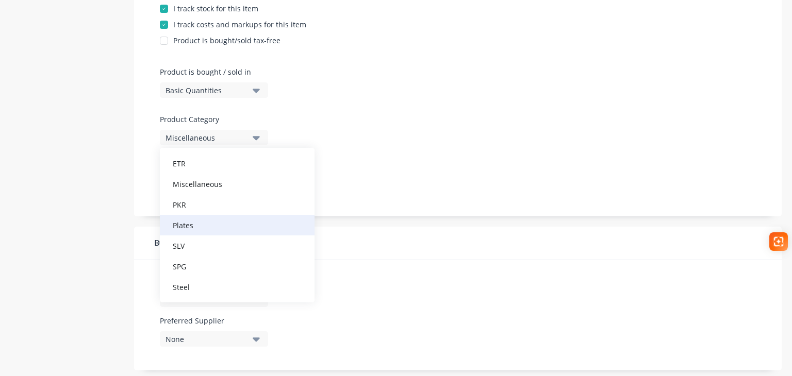
click at [198, 227] on div "Plates" at bounding box center [237, 225] width 155 height 21
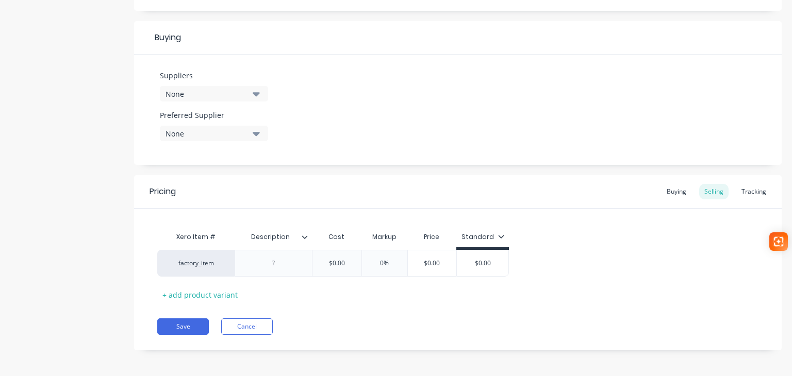
scroll to position [464, 0]
click at [276, 262] on div at bounding box center [274, 262] width 52 height 13
click at [191, 321] on button "Save" at bounding box center [183, 326] width 52 height 16
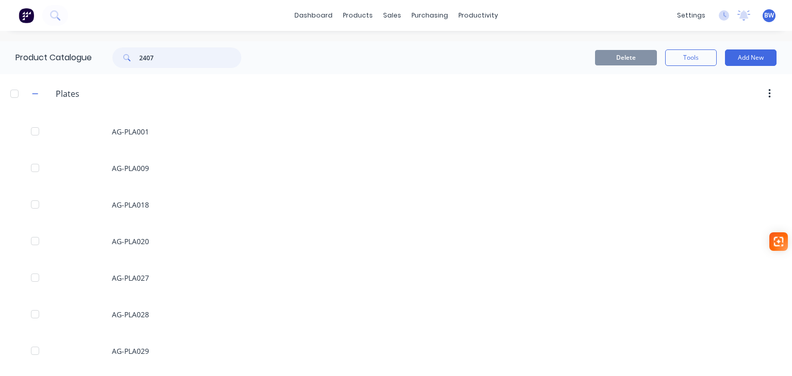
drag, startPoint x: 174, startPoint y: 65, endPoint x: 126, endPoint y: 64, distance: 47.9
click at [126, 64] on div "2407" at bounding box center [176, 57] width 129 height 21
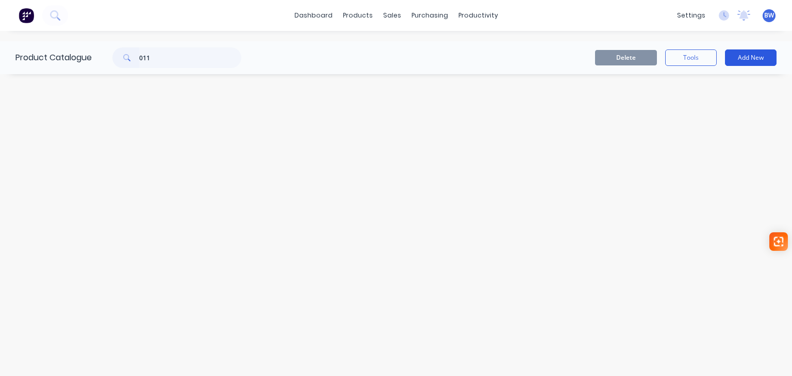
click at [736, 57] on button "Add New" at bounding box center [751, 57] width 52 height 16
click at [693, 105] on div "Product" at bounding box center [726, 104] width 79 height 15
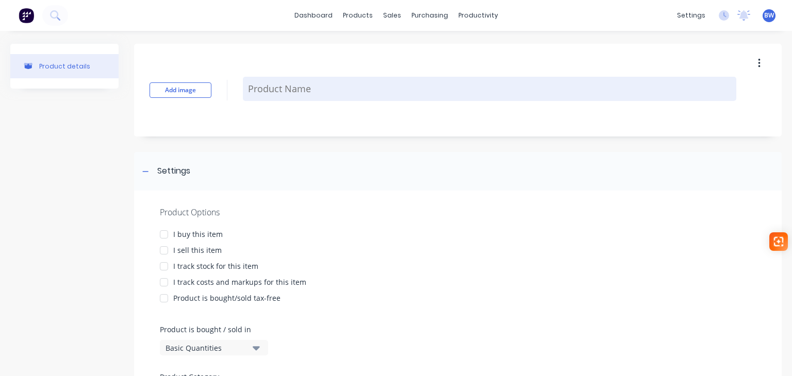
click at [267, 90] on textarea at bounding box center [489, 89] width 493 height 24
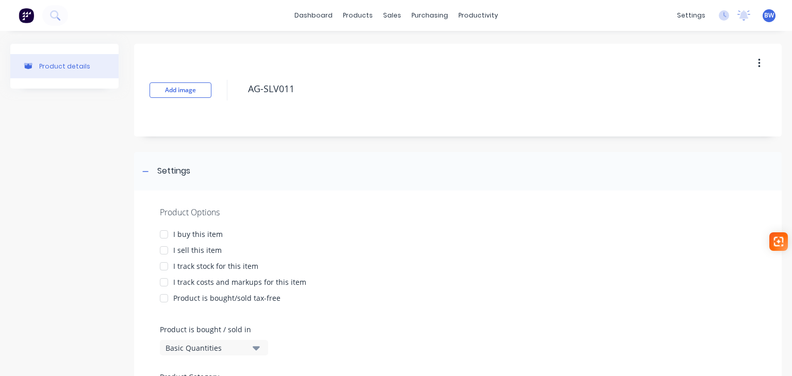
click at [164, 232] on div at bounding box center [164, 234] width 21 height 21
click at [165, 248] on div at bounding box center [164, 250] width 21 height 21
click at [162, 268] on div at bounding box center [164, 266] width 21 height 21
click at [163, 281] on div at bounding box center [164, 282] width 21 height 21
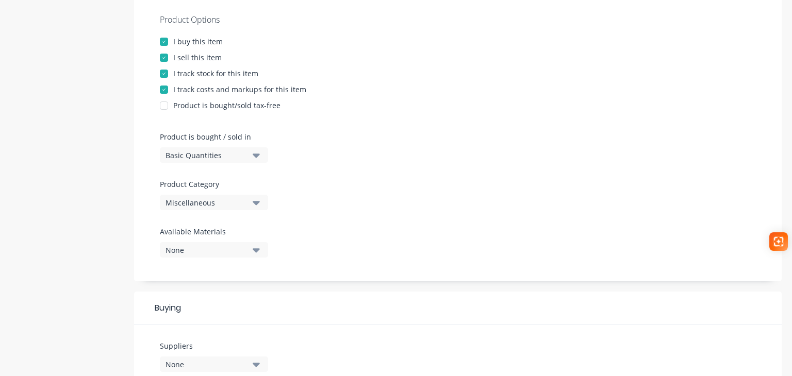
scroll to position [206, 0]
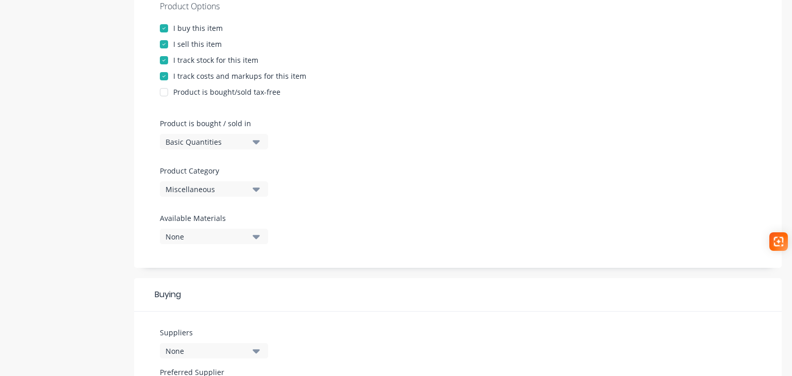
click at [220, 190] on div "Miscellaneous" at bounding box center [206, 189] width 82 height 11
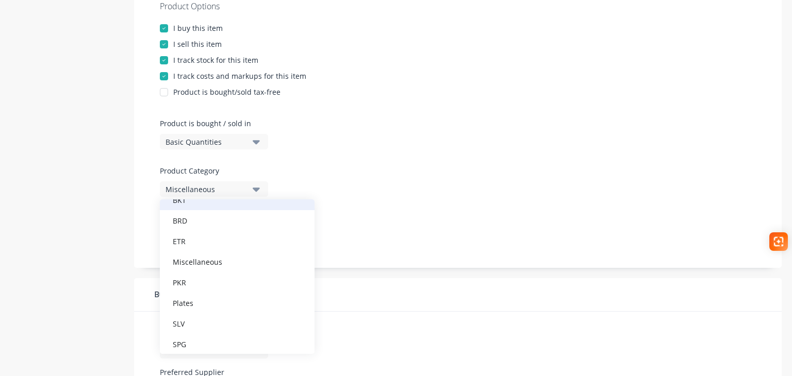
scroll to position [103, 0]
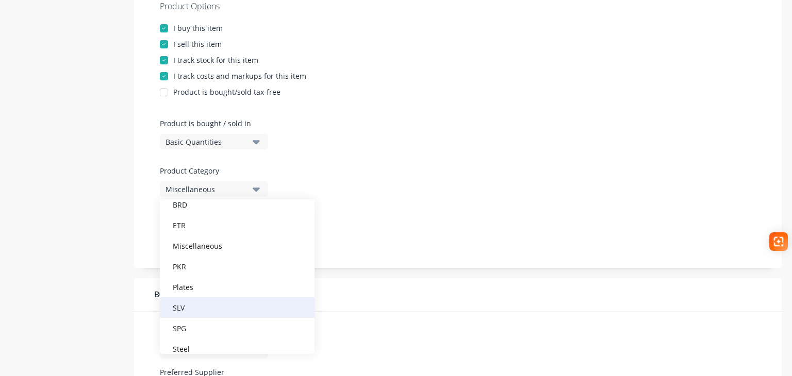
click at [194, 307] on div "SLV" at bounding box center [237, 307] width 155 height 21
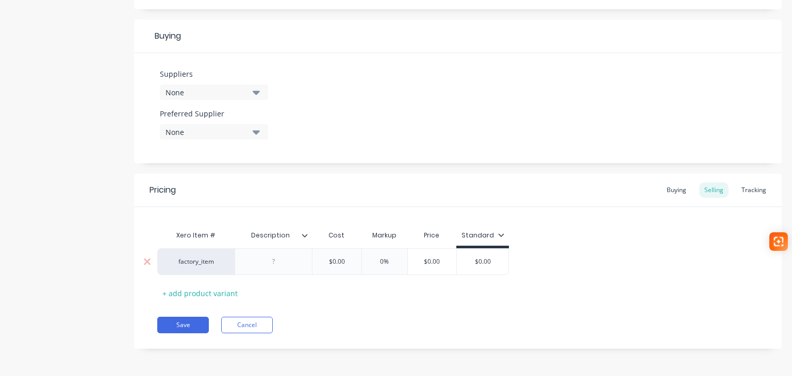
scroll to position [465, 0]
click at [272, 264] on div at bounding box center [274, 261] width 52 height 13
click at [191, 332] on button "Save" at bounding box center [183, 330] width 52 height 16
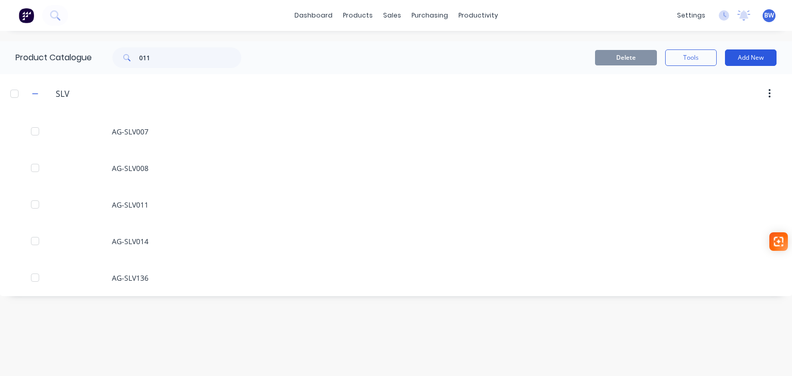
click at [744, 59] on button "Add New" at bounding box center [751, 57] width 52 height 16
click at [705, 100] on div "Product" at bounding box center [726, 104] width 79 height 15
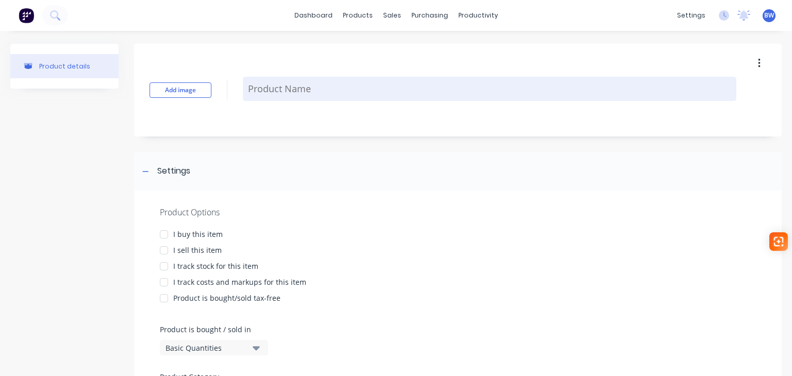
click at [299, 94] on textarea at bounding box center [489, 89] width 493 height 24
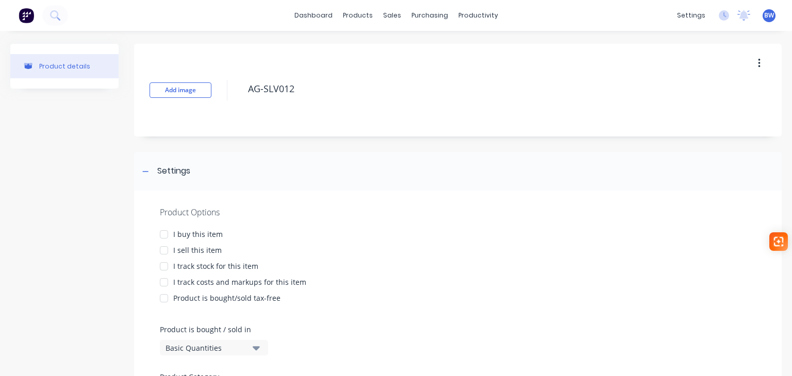
click at [163, 233] on div at bounding box center [164, 234] width 21 height 21
click at [163, 252] on div at bounding box center [164, 250] width 21 height 21
click at [166, 269] on div at bounding box center [164, 266] width 21 height 21
click at [161, 283] on div at bounding box center [164, 282] width 21 height 21
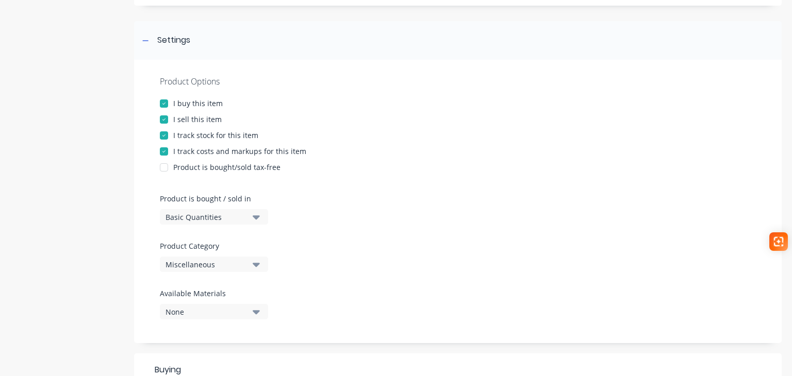
scroll to position [155, 0]
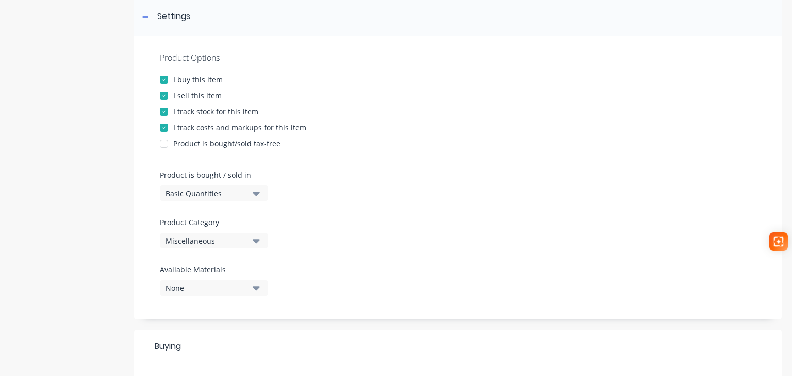
click at [214, 242] on div "Miscellaneous" at bounding box center [206, 241] width 82 height 11
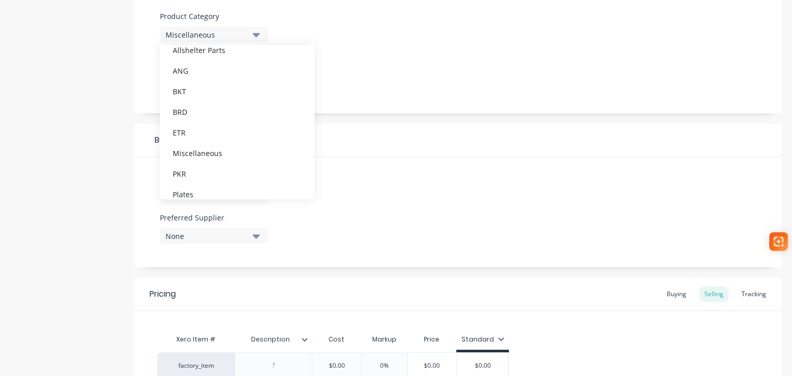
scroll to position [103, 0]
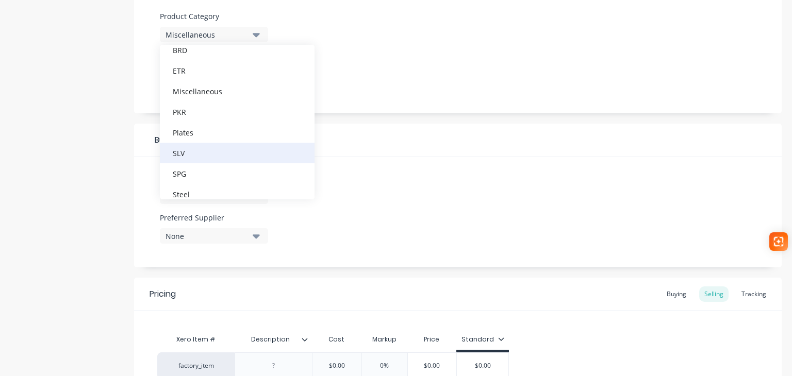
click at [204, 153] on div "SLV" at bounding box center [237, 153] width 155 height 21
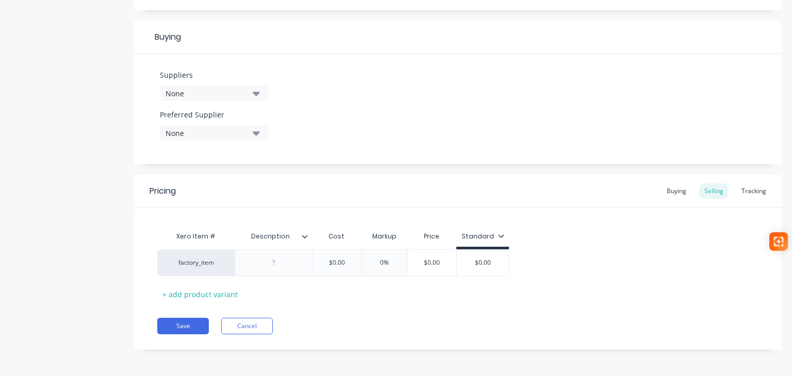
scroll to position [465, 0]
click at [278, 256] on div at bounding box center [274, 261] width 52 height 13
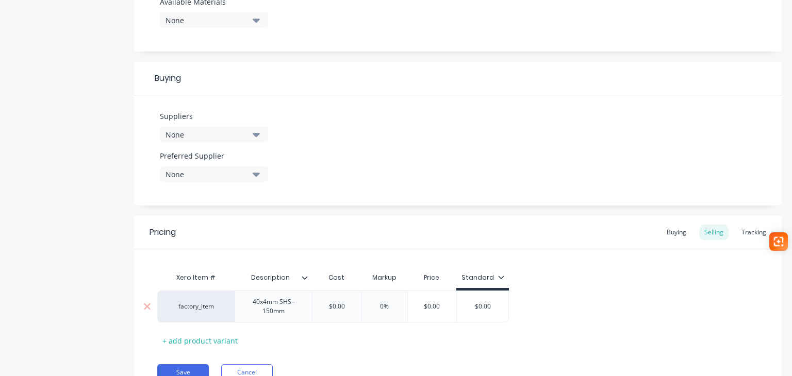
scroll to position [471, 0]
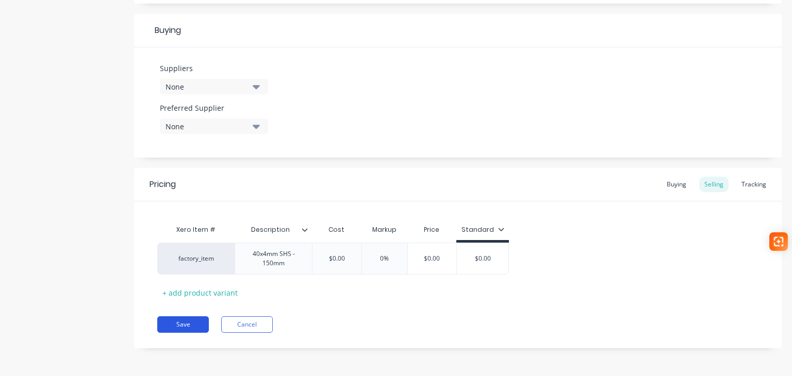
click at [183, 323] on button "Save" at bounding box center [183, 324] width 52 height 16
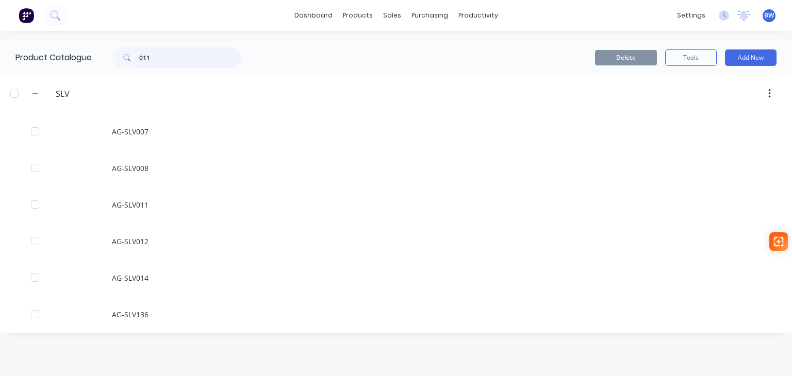
drag, startPoint x: 161, startPoint y: 56, endPoint x: 133, endPoint y: 58, distance: 27.9
click at [133, 58] on div "011" at bounding box center [176, 57] width 129 height 21
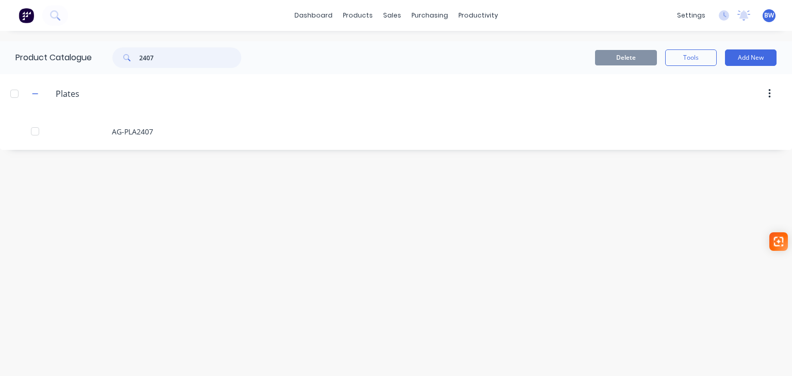
drag, startPoint x: 148, startPoint y: 55, endPoint x: 136, endPoint y: 56, distance: 11.9
click at [136, 56] on div "2407" at bounding box center [176, 57] width 129 height 21
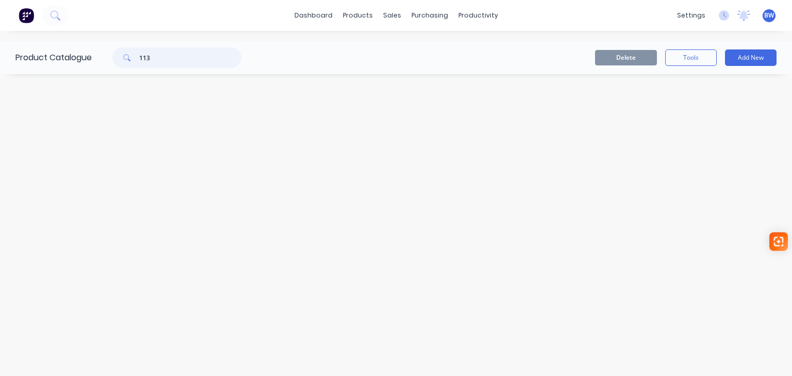
drag, startPoint x: 157, startPoint y: 56, endPoint x: 136, endPoint y: 58, distance: 21.2
click at [136, 58] on div "113" at bounding box center [176, 57] width 129 height 21
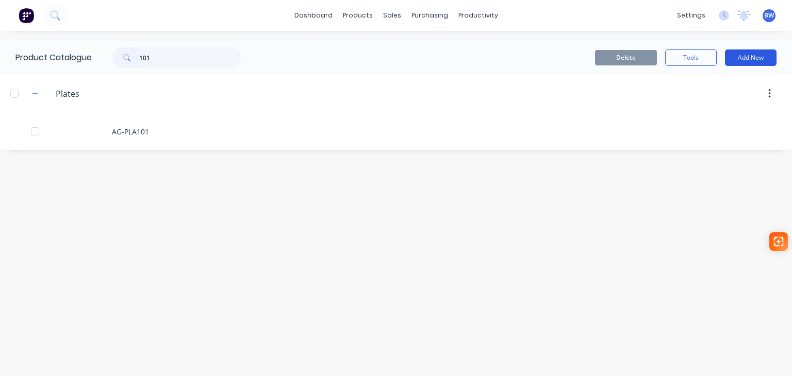
click at [748, 57] on button "Add New" at bounding box center [751, 57] width 52 height 16
click at [713, 108] on div "Product" at bounding box center [726, 104] width 79 height 15
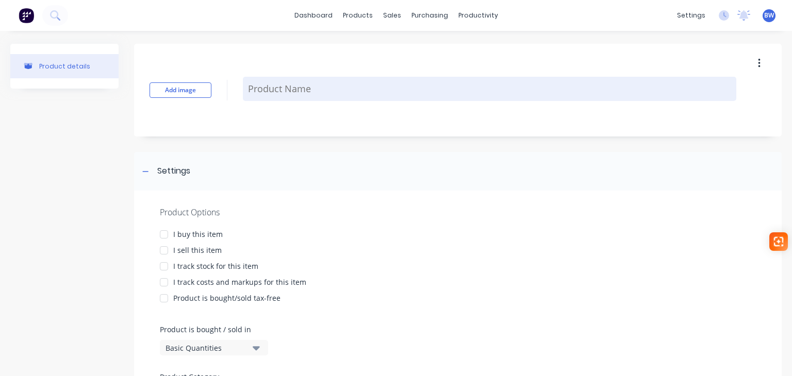
click at [404, 81] on textarea at bounding box center [489, 89] width 493 height 24
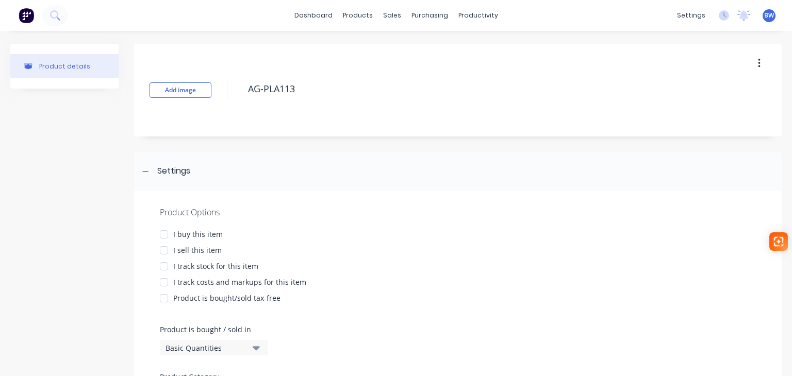
click at [162, 234] on div at bounding box center [164, 234] width 21 height 21
drag, startPoint x: 162, startPoint y: 247, endPoint x: 171, endPoint y: 271, distance: 25.3
click at [163, 248] on div at bounding box center [164, 250] width 21 height 21
click at [165, 268] on div at bounding box center [164, 266] width 21 height 21
click at [165, 282] on div at bounding box center [164, 282] width 21 height 21
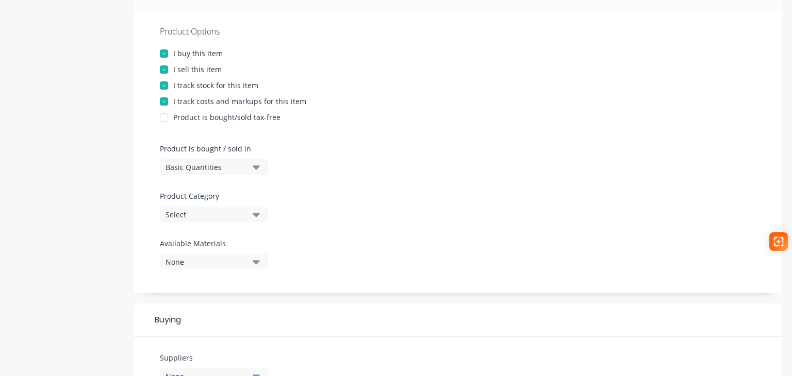
scroll to position [206, 0]
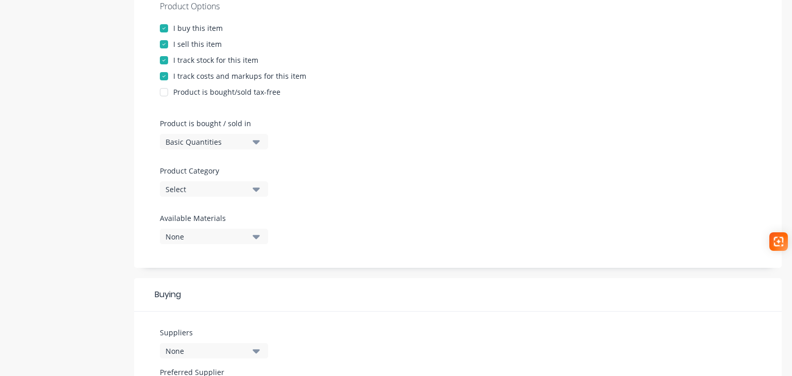
click at [198, 190] on div "Select" at bounding box center [206, 189] width 82 height 11
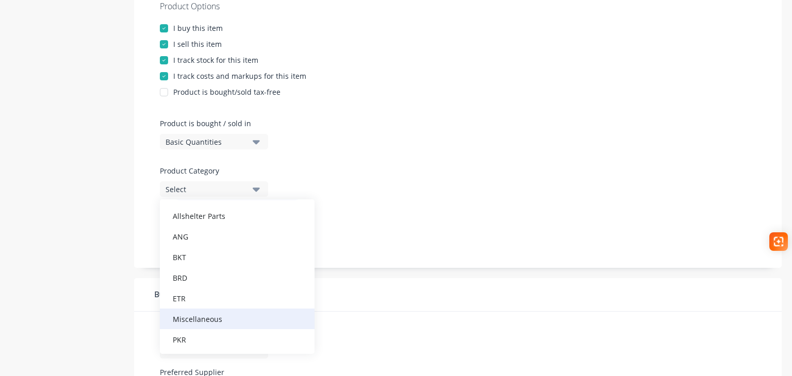
scroll to position [113, 0]
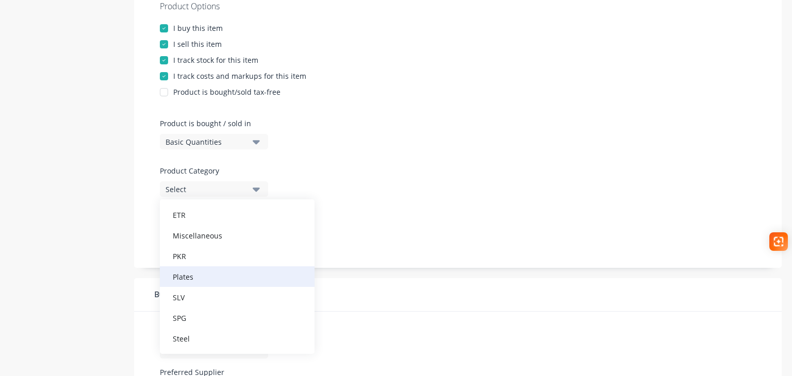
click at [188, 278] on div "Plates" at bounding box center [237, 276] width 155 height 21
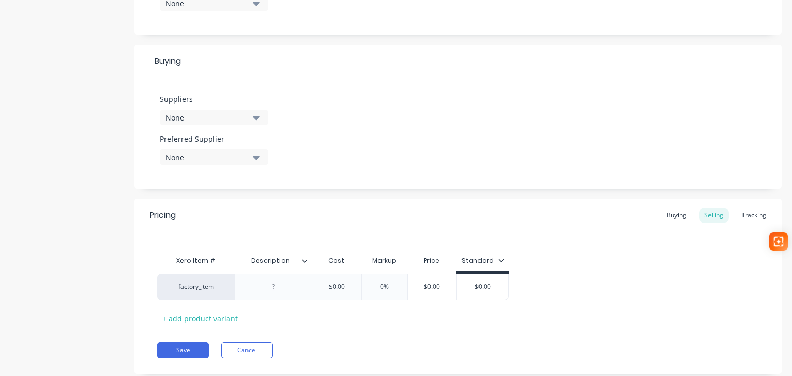
scroll to position [465, 0]
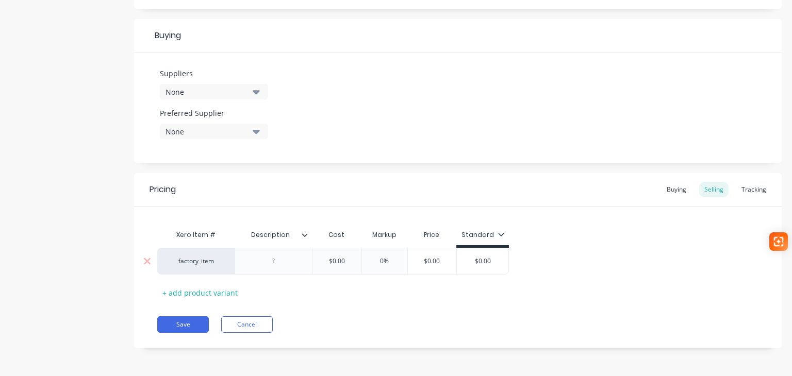
click at [270, 266] on div at bounding box center [274, 261] width 52 height 13
click at [183, 322] on button "Save" at bounding box center [183, 324] width 52 height 16
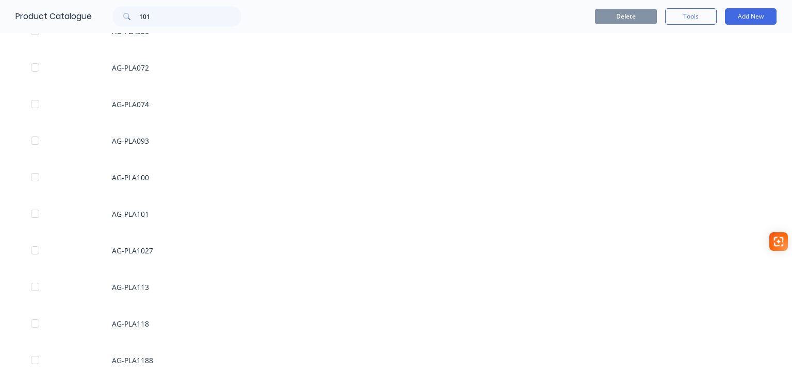
scroll to position [361, 0]
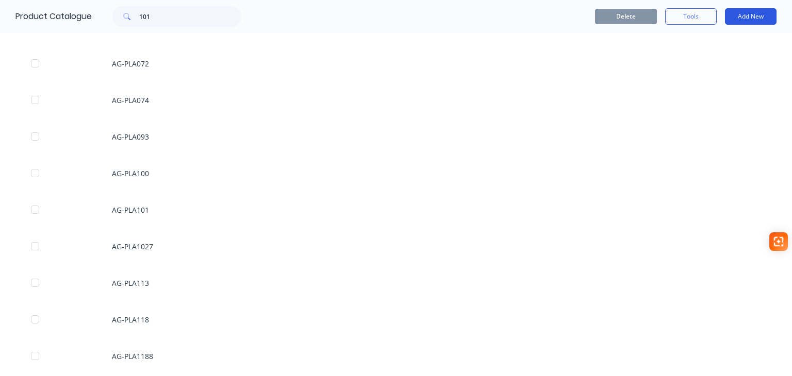
click at [755, 18] on button "Add New" at bounding box center [751, 16] width 52 height 16
click at [694, 64] on div "Product" at bounding box center [726, 63] width 79 height 15
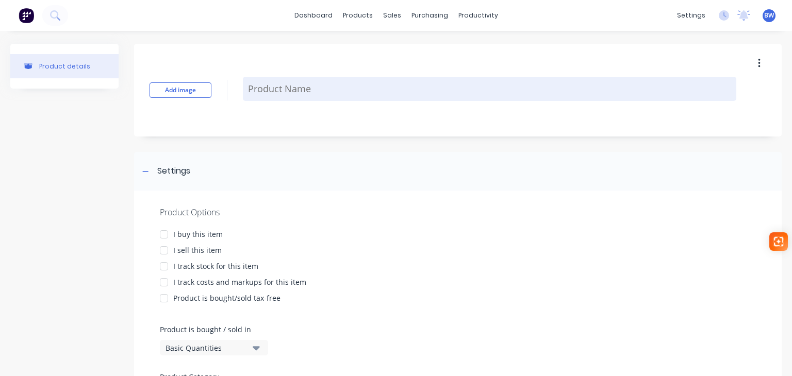
click at [289, 87] on textarea at bounding box center [489, 89] width 493 height 24
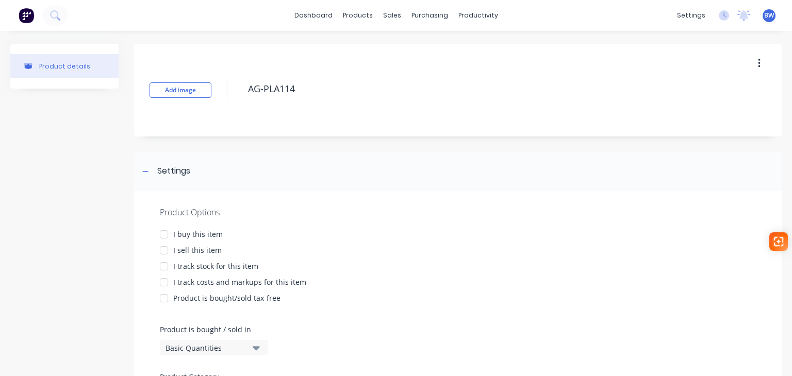
click at [159, 233] on div at bounding box center [164, 234] width 21 height 21
click at [165, 249] on div at bounding box center [164, 250] width 21 height 21
drag, startPoint x: 163, startPoint y: 264, endPoint x: 165, endPoint y: 278, distance: 14.6
click at [163, 265] on div at bounding box center [164, 266] width 21 height 21
click at [165, 282] on div at bounding box center [164, 282] width 21 height 21
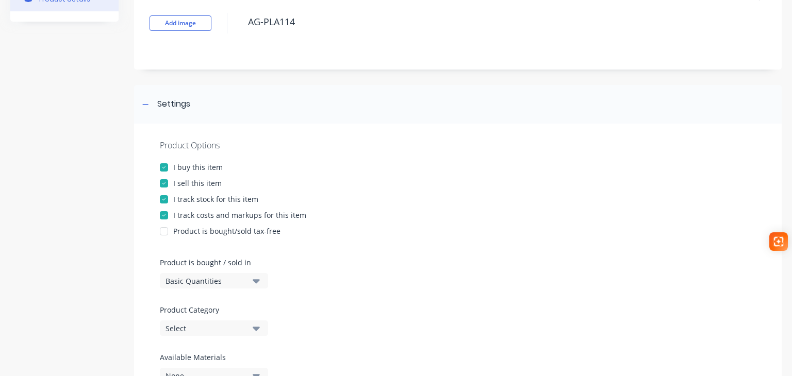
scroll to position [206, 0]
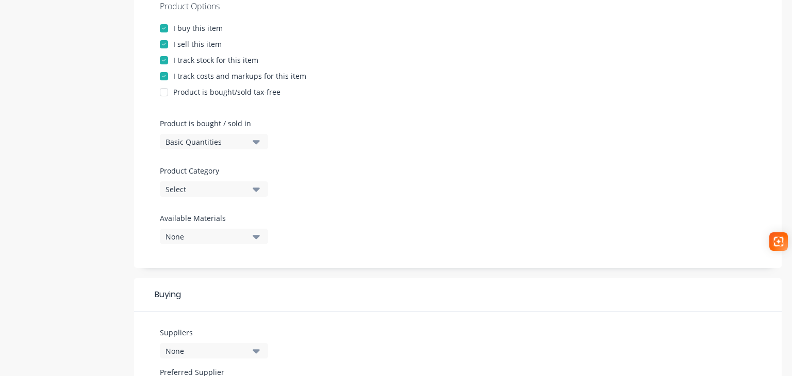
click at [183, 189] on div "Select" at bounding box center [206, 189] width 82 height 11
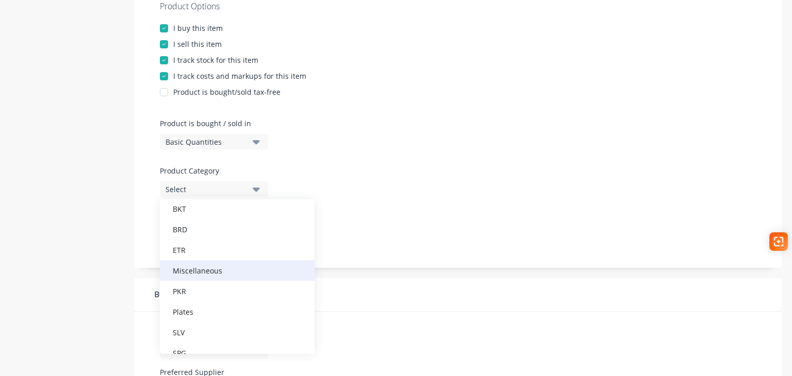
scroll to position [113, 0]
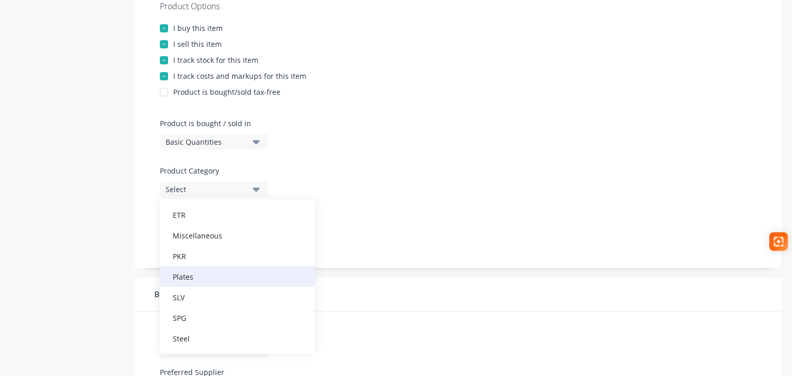
click at [188, 275] on div "Plates" at bounding box center [237, 276] width 155 height 21
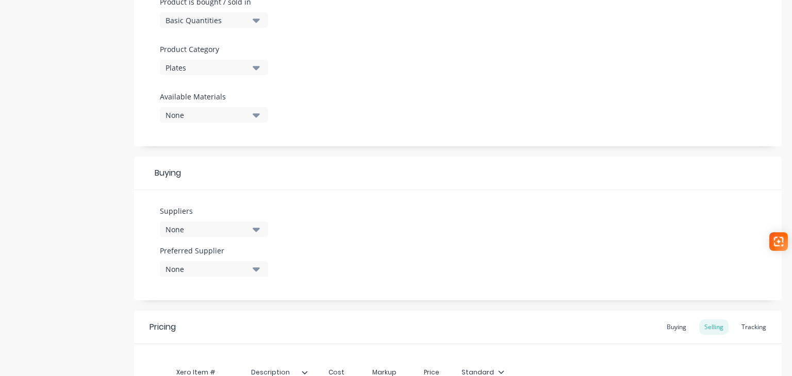
scroll to position [464, 0]
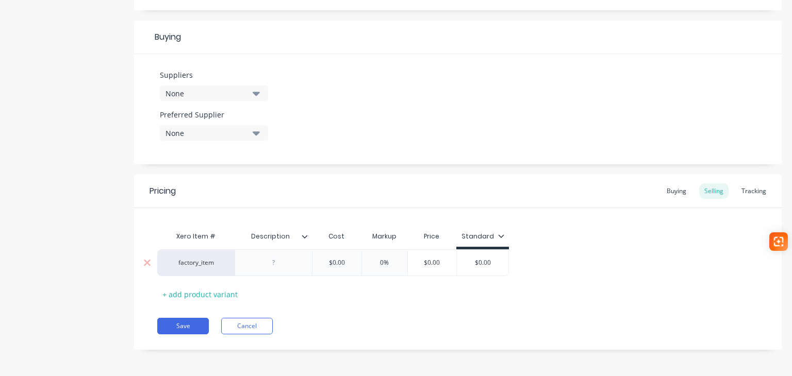
click at [263, 270] on div at bounding box center [272, 262] width 77 height 27
click at [284, 264] on div at bounding box center [274, 262] width 52 height 13
click at [177, 323] on button "Save" at bounding box center [183, 326] width 52 height 16
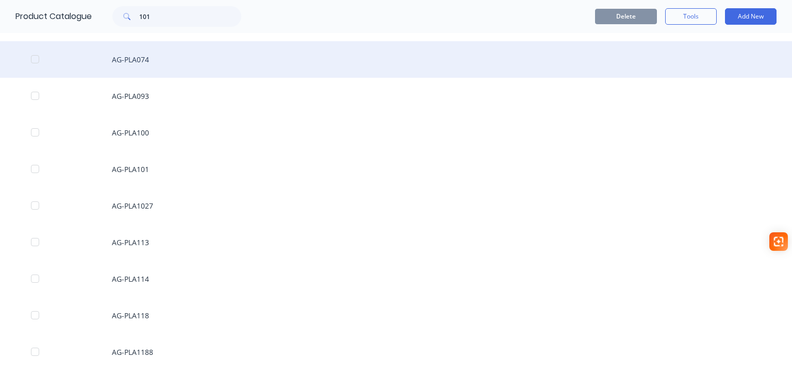
scroll to position [412, 0]
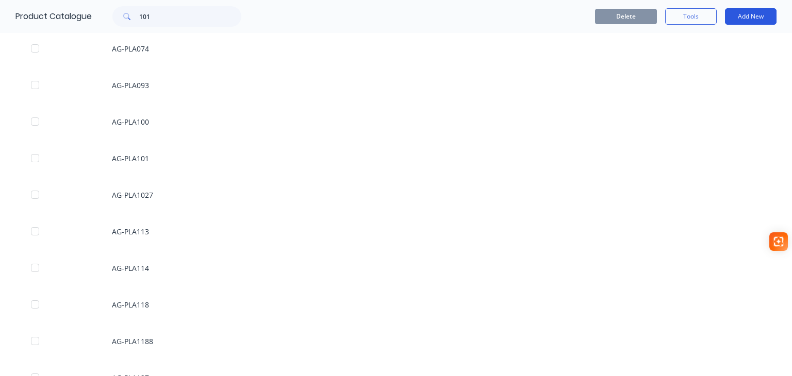
click at [759, 18] on button "Add New" at bounding box center [751, 16] width 52 height 16
click at [719, 58] on div "Product" at bounding box center [726, 63] width 79 height 15
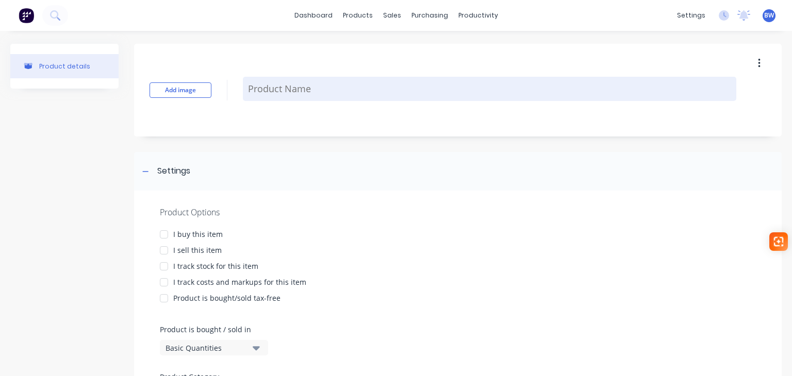
click at [392, 91] on textarea at bounding box center [489, 89] width 493 height 24
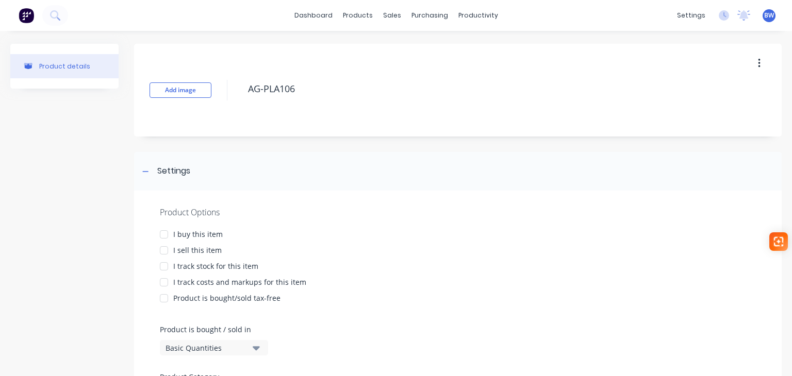
click at [164, 234] on div at bounding box center [164, 234] width 21 height 21
click at [160, 256] on div at bounding box center [164, 266] width 21 height 21
click at [165, 248] on div at bounding box center [164, 250] width 21 height 21
click at [163, 285] on div at bounding box center [164, 282] width 21 height 21
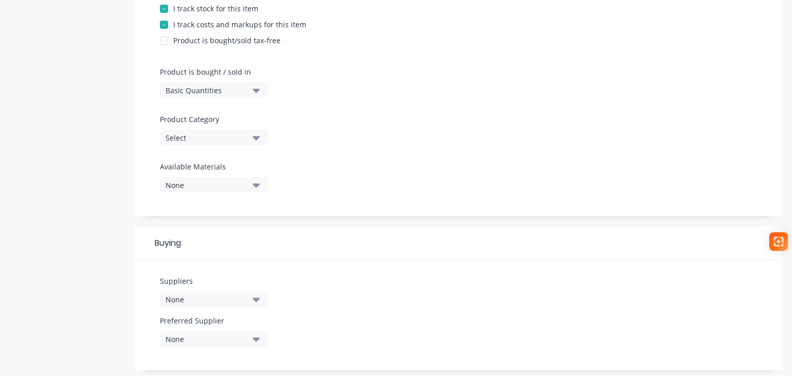
click at [206, 135] on div "Select" at bounding box center [206, 137] width 82 height 11
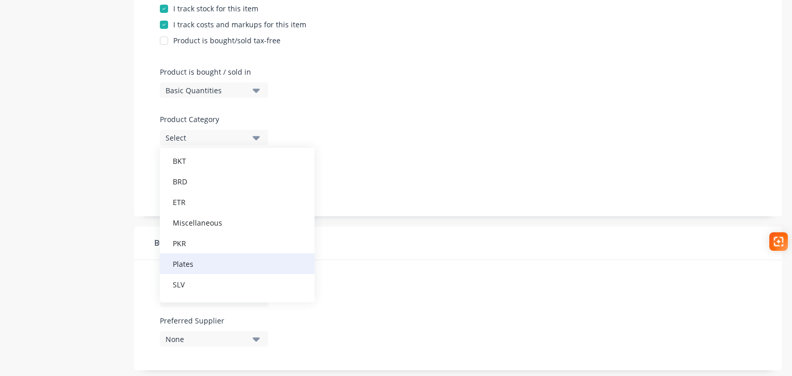
scroll to position [113, 0]
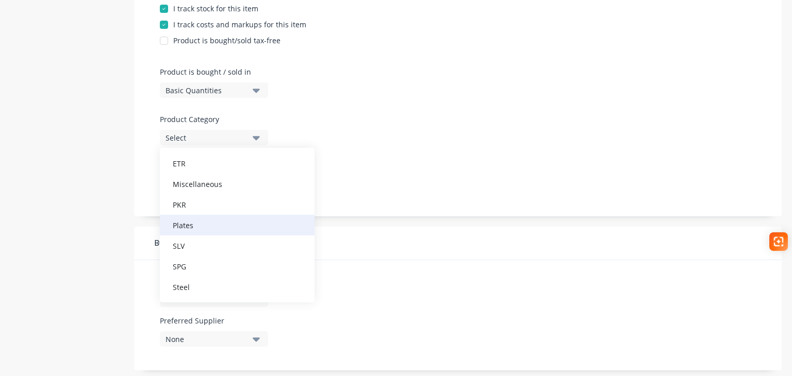
click at [204, 227] on div "Plates" at bounding box center [237, 225] width 155 height 21
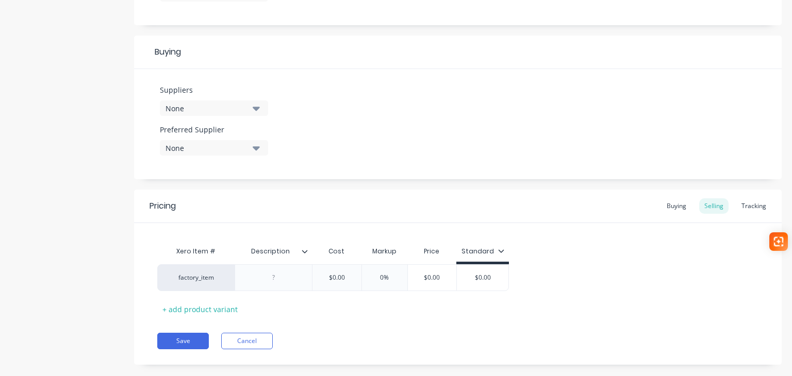
scroll to position [464, 0]
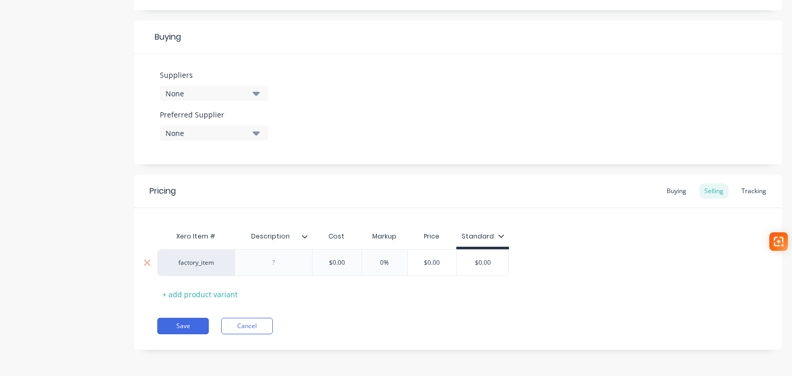
click at [287, 266] on div at bounding box center [274, 262] width 52 height 13
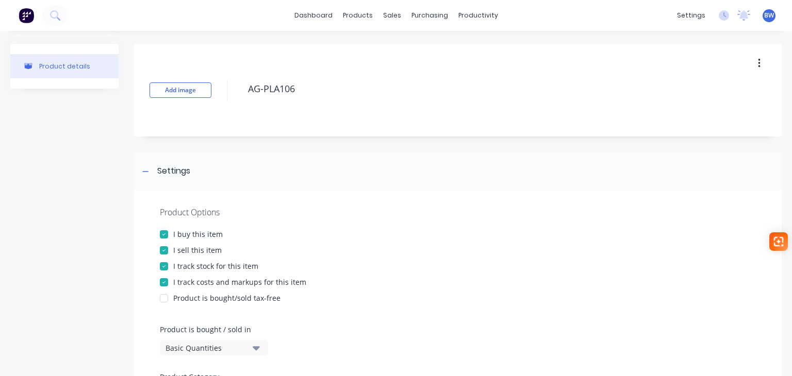
scroll to position [361, 0]
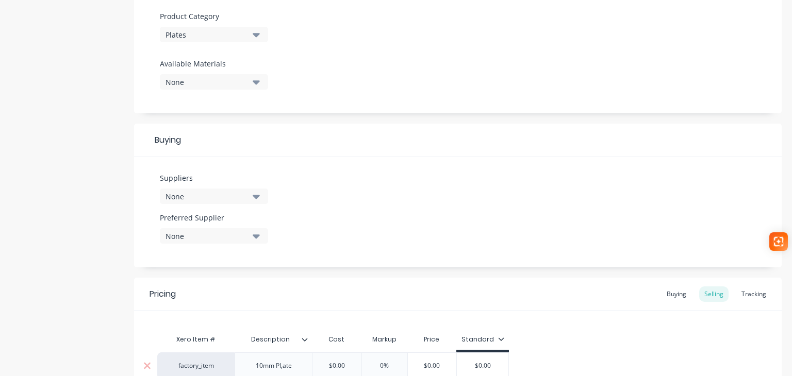
click at [283, 370] on div "10mm Pl,ate" at bounding box center [273, 365] width 53 height 13
click at [285, 368] on div "10mm Pl,ate" at bounding box center [273, 365] width 53 height 13
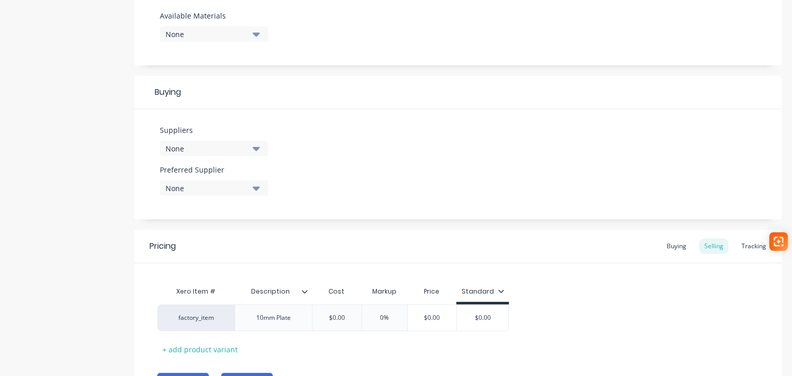
scroll to position [465, 0]
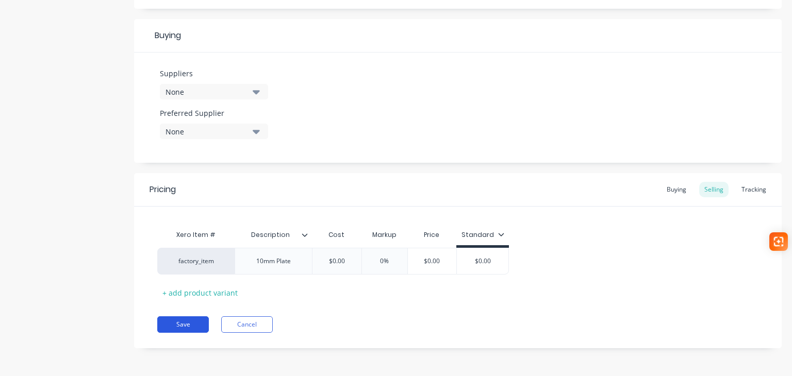
click at [165, 320] on button "Save" at bounding box center [183, 324] width 52 height 16
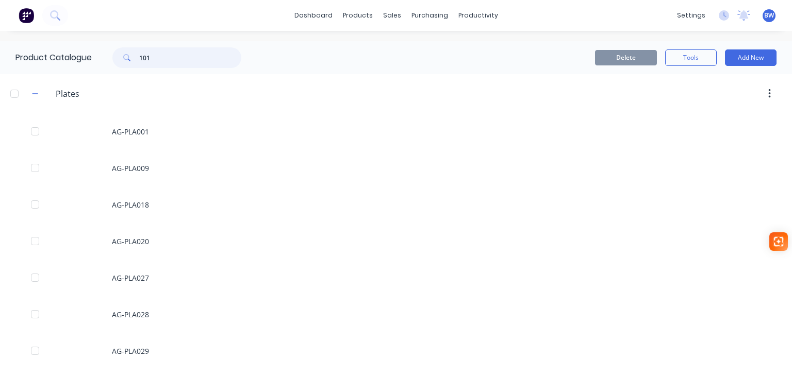
drag, startPoint x: 127, startPoint y: 58, endPoint x: 117, endPoint y: 57, distance: 9.4
click at [120, 58] on div "101" at bounding box center [176, 57] width 129 height 21
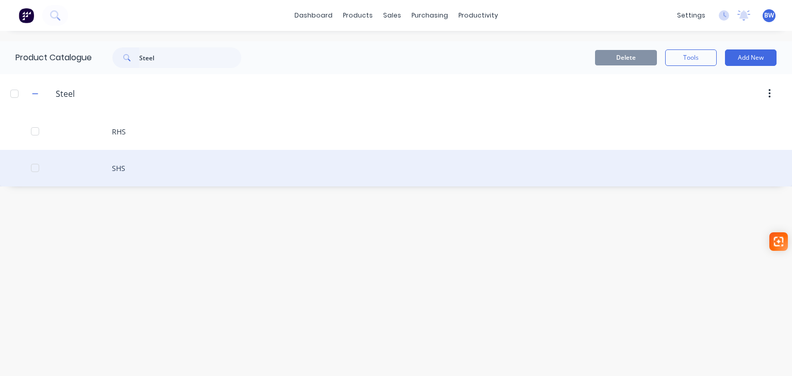
click at [126, 163] on div "SHS" at bounding box center [396, 168] width 792 height 37
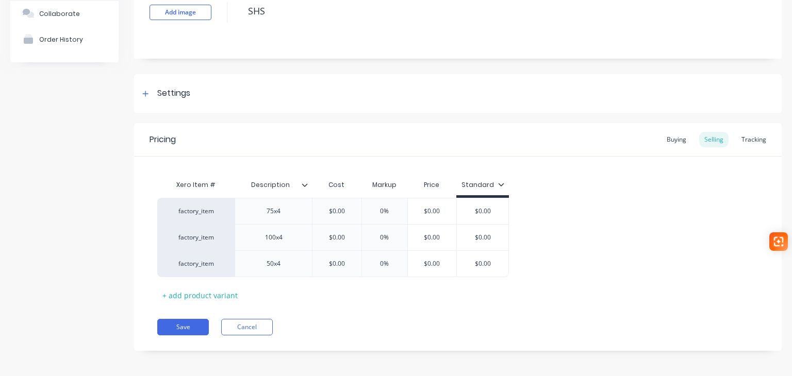
scroll to position [80, 0]
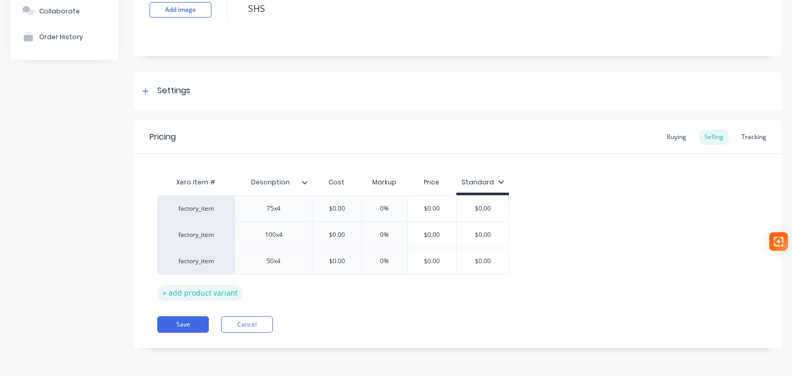
click at [212, 290] on div "+ add product variant" at bounding box center [200, 293] width 86 height 16
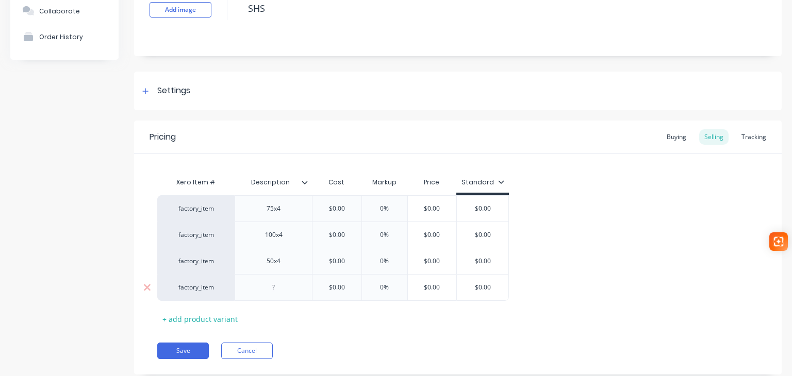
click at [276, 287] on div at bounding box center [274, 287] width 52 height 13
click at [174, 351] on button "Save" at bounding box center [183, 351] width 52 height 16
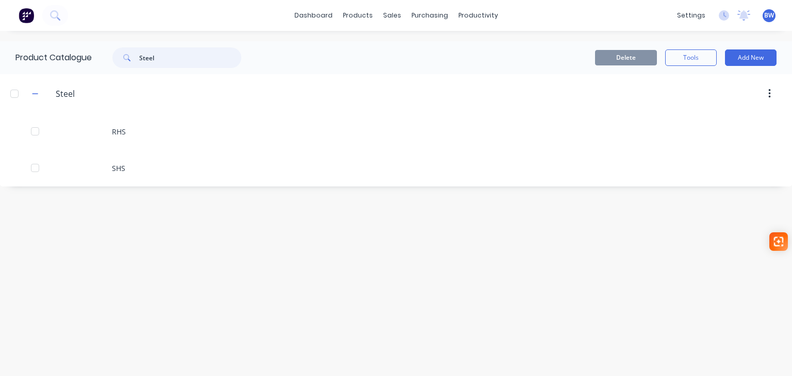
drag, startPoint x: 159, startPoint y: 59, endPoint x: 130, endPoint y: 58, distance: 28.9
click at [130, 58] on div "Steel" at bounding box center [176, 57] width 129 height 21
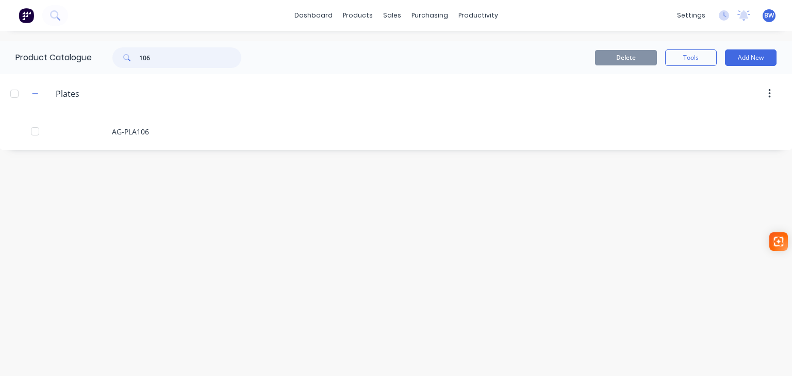
drag, startPoint x: 153, startPoint y: 62, endPoint x: 137, endPoint y: 58, distance: 16.5
click at [137, 58] on div "106" at bounding box center [176, 57] width 129 height 21
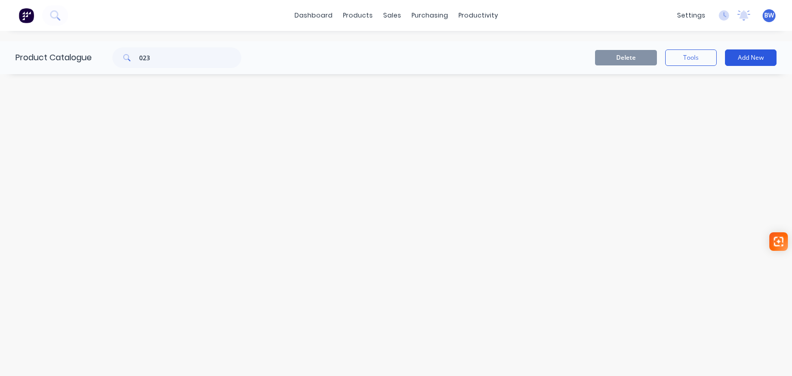
click at [768, 61] on button "Add New" at bounding box center [751, 57] width 52 height 16
click at [713, 106] on div "Product" at bounding box center [726, 104] width 79 height 15
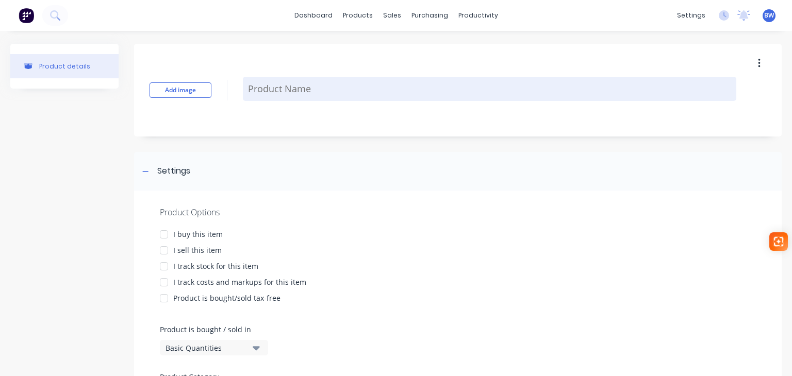
click at [430, 99] on textarea at bounding box center [489, 89] width 493 height 24
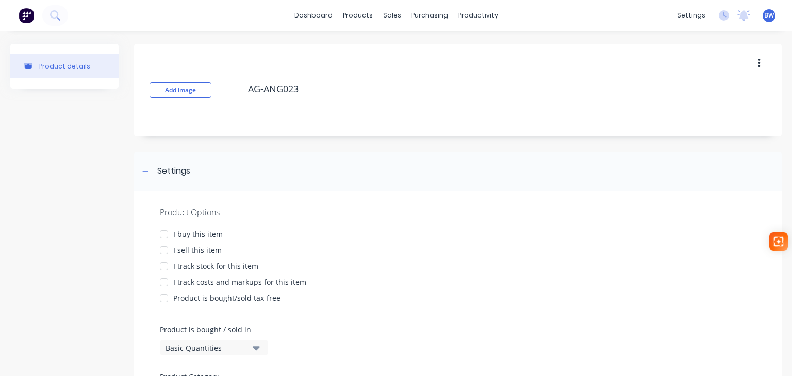
click at [163, 232] on div at bounding box center [164, 234] width 21 height 21
click at [165, 252] on div at bounding box center [164, 250] width 21 height 21
click at [160, 266] on div at bounding box center [164, 266] width 21 height 21
click at [164, 278] on div at bounding box center [164, 282] width 21 height 21
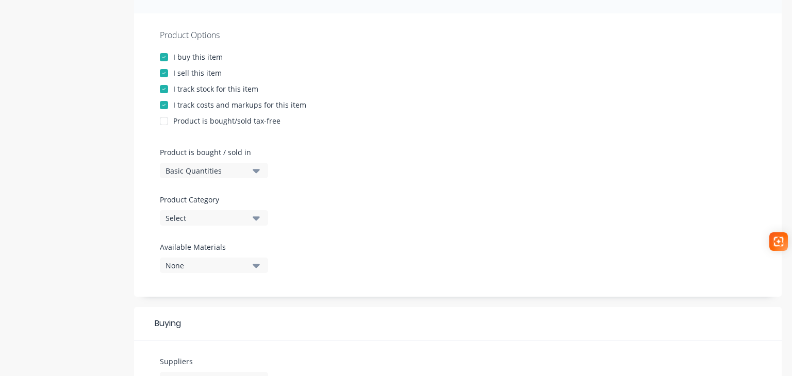
scroll to position [258, 0]
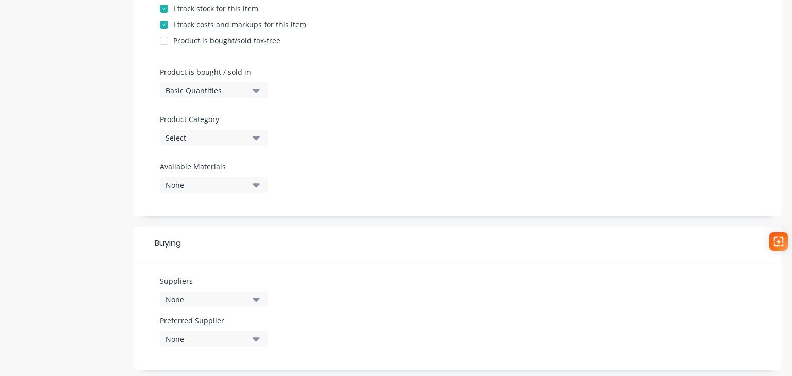
click at [210, 138] on div "Select" at bounding box center [206, 137] width 82 height 11
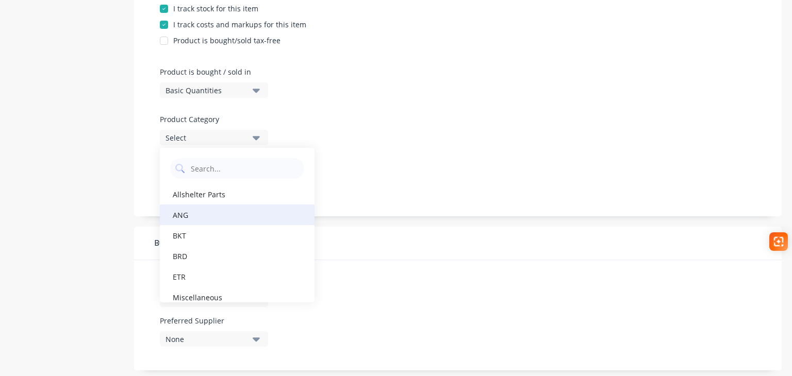
click at [214, 217] on div "ANG" at bounding box center [237, 215] width 155 height 21
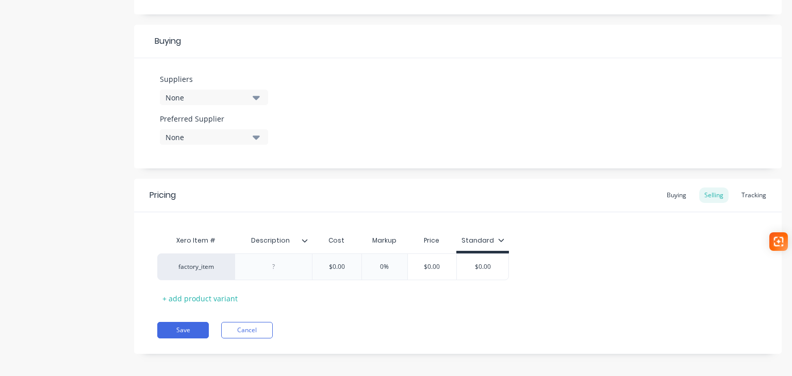
scroll to position [464, 0]
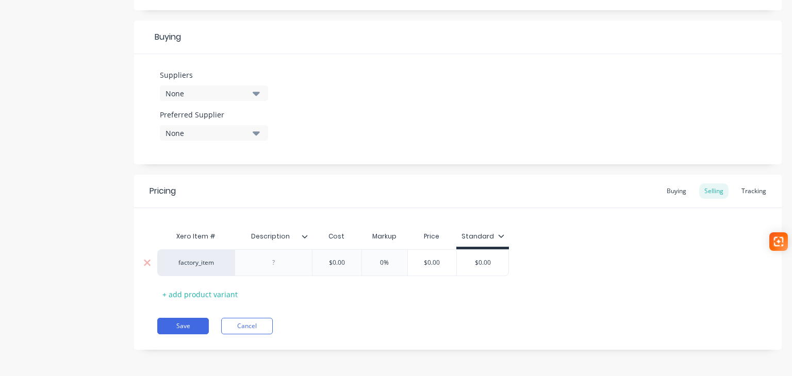
click at [277, 261] on div at bounding box center [274, 262] width 52 height 13
click at [169, 327] on button "Save" at bounding box center [183, 331] width 52 height 16
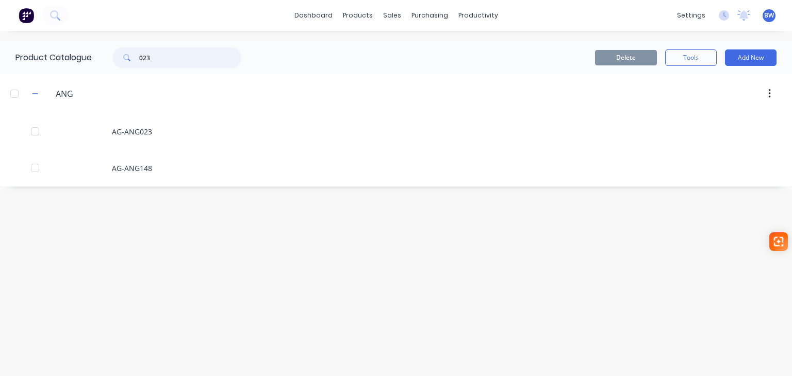
drag, startPoint x: 159, startPoint y: 64, endPoint x: 134, endPoint y: 64, distance: 24.7
click at [134, 64] on div "023" at bounding box center [176, 57] width 129 height 21
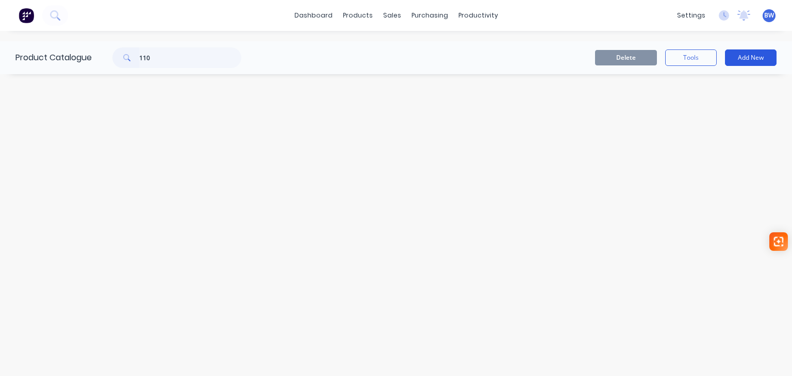
click at [742, 54] on button "Add New" at bounding box center [751, 57] width 52 height 16
click at [703, 108] on div "Product" at bounding box center [726, 104] width 79 height 15
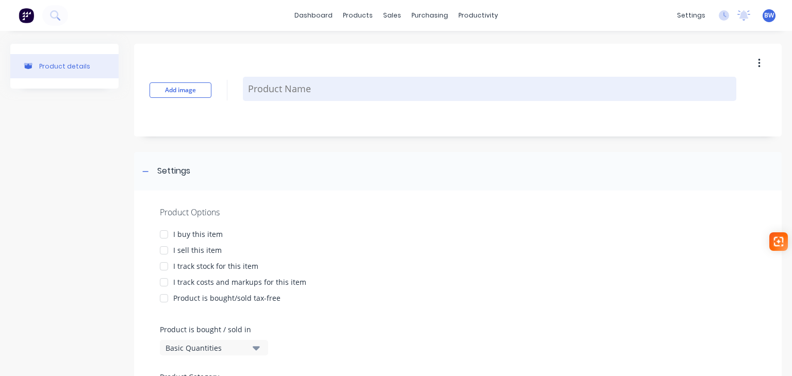
click at [338, 87] on textarea at bounding box center [489, 89] width 493 height 24
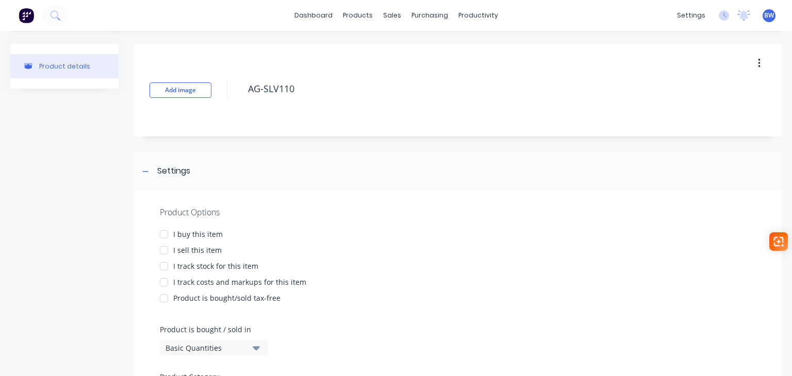
click at [164, 233] on div at bounding box center [164, 234] width 21 height 21
click at [163, 253] on div at bounding box center [164, 250] width 21 height 21
click at [163, 266] on div at bounding box center [164, 266] width 21 height 21
click at [165, 285] on div at bounding box center [164, 282] width 21 height 21
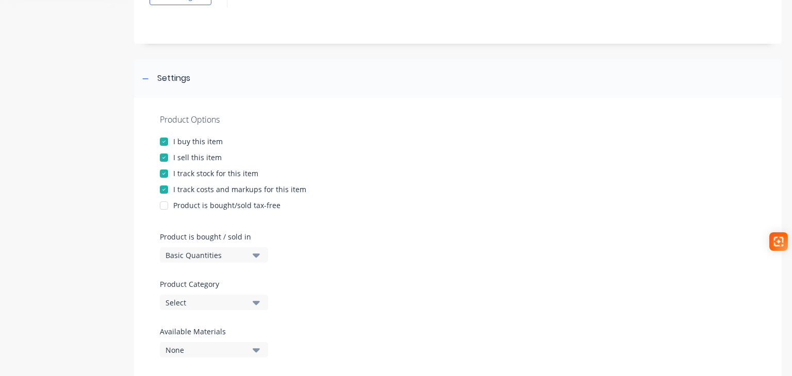
scroll to position [206, 0]
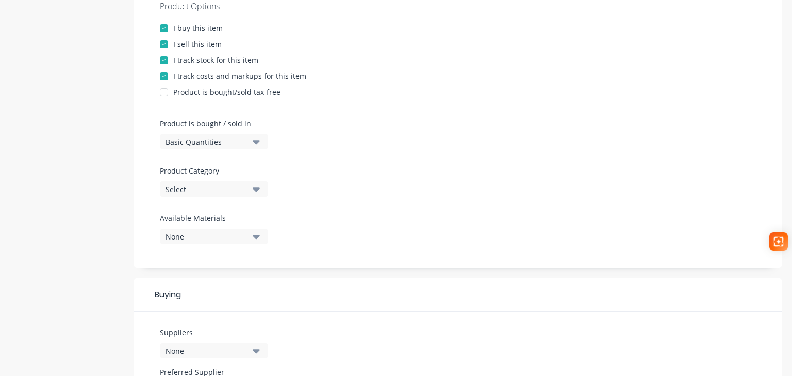
click at [221, 192] on div "Select" at bounding box center [206, 189] width 82 height 11
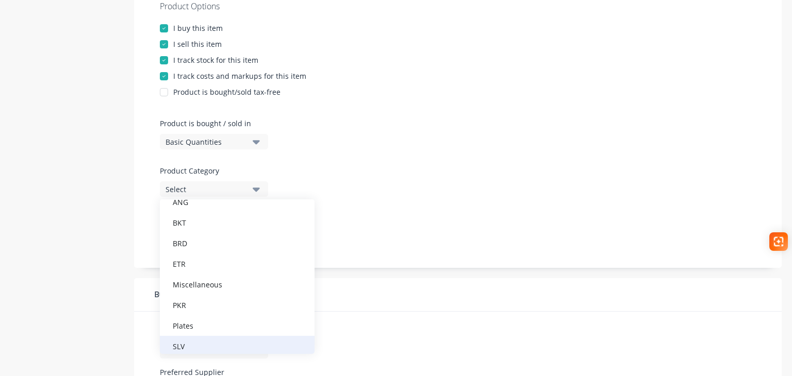
scroll to position [113, 0]
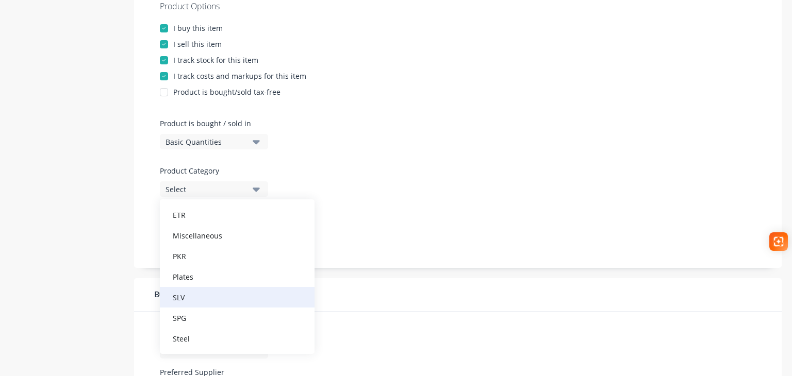
click at [200, 293] on div "SLV" at bounding box center [237, 297] width 155 height 21
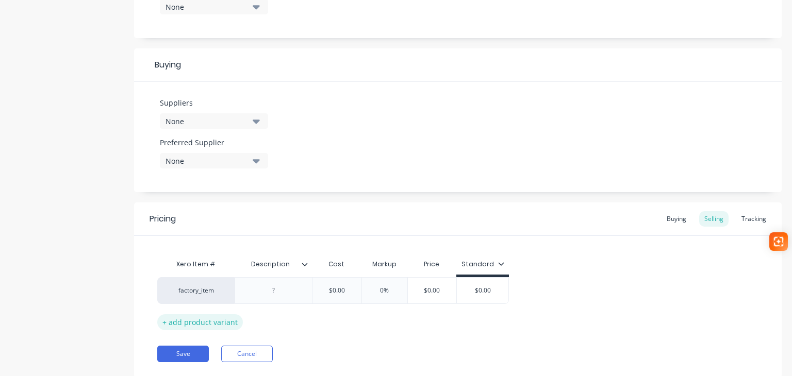
scroll to position [464, 0]
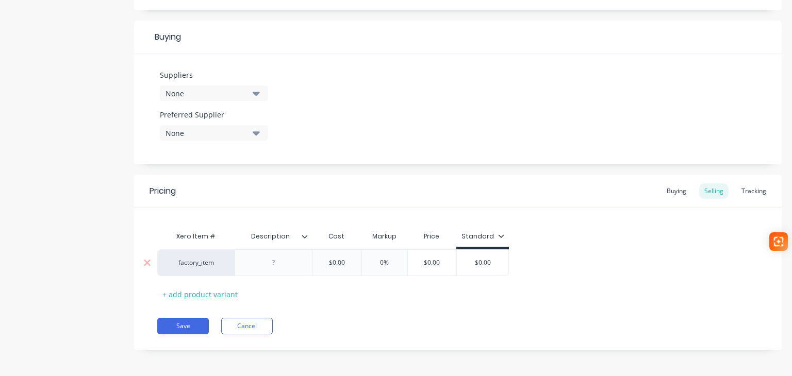
click at [262, 267] on div at bounding box center [274, 262] width 52 height 13
drag, startPoint x: 285, startPoint y: 271, endPoint x: 293, endPoint y: 272, distance: 8.3
click at [285, 271] on div "Fab from PLA1991 & 1992" at bounding box center [273, 265] width 69 height 23
drag, startPoint x: 282, startPoint y: 271, endPoint x: 313, endPoint y: 267, distance: 31.1
click at [283, 271] on div "Fab from PLA1991 & 1992" at bounding box center [273, 265] width 69 height 23
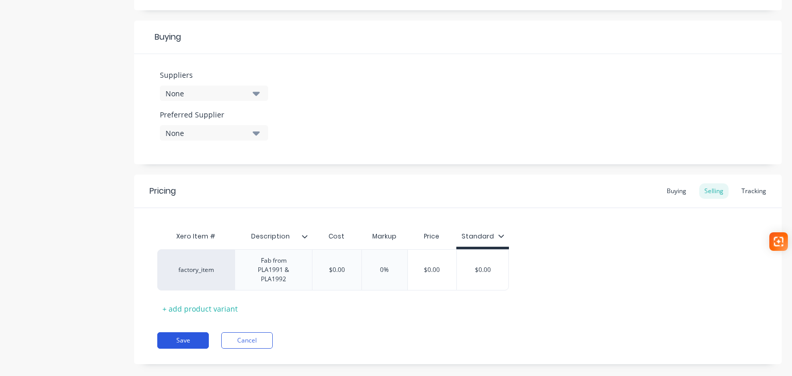
click at [182, 339] on div "Pricing Buying Selling Tracking Xero Item # Description Cost Markup Price Stand…" at bounding box center [457, 270] width 647 height 190
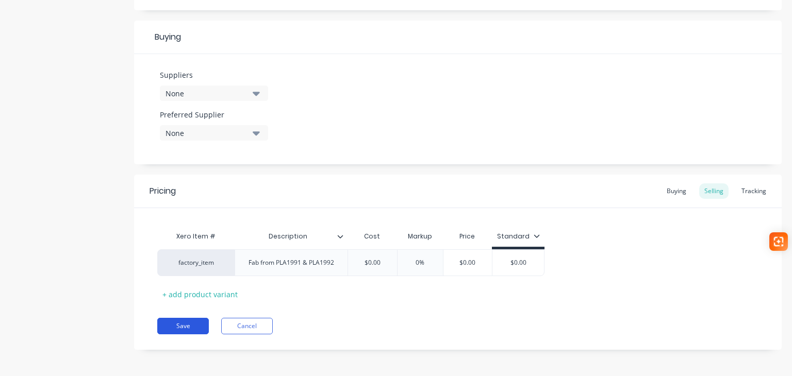
click at [185, 324] on button "Save" at bounding box center [183, 326] width 52 height 16
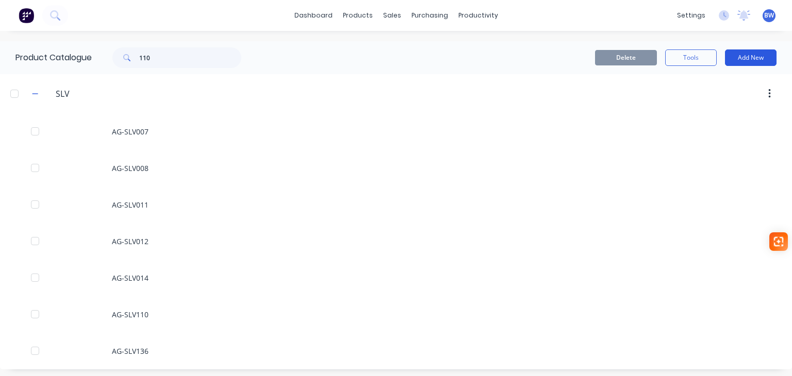
click at [748, 52] on button "Add New" at bounding box center [751, 57] width 52 height 16
click at [698, 98] on div "Product" at bounding box center [726, 104] width 79 height 15
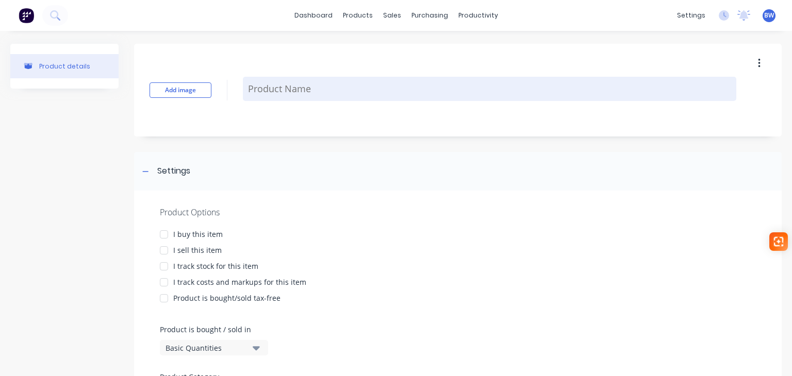
click at [430, 83] on textarea at bounding box center [489, 89] width 493 height 24
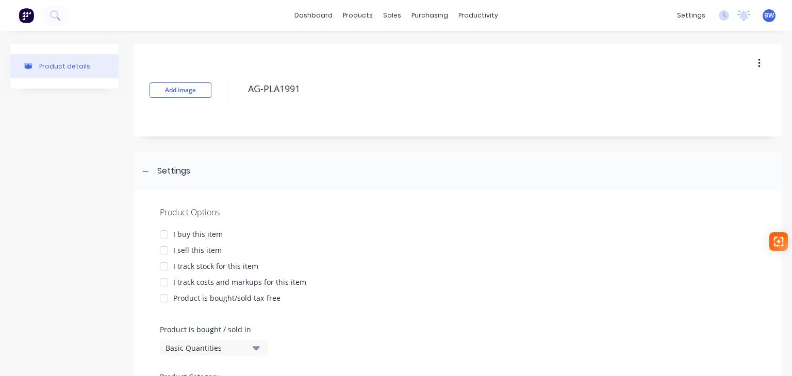
click at [167, 236] on div at bounding box center [164, 234] width 21 height 21
click at [167, 250] on div at bounding box center [164, 250] width 21 height 21
click at [165, 263] on div at bounding box center [164, 266] width 21 height 21
click at [164, 279] on div at bounding box center [164, 282] width 21 height 21
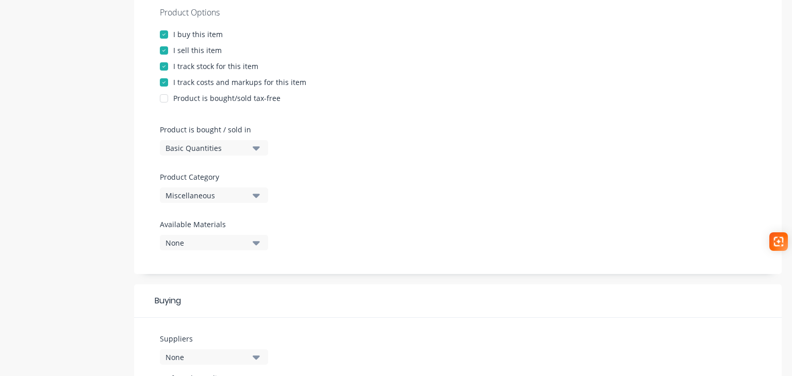
scroll to position [206, 0]
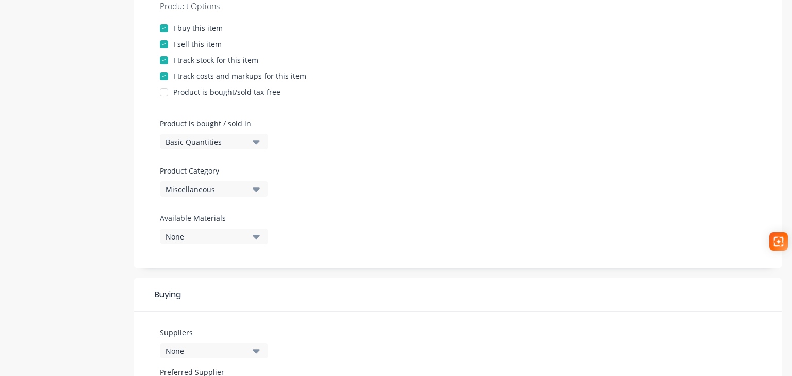
click at [219, 190] on div "Miscellaneous" at bounding box center [206, 189] width 82 height 11
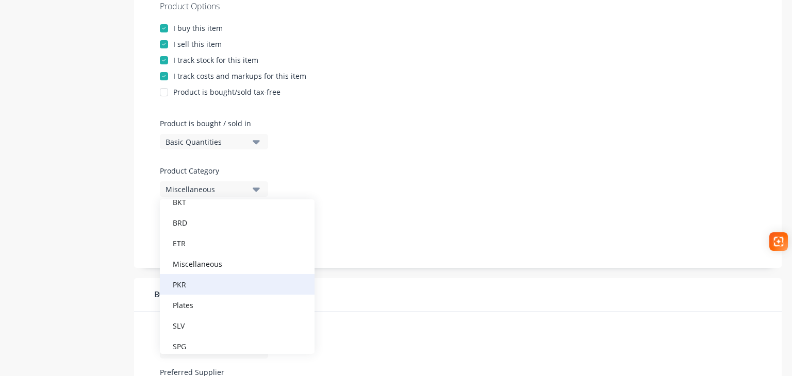
scroll to position [113, 0]
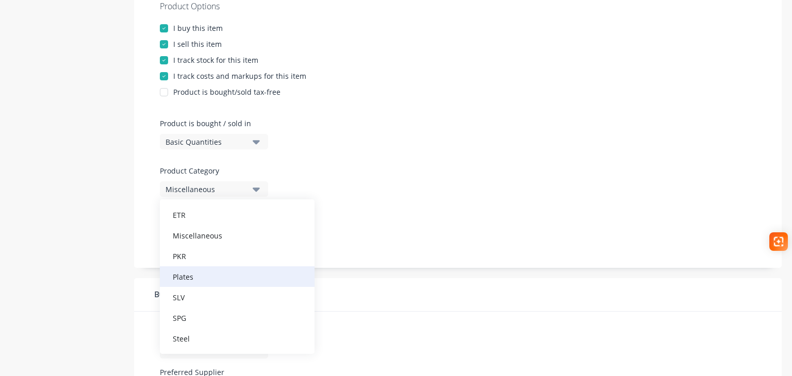
click at [205, 277] on div "Plates" at bounding box center [237, 276] width 155 height 21
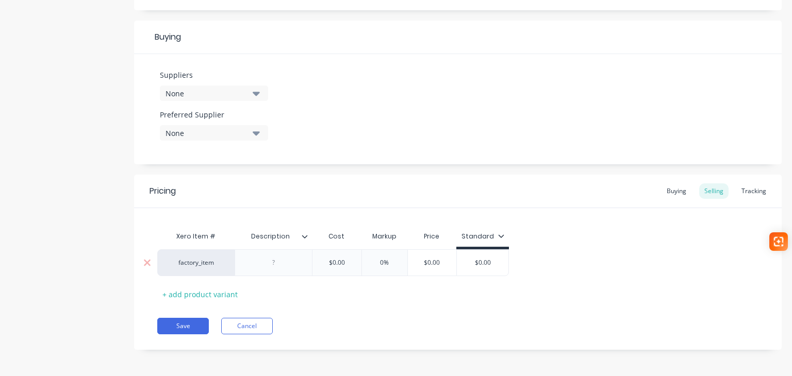
scroll to position [465, 0]
click at [274, 261] on div at bounding box center [274, 261] width 52 height 13
click at [169, 324] on button "Save" at bounding box center [183, 324] width 52 height 16
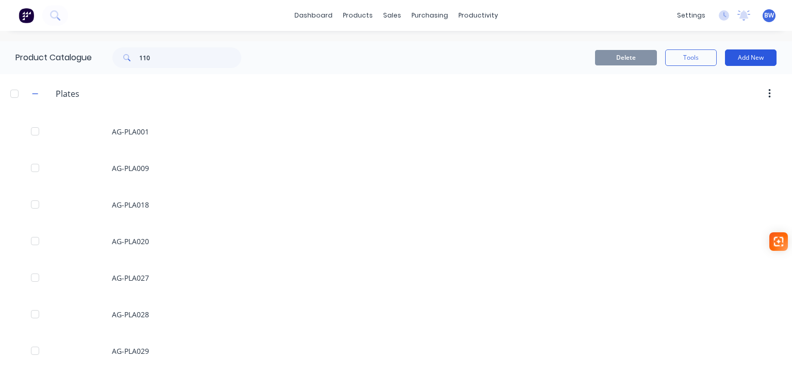
click at [734, 58] on button "Add New" at bounding box center [751, 57] width 52 height 16
click at [712, 104] on div "Product" at bounding box center [726, 104] width 79 height 15
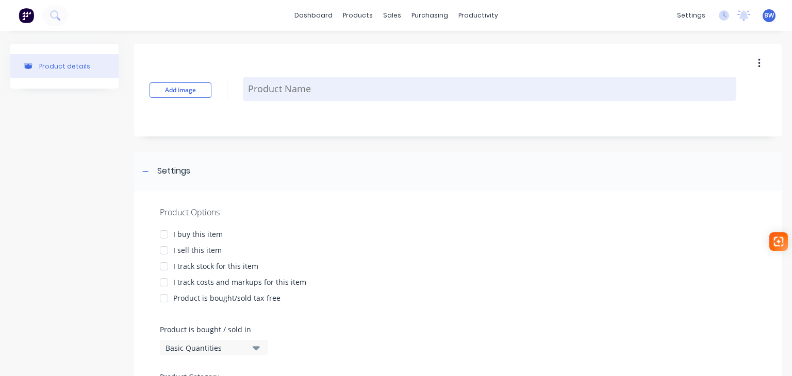
click at [459, 88] on textarea at bounding box center [489, 89] width 493 height 24
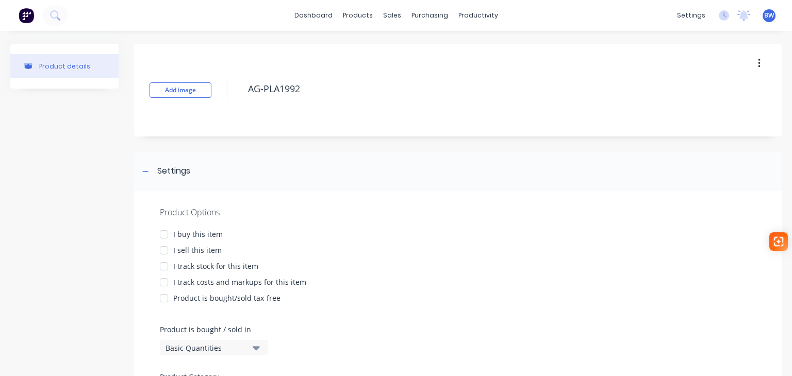
click at [167, 233] on div at bounding box center [164, 234] width 21 height 21
click at [167, 248] on div at bounding box center [164, 250] width 21 height 21
click at [163, 264] on div at bounding box center [164, 266] width 21 height 21
drag, startPoint x: 163, startPoint y: 279, endPoint x: 173, endPoint y: 284, distance: 11.5
click at [163, 279] on div at bounding box center [164, 282] width 21 height 21
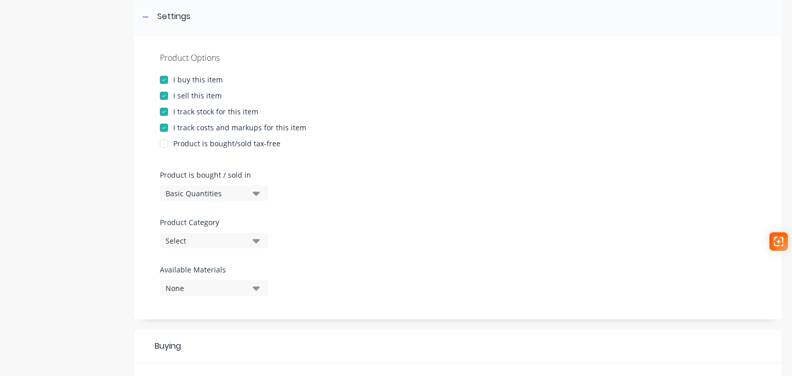
scroll to position [206, 0]
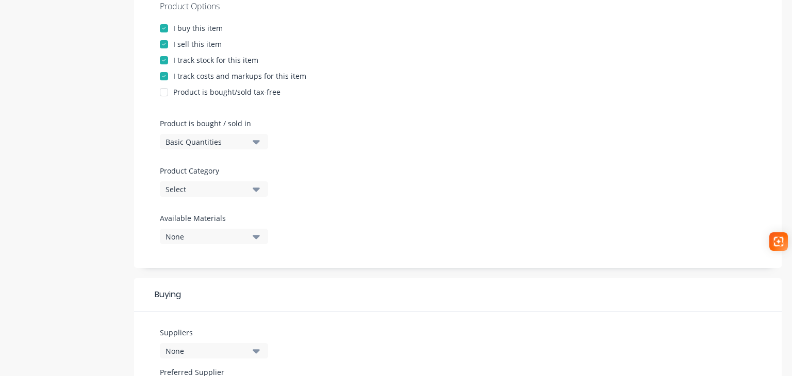
click at [214, 194] on button "Select" at bounding box center [214, 188] width 108 height 15
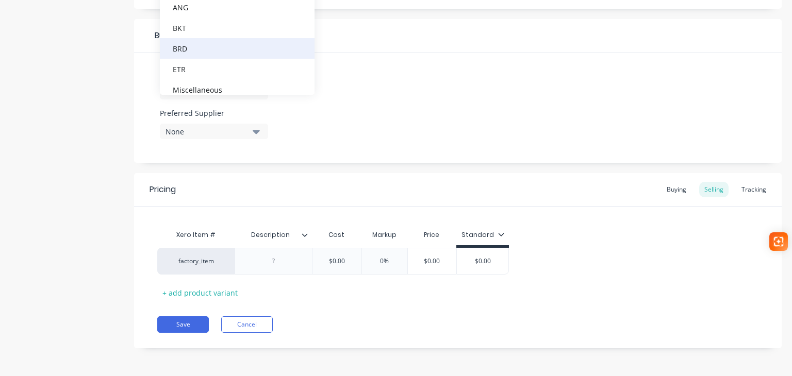
scroll to position [103, 0]
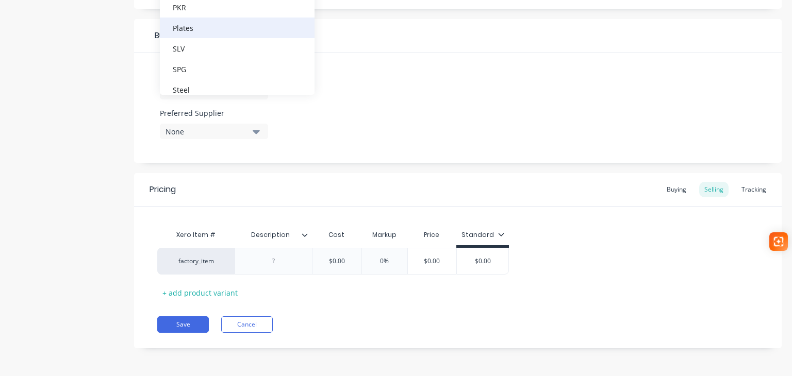
click at [210, 27] on div "Plates" at bounding box center [237, 28] width 155 height 21
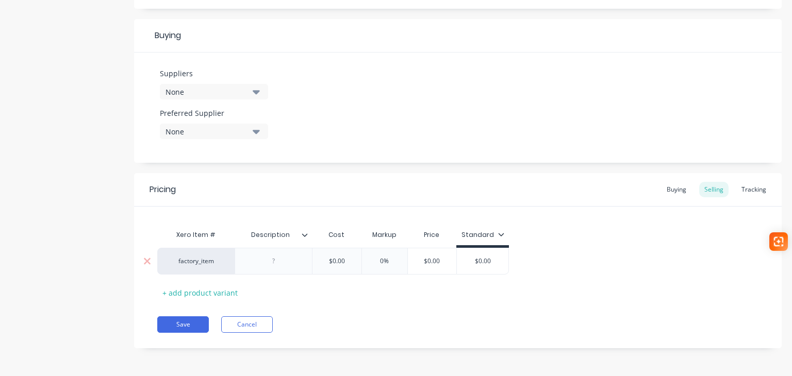
click at [278, 257] on div at bounding box center [274, 261] width 52 height 13
click at [169, 325] on button "Save" at bounding box center [183, 324] width 52 height 16
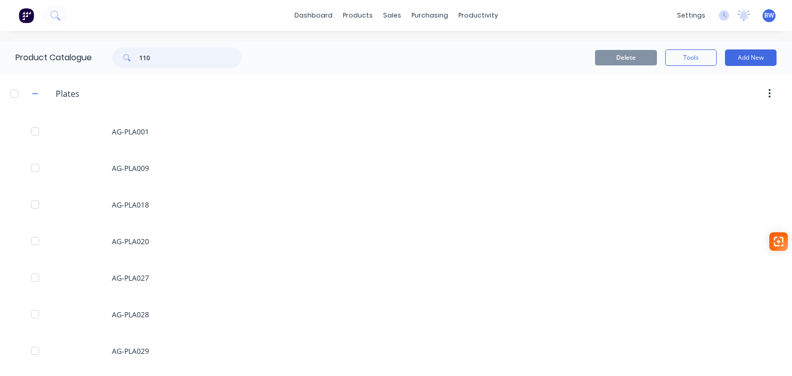
drag, startPoint x: 199, startPoint y: 53, endPoint x: 131, endPoint y: 56, distance: 68.1
click at [143, 55] on input "110" at bounding box center [190, 57] width 102 height 21
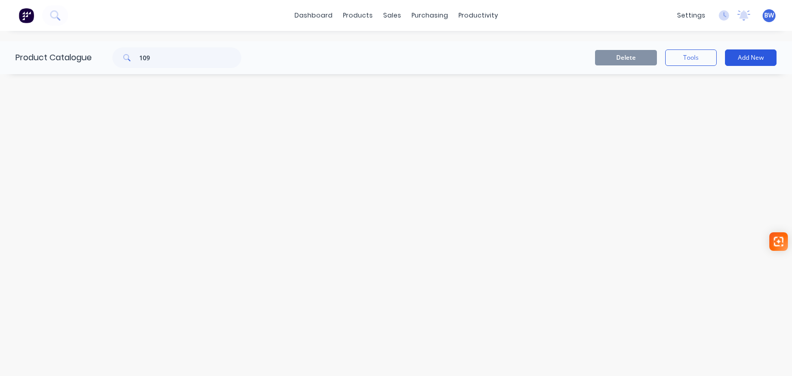
click at [749, 52] on button "Add New" at bounding box center [751, 57] width 52 height 16
click at [694, 105] on div "Product" at bounding box center [726, 104] width 79 height 15
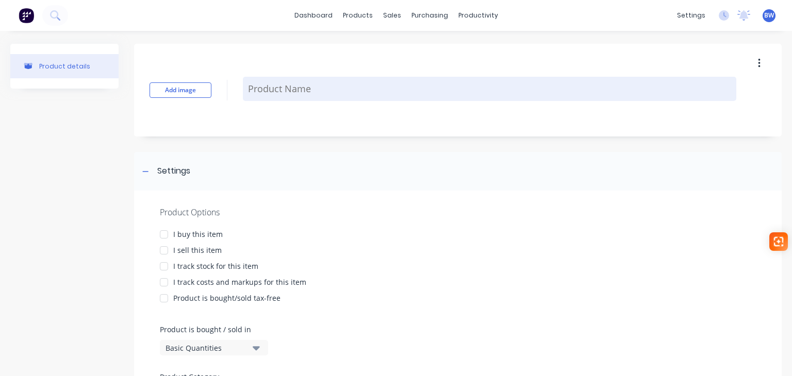
click at [305, 96] on textarea at bounding box center [489, 89] width 493 height 24
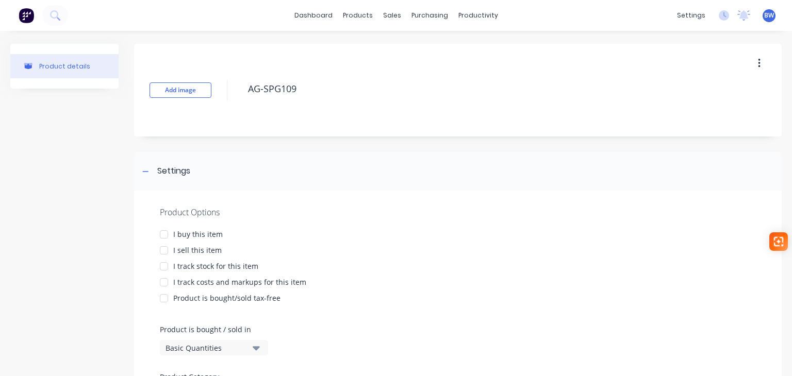
click at [166, 236] on div at bounding box center [164, 234] width 21 height 21
click at [165, 250] on div at bounding box center [164, 250] width 21 height 21
click at [162, 264] on div at bounding box center [164, 266] width 21 height 21
drag, startPoint x: 164, startPoint y: 281, endPoint x: 176, endPoint y: 281, distance: 12.4
click at [164, 281] on div at bounding box center [164, 282] width 21 height 21
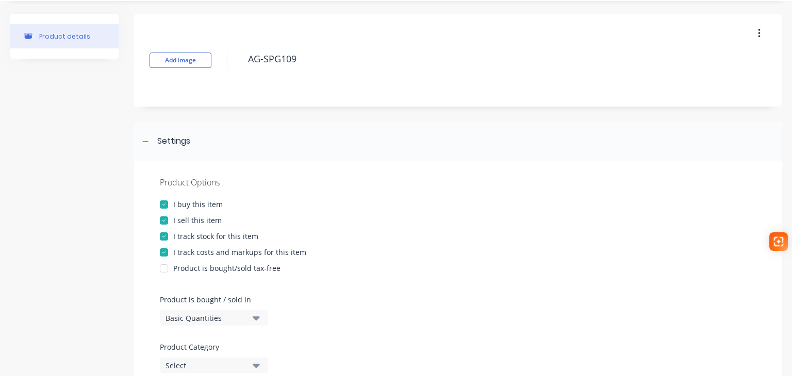
scroll to position [155, 0]
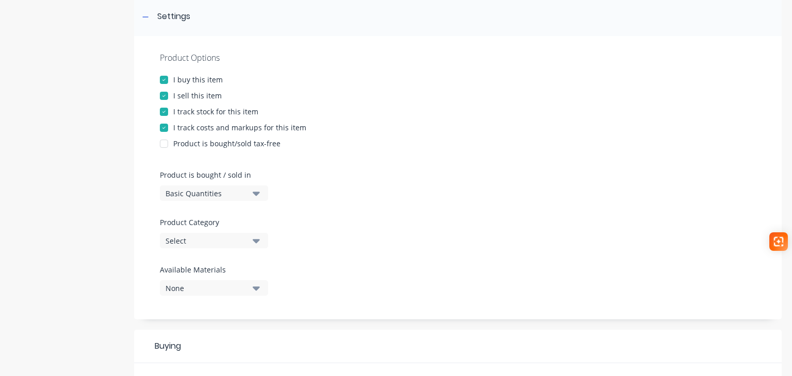
click at [205, 189] on div "Basic Quantities" at bounding box center [206, 193] width 82 height 11
click at [205, 191] on div "Basic Quantities" at bounding box center [206, 193] width 82 height 11
click at [195, 243] on div "Select" at bounding box center [206, 241] width 82 height 11
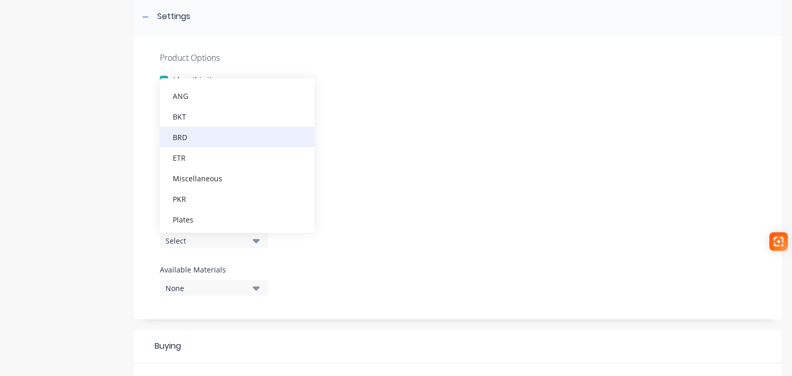
scroll to position [113, 0]
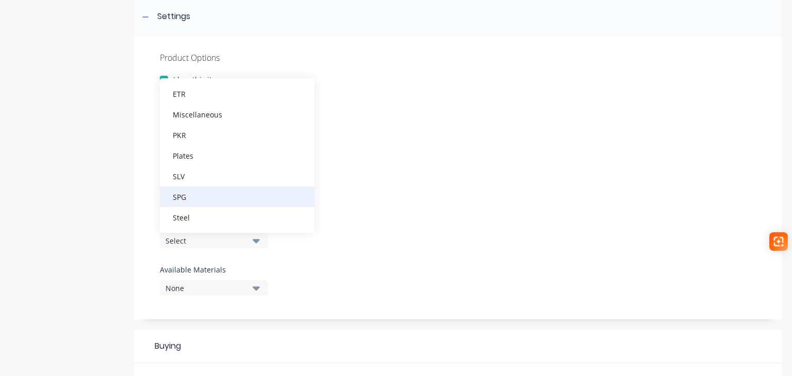
click at [192, 196] on div "SPG" at bounding box center [237, 197] width 155 height 21
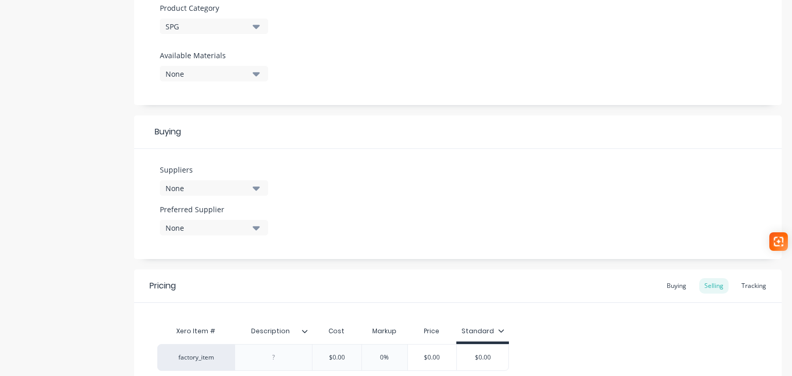
scroll to position [465, 0]
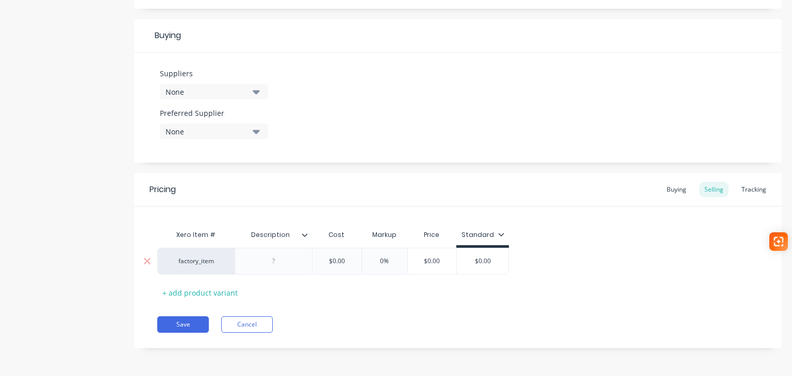
click at [275, 261] on div at bounding box center [274, 261] width 52 height 13
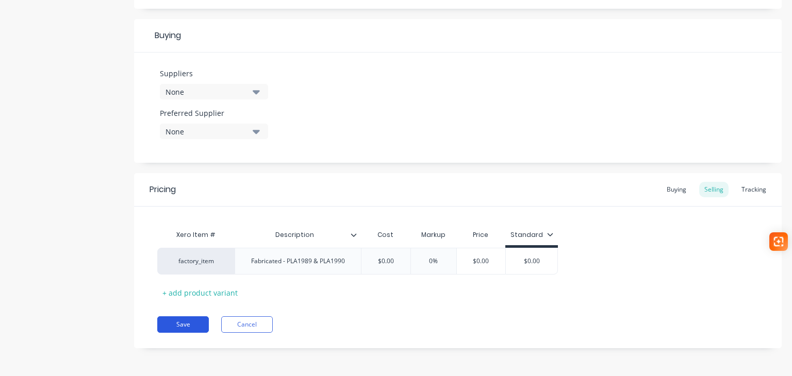
click at [182, 328] on div "Pricing Buying Selling Tracking Xero Item # Description Cost Markup Price Stand…" at bounding box center [457, 260] width 647 height 175
click at [184, 326] on button "Save" at bounding box center [183, 324] width 52 height 16
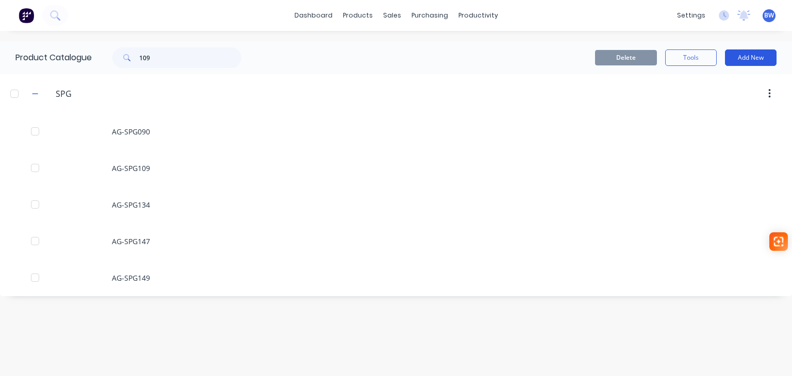
click at [748, 60] on button "Add New" at bounding box center [751, 57] width 52 height 16
click at [707, 106] on div "Product" at bounding box center [726, 104] width 79 height 15
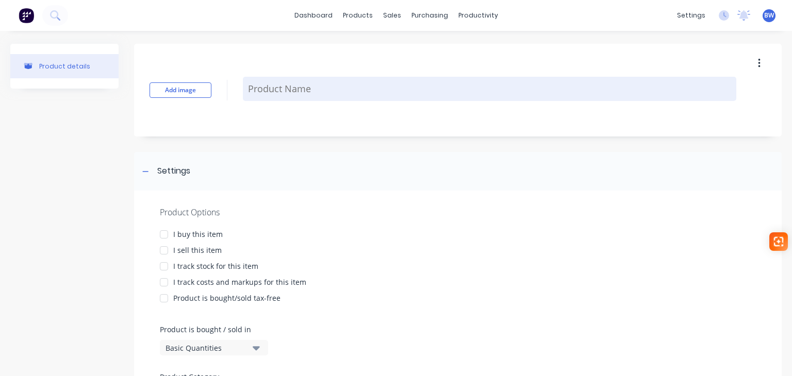
click at [320, 92] on textarea at bounding box center [489, 89] width 493 height 24
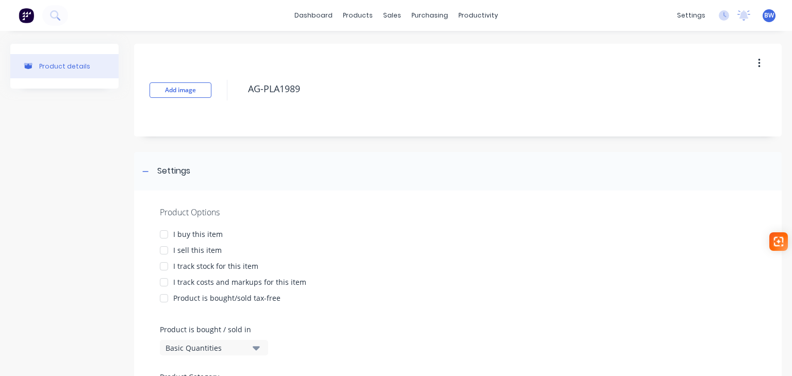
click at [169, 232] on div at bounding box center [164, 234] width 21 height 21
click at [166, 248] on div at bounding box center [164, 250] width 21 height 21
click at [166, 266] on div at bounding box center [164, 266] width 21 height 21
click at [165, 280] on div at bounding box center [164, 282] width 21 height 21
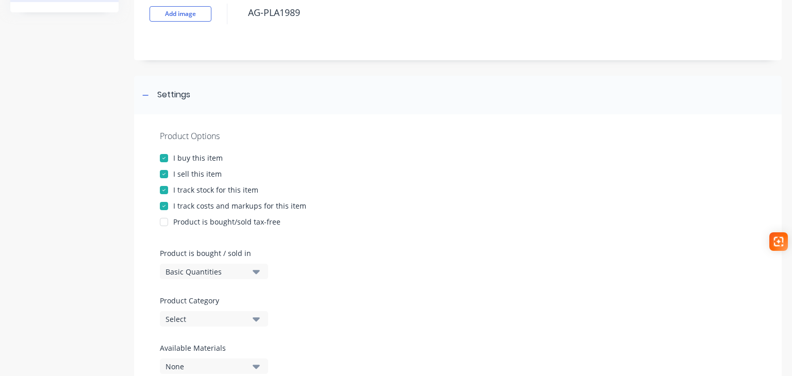
scroll to position [206, 0]
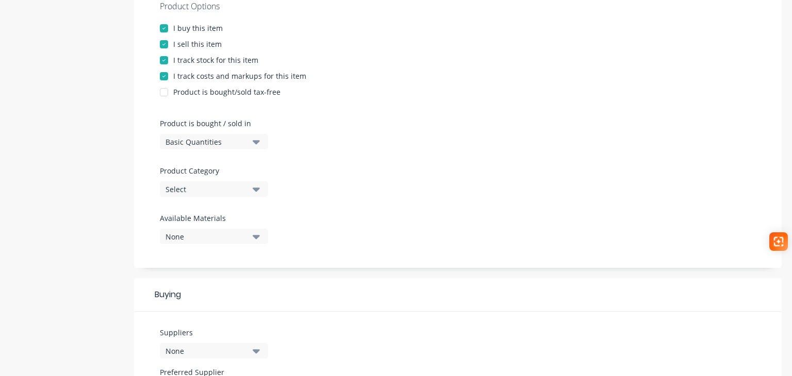
click at [204, 192] on div "Select" at bounding box center [206, 189] width 82 height 11
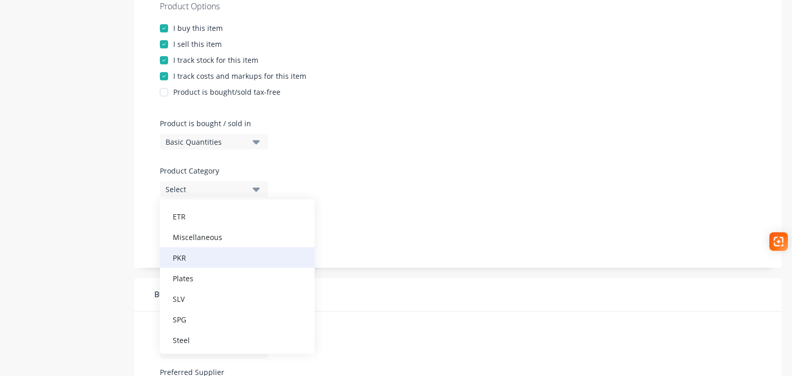
scroll to position [113, 0]
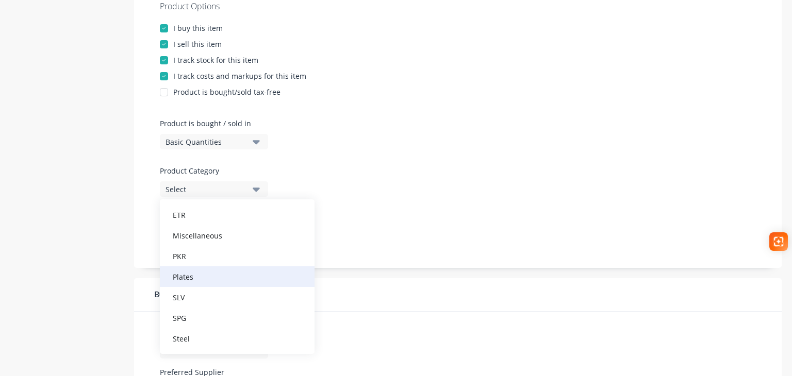
click at [206, 274] on div "Plates" at bounding box center [237, 276] width 155 height 21
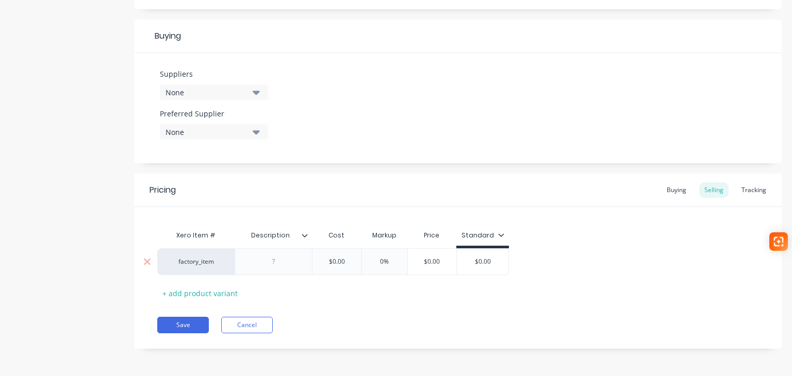
scroll to position [465, 0]
click at [270, 266] on div at bounding box center [274, 261] width 52 height 13
drag, startPoint x: 183, startPoint y: 320, endPoint x: 216, endPoint y: 308, distance: 35.0
click at [184, 320] on button "Save" at bounding box center [183, 324] width 52 height 16
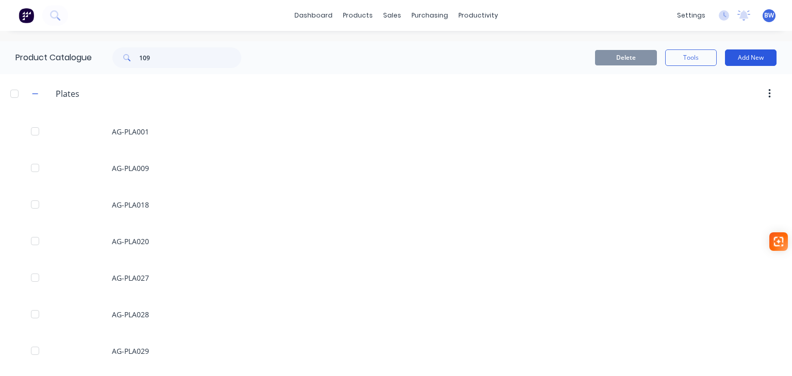
click at [738, 56] on button "Add New" at bounding box center [751, 57] width 52 height 16
click at [712, 112] on div "Product" at bounding box center [726, 104] width 79 height 15
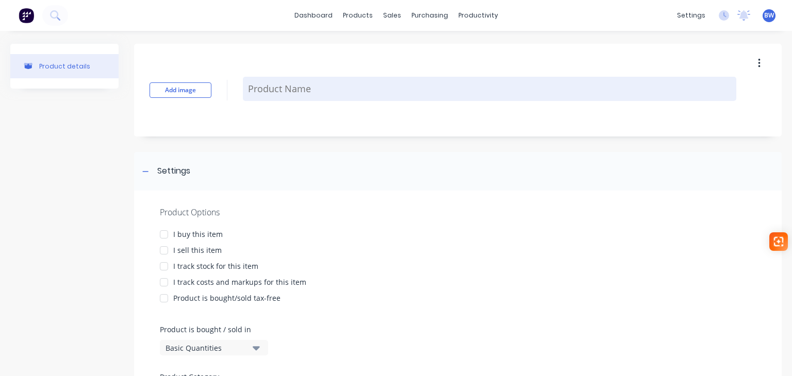
click at [293, 87] on textarea at bounding box center [489, 89] width 493 height 24
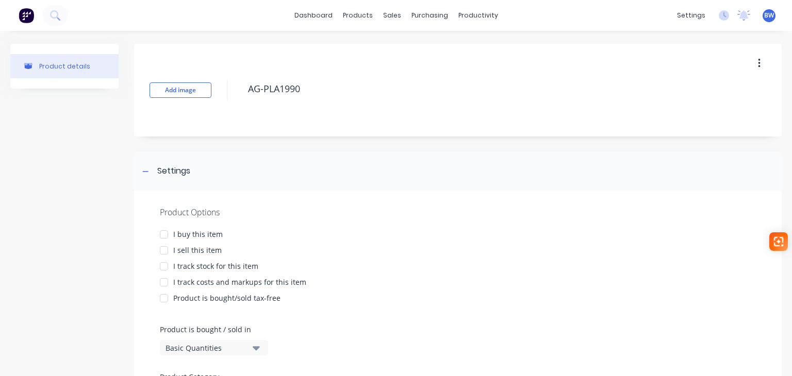
click at [167, 236] on div at bounding box center [164, 234] width 21 height 21
click at [165, 247] on div at bounding box center [164, 250] width 21 height 21
drag, startPoint x: 167, startPoint y: 262, endPoint x: 167, endPoint y: 268, distance: 6.2
click at [167, 262] on div at bounding box center [164, 266] width 21 height 21
click at [166, 277] on div at bounding box center [164, 282] width 21 height 21
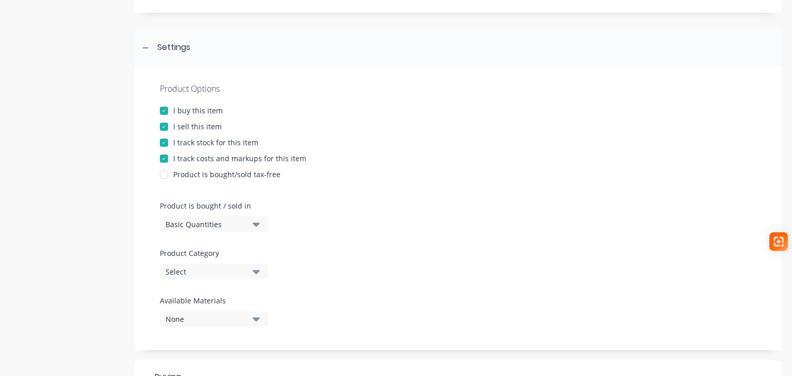
scroll to position [206, 0]
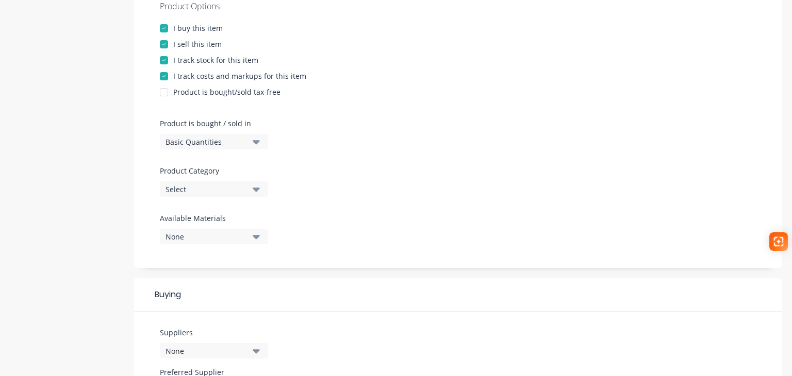
click at [203, 193] on div "Select" at bounding box center [206, 189] width 82 height 11
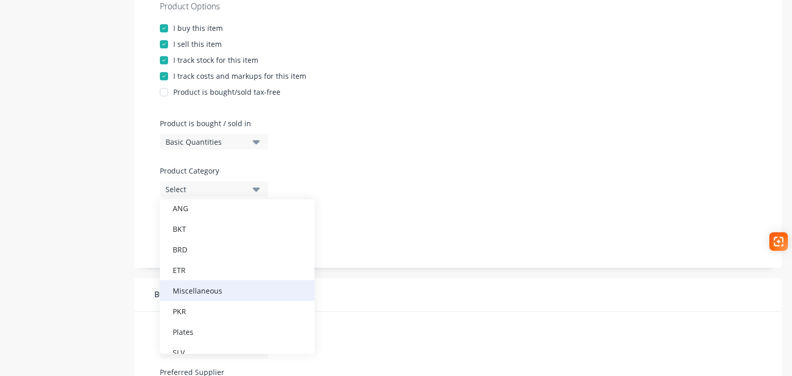
scroll to position [113, 0]
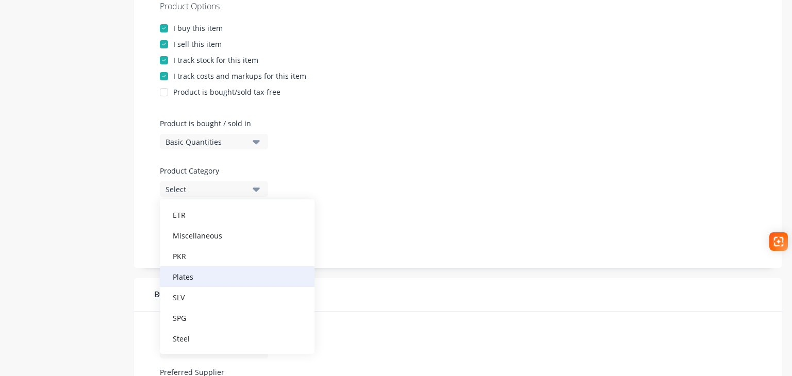
click at [206, 275] on div "Plates" at bounding box center [237, 276] width 155 height 21
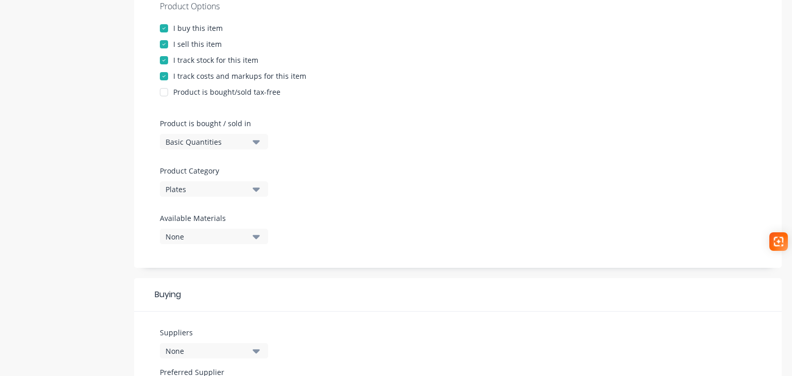
scroll to position [412, 0]
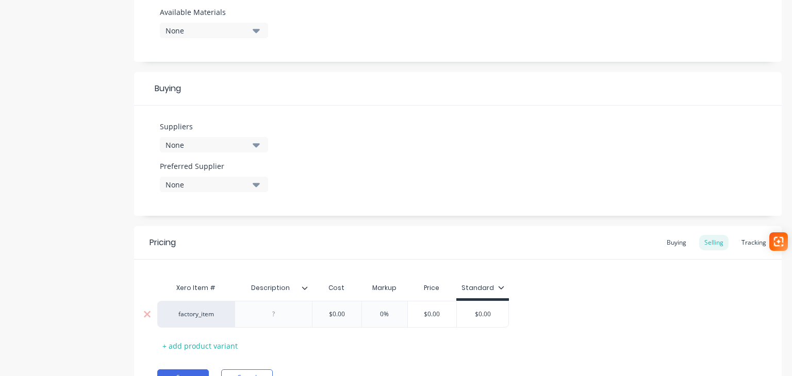
drag, startPoint x: 270, startPoint y: 318, endPoint x: 275, endPoint y: 315, distance: 5.8
click at [271, 318] on div at bounding box center [274, 314] width 52 height 13
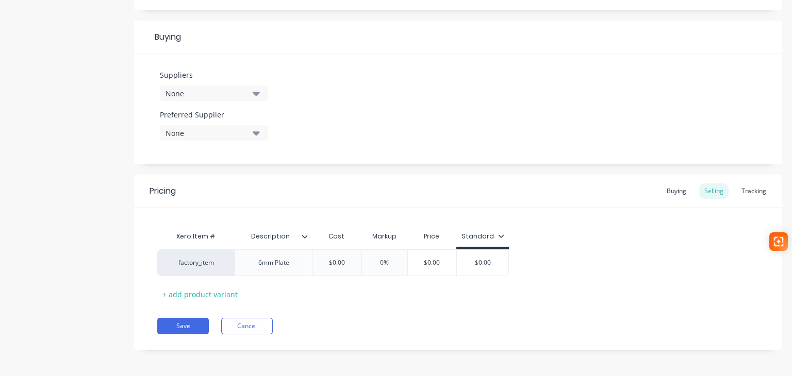
scroll to position [465, 0]
click at [199, 324] on button "Save" at bounding box center [183, 324] width 52 height 16
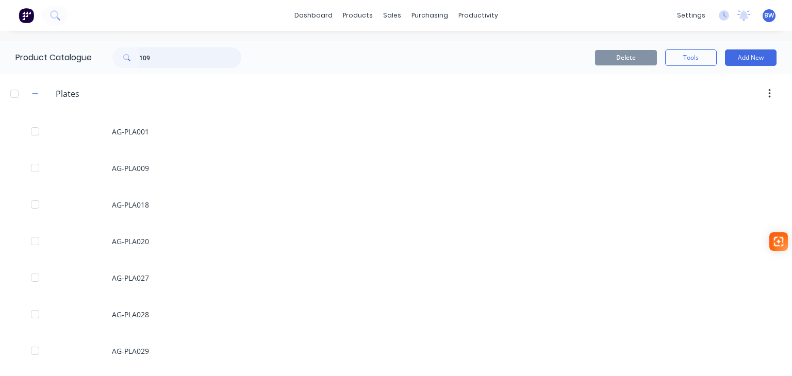
drag, startPoint x: 157, startPoint y: 55, endPoint x: 123, endPoint y: 52, distance: 34.7
click at [124, 52] on div "109" at bounding box center [176, 57] width 129 height 21
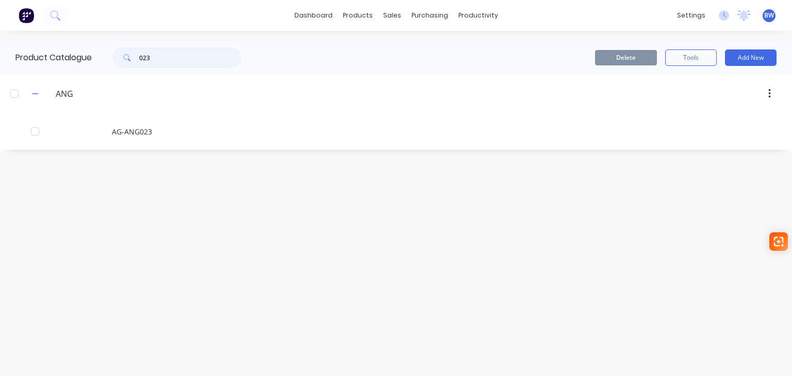
drag, startPoint x: 119, startPoint y: 64, endPoint x: 106, endPoint y: 65, distance: 13.0
click at [106, 65] on div "023" at bounding box center [171, 57] width 139 height 21
drag, startPoint x: 159, startPoint y: 61, endPoint x: 124, endPoint y: 70, distance: 36.0
click at [126, 68] on div "109" at bounding box center [176, 57] width 129 height 21
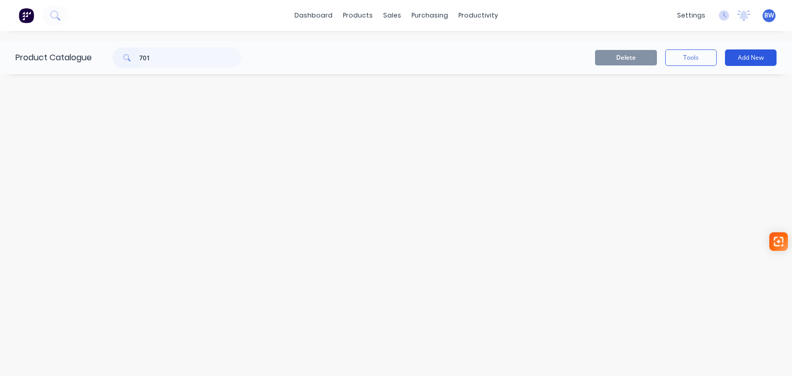
click at [744, 61] on button "Add New" at bounding box center [751, 57] width 52 height 16
click at [704, 107] on div "Product" at bounding box center [726, 104] width 79 height 15
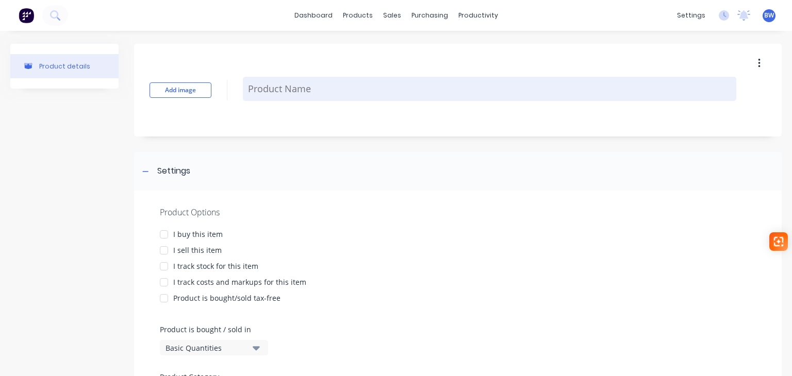
click at [275, 89] on textarea at bounding box center [489, 89] width 493 height 24
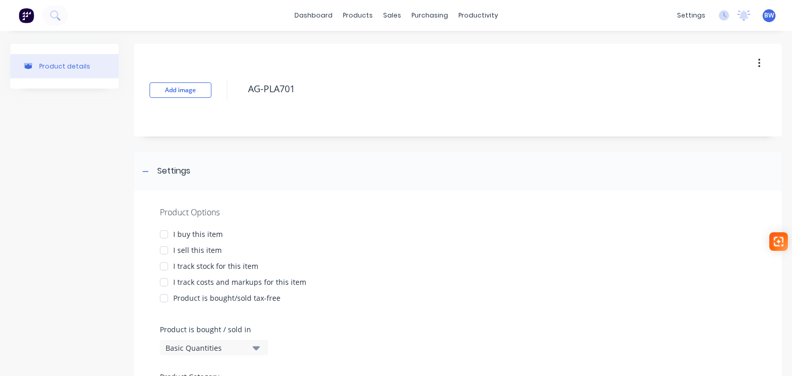
click at [164, 234] on div at bounding box center [164, 234] width 21 height 21
click at [163, 254] on div at bounding box center [164, 250] width 21 height 21
click at [163, 264] on div at bounding box center [164, 266] width 21 height 21
click at [164, 279] on div at bounding box center [164, 282] width 21 height 21
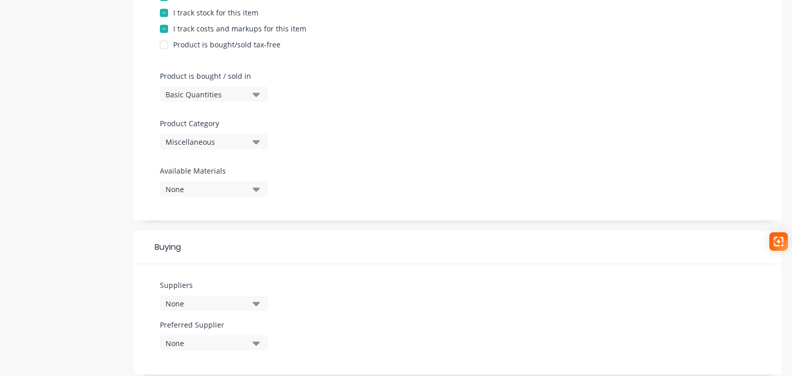
scroll to position [258, 0]
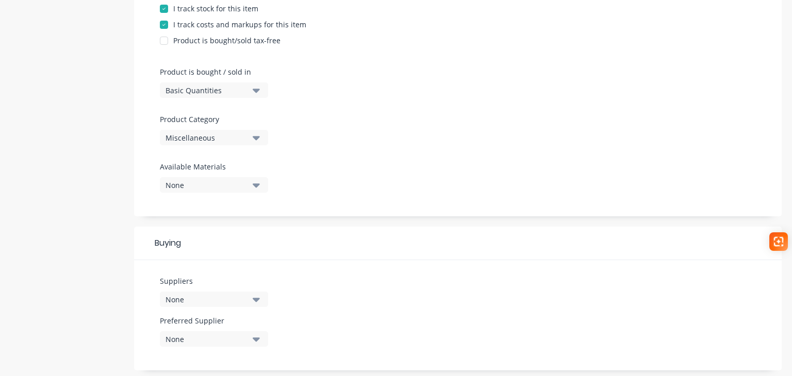
click at [217, 138] on div "Miscellaneous" at bounding box center [206, 137] width 82 height 11
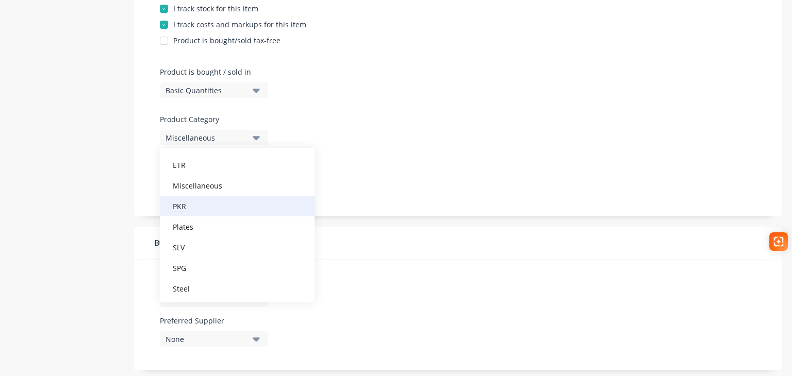
scroll to position [113, 0]
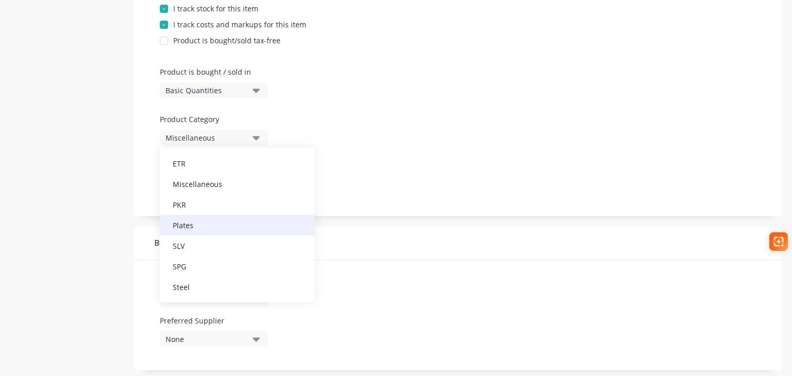
click at [202, 222] on div "Plates" at bounding box center [237, 225] width 155 height 21
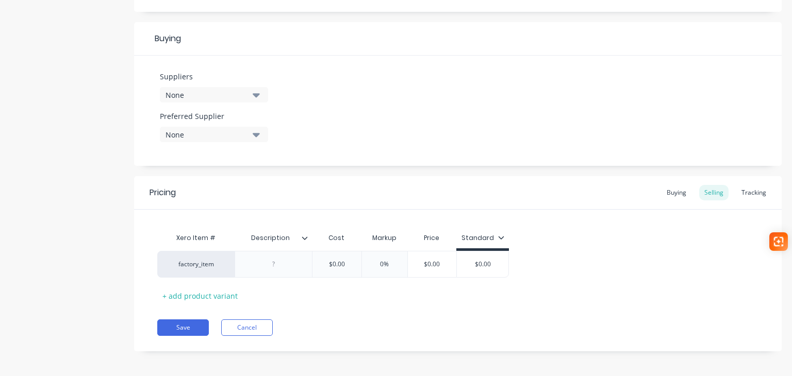
scroll to position [465, 0]
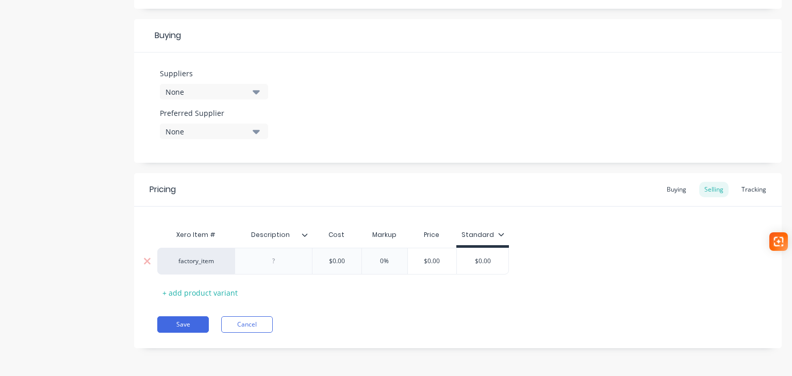
click at [266, 263] on div at bounding box center [274, 261] width 52 height 13
click at [182, 323] on button "Save" at bounding box center [183, 324] width 52 height 16
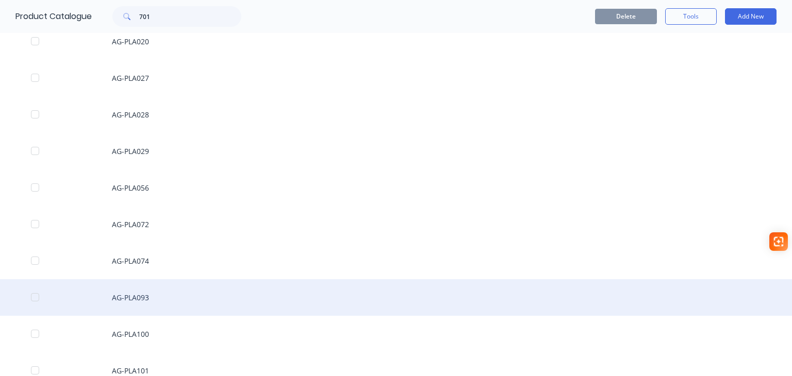
scroll to position [206, 0]
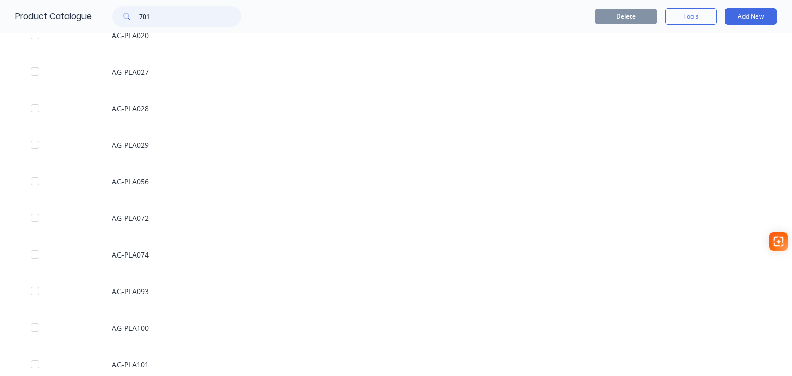
drag, startPoint x: 180, startPoint y: 17, endPoint x: 128, endPoint y: 18, distance: 51.5
click at [128, 18] on div "701" at bounding box center [176, 16] width 129 height 21
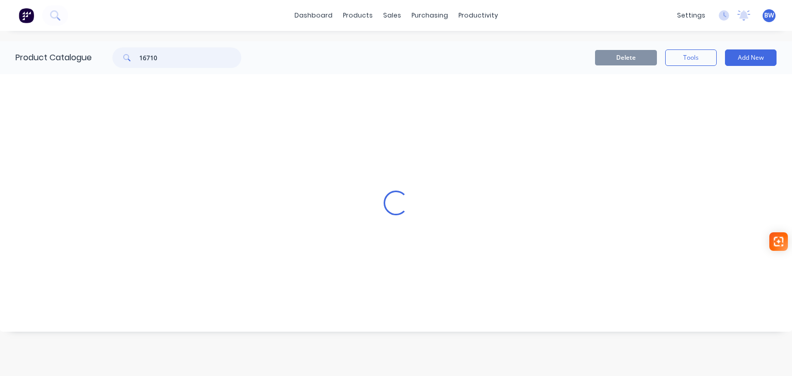
scroll to position [0, 0]
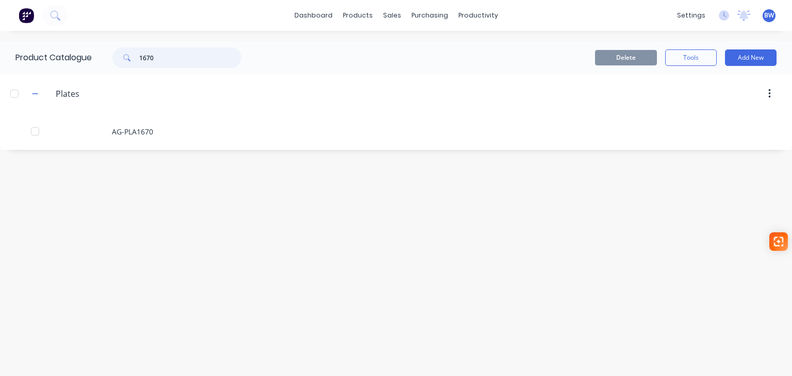
click at [130, 64] on div "1670" at bounding box center [176, 57] width 129 height 21
click at [155, 55] on input "757" at bounding box center [190, 57] width 102 height 21
drag, startPoint x: 368, startPoint y: 12, endPoint x: 362, endPoint y: 19, distance: 9.1
click at [369, 12] on div "products" at bounding box center [358, 15] width 40 height 15
click at [397, 52] on div "Product Catalogue" at bounding box center [403, 49] width 64 height 9
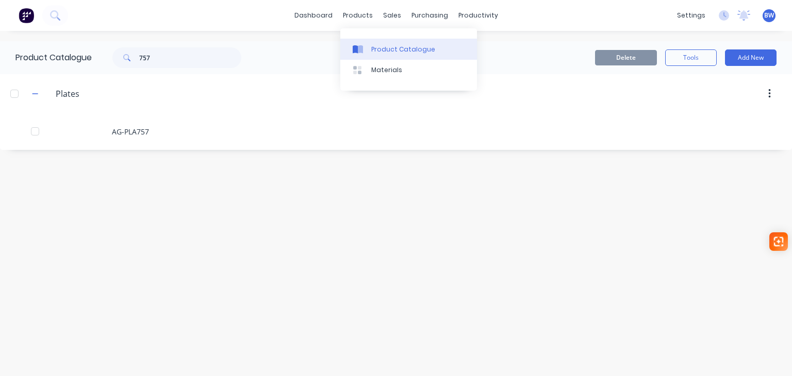
click at [366, 52] on div at bounding box center [359, 49] width 15 height 9
drag, startPoint x: 144, startPoint y: 60, endPoint x: 117, endPoint y: 62, distance: 26.8
click at [127, 60] on div "757" at bounding box center [176, 57] width 129 height 21
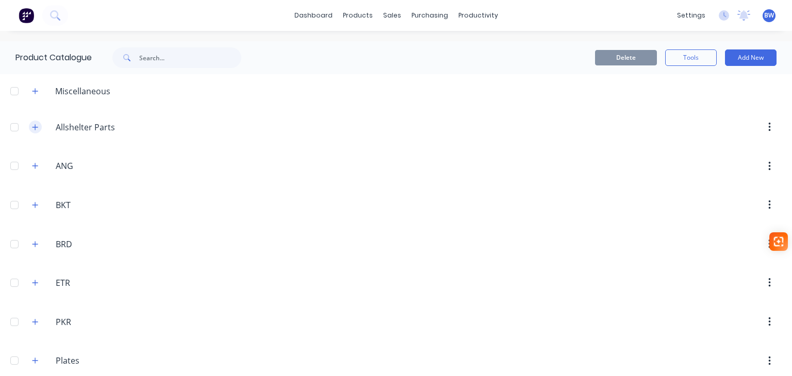
click at [33, 132] on button "button" at bounding box center [35, 127] width 13 height 13
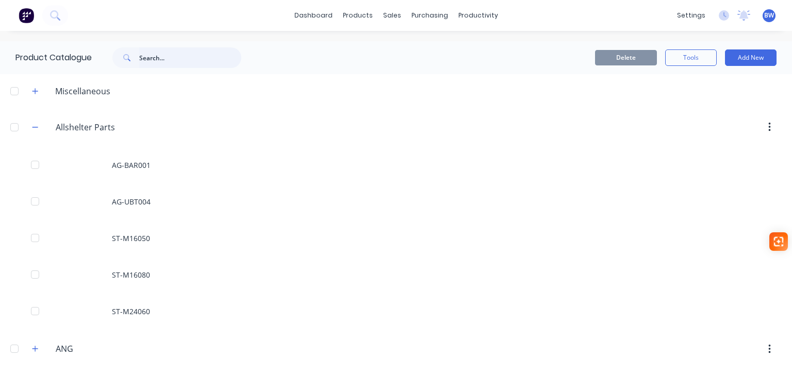
click at [154, 62] on input "text" at bounding box center [190, 57] width 102 height 21
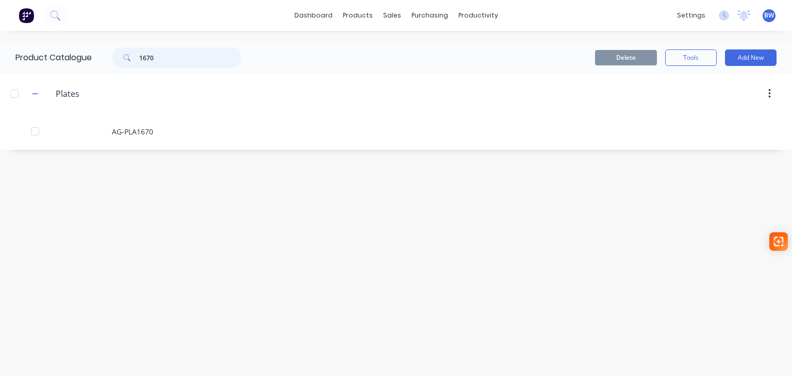
drag, startPoint x: 157, startPoint y: 63, endPoint x: 120, endPoint y: 67, distance: 37.3
click at [120, 67] on div "1670" at bounding box center [176, 57] width 129 height 21
drag, startPoint x: 160, startPoint y: 58, endPoint x: 129, endPoint y: 59, distance: 30.9
click at [132, 58] on div "757" at bounding box center [176, 57] width 129 height 21
drag, startPoint x: 165, startPoint y: 62, endPoint x: 140, endPoint y: 61, distance: 25.3
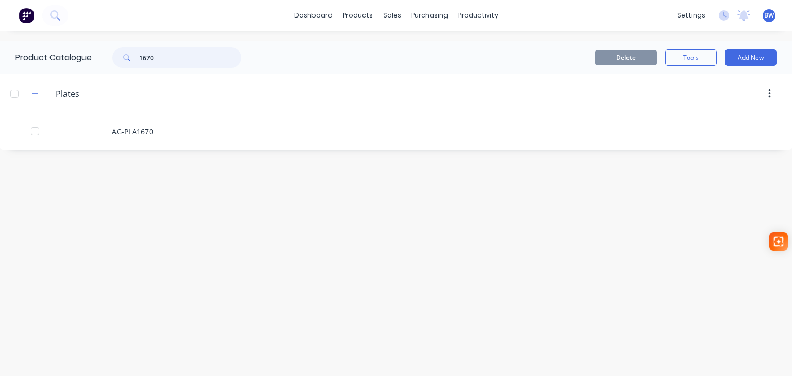
click at [140, 61] on input "1670" at bounding box center [190, 57] width 102 height 21
drag, startPoint x: 141, startPoint y: 64, endPoint x: 118, endPoint y: 69, distance: 23.1
click at [122, 69] on div "Product Catalogue 090" at bounding box center [133, 57] width 267 height 33
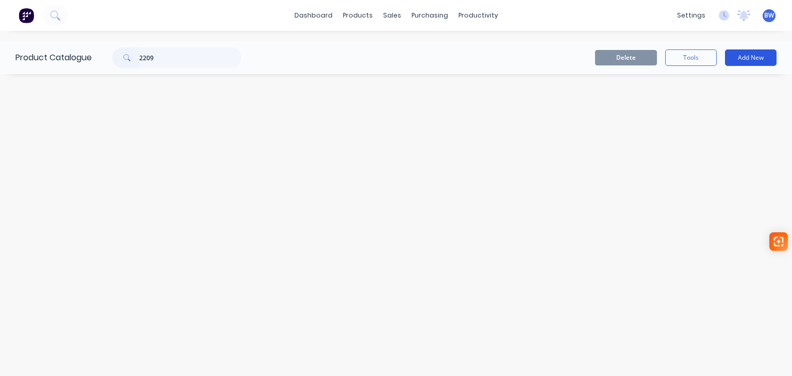
click at [746, 58] on button "Add New" at bounding box center [751, 57] width 52 height 16
click at [726, 109] on div "Product" at bounding box center [726, 104] width 79 height 15
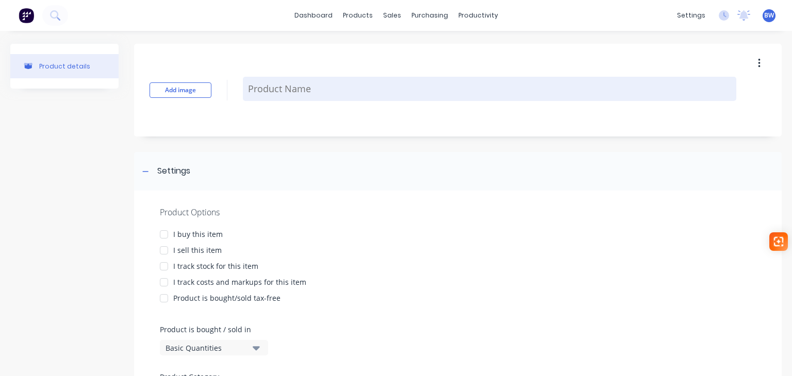
click at [304, 91] on textarea at bounding box center [489, 89] width 493 height 24
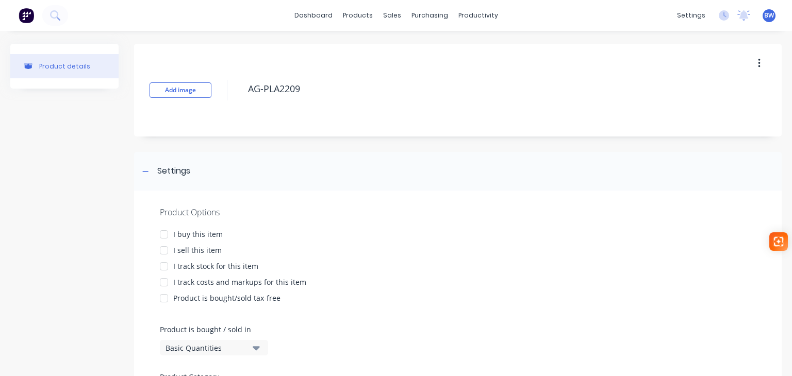
click at [163, 237] on div at bounding box center [164, 234] width 21 height 21
click at [163, 246] on div at bounding box center [164, 250] width 21 height 21
click at [166, 266] on div at bounding box center [164, 266] width 21 height 21
click at [164, 281] on div at bounding box center [164, 282] width 21 height 21
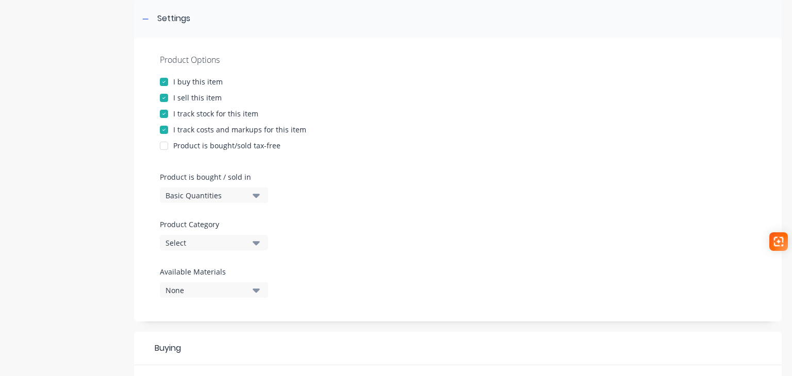
scroll to position [155, 0]
click at [202, 244] on div "Select" at bounding box center [206, 241] width 82 height 11
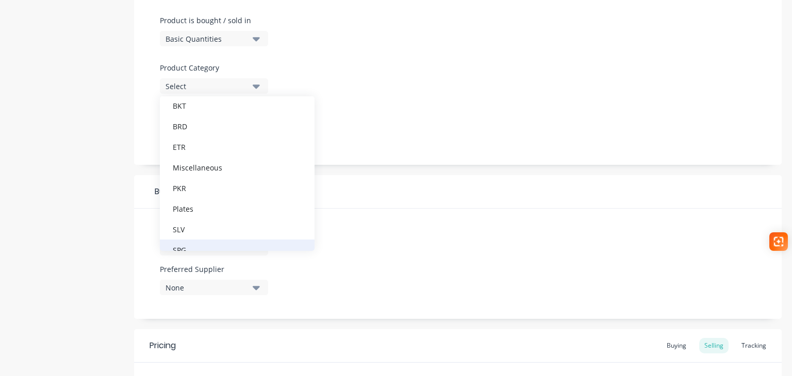
scroll to position [113, 0]
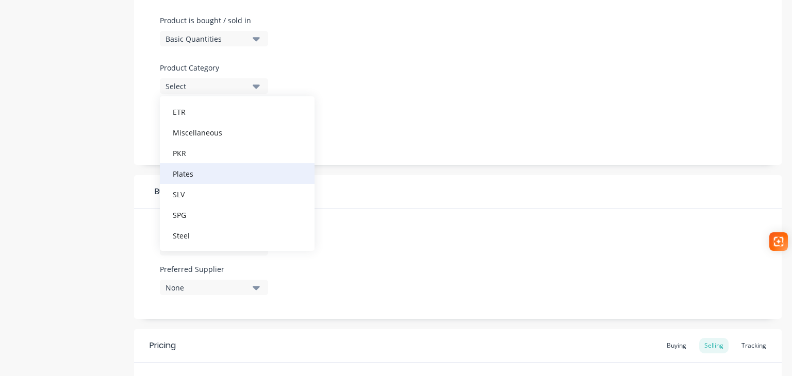
click at [193, 174] on div "Plates" at bounding box center [237, 173] width 155 height 21
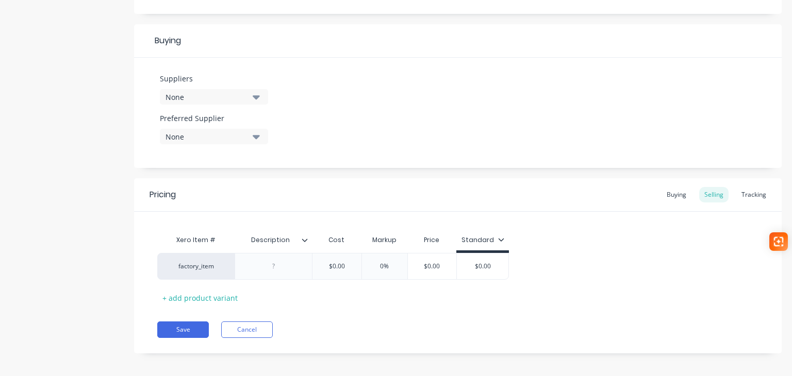
scroll to position [465, 0]
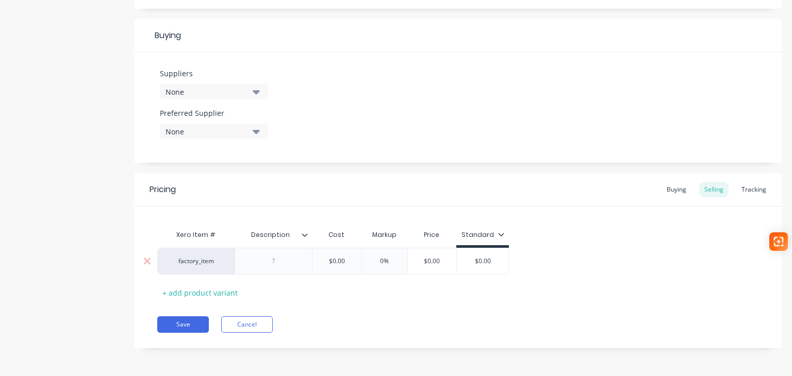
click at [272, 262] on div at bounding box center [274, 261] width 52 height 13
click at [179, 320] on button "Save" at bounding box center [183, 324] width 52 height 16
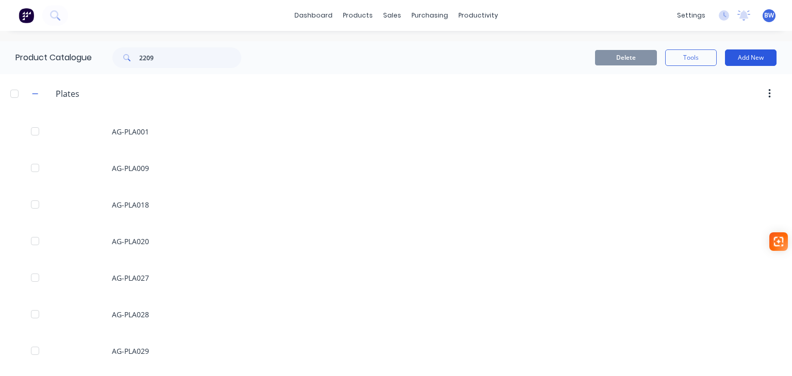
click at [758, 54] on button "Add New" at bounding box center [751, 57] width 52 height 16
click at [710, 103] on div "Product" at bounding box center [726, 104] width 79 height 15
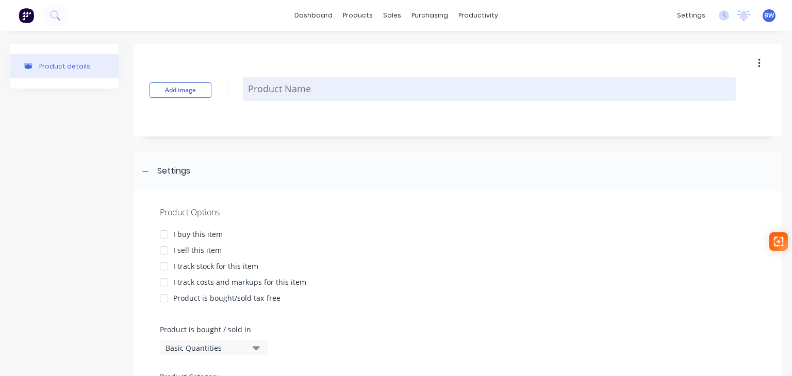
click at [264, 87] on textarea at bounding box center [489, 89] width 493 height 24
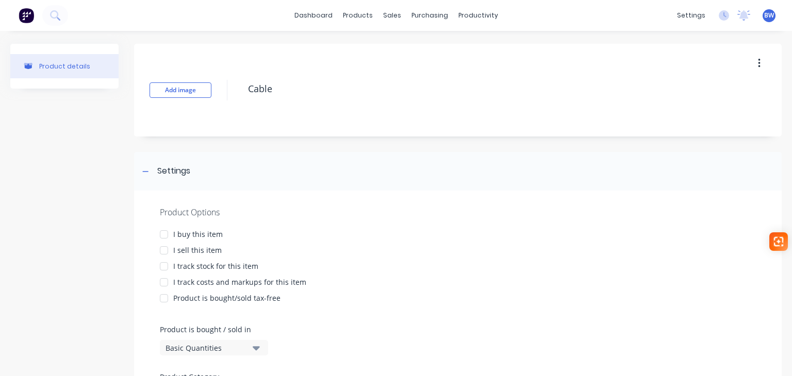
click at [165, 236] on div at bounding box center [164, 234] width 21 height 21
drag, startPoint x: 163, startPoint y: 249, endPoint x: 163, endPoint y: 266, distance: 17.5
click at [163, 250] on div at bounding box center [164, 250] width 21 height 21
click at [163, 268] on div at bounding box center [164, 266] width 21 height 21
click at [161, 281] on div at bounding box center [164, 282] width 21 height 21
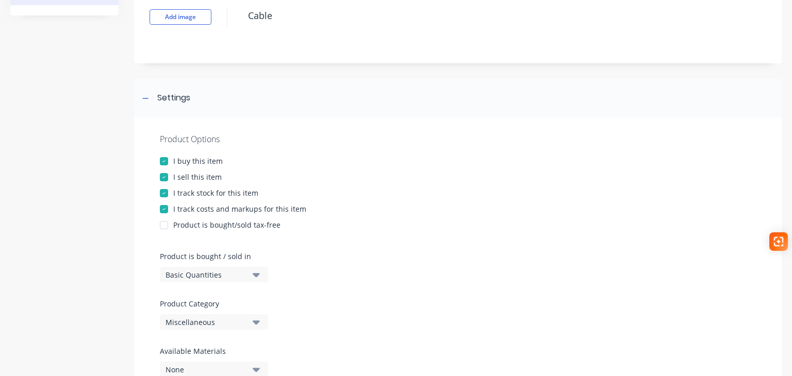
scroll to position [206, 0]
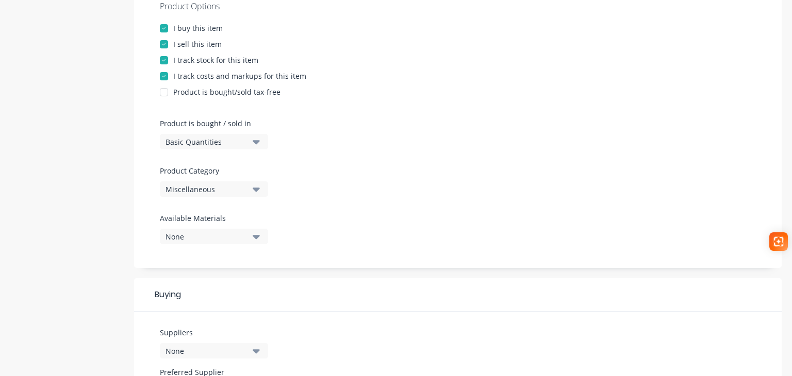
click at [214, 188] on div "Miscellaneous" at bounding box center [206, 189] width 82 height 11
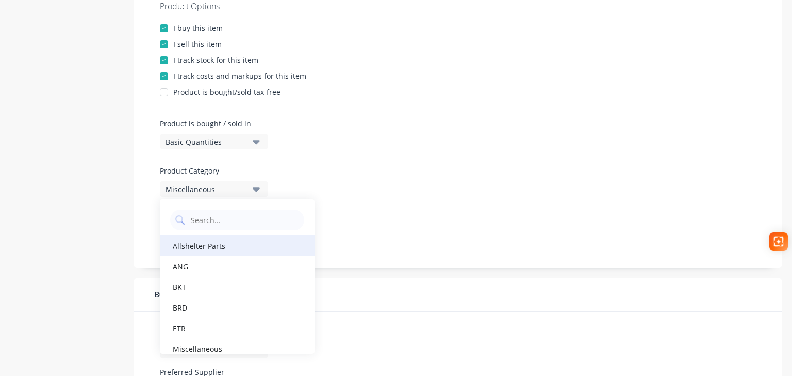
click at [204, 248] on div "Allshelter Parts" at bounding box center [237, 246] width 155 height 21
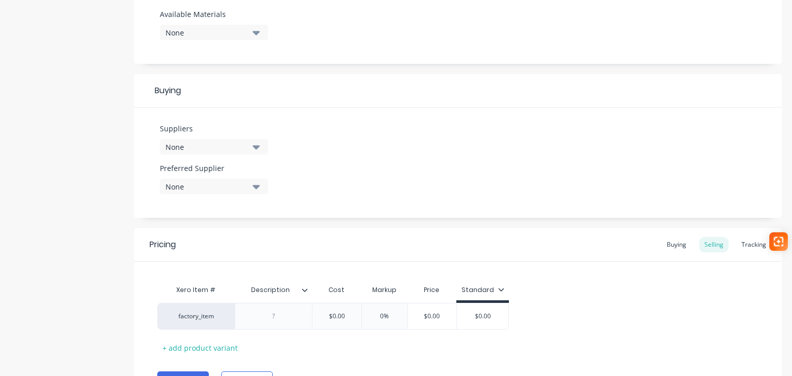
scroll to position [465, 0]
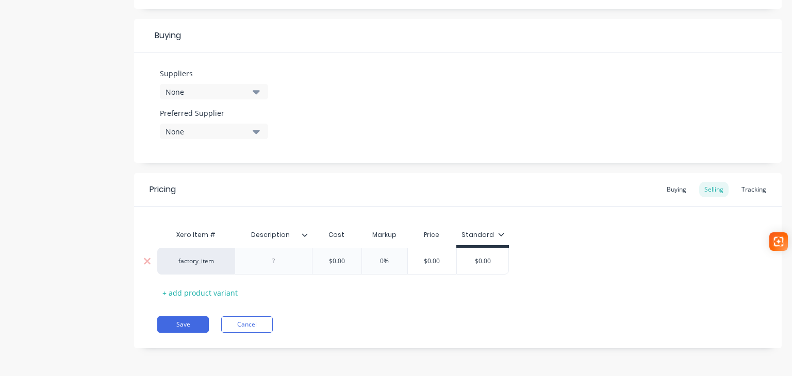
click at [275, 265] on div at bounding box center [274, 261] width 52 height 13
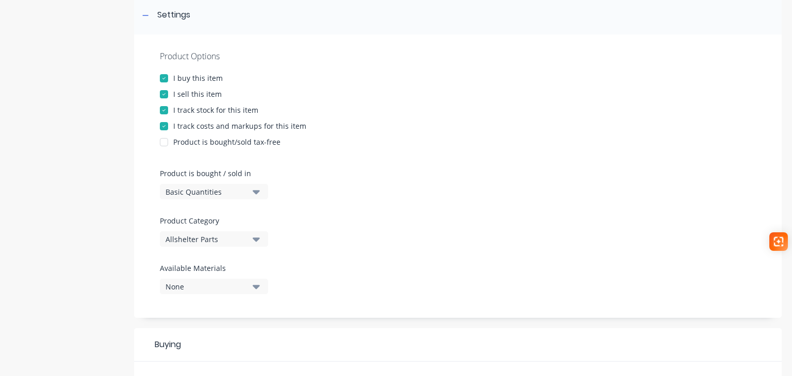
scroll to position [0, 0]
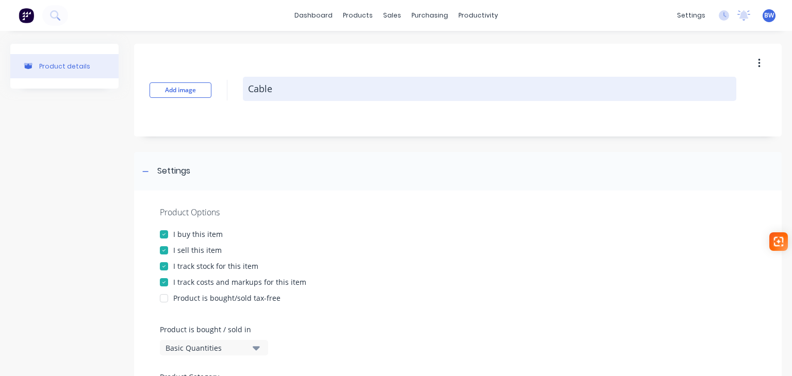
click at [274, 91] on textarea "Cable" at bounding box center [489, 89] width 493 height 24
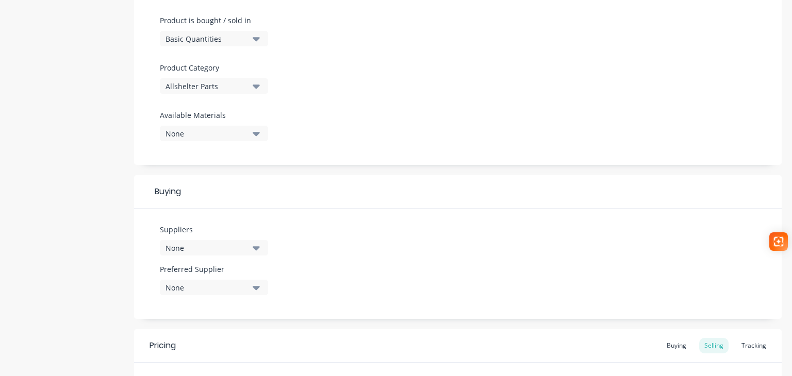
scroll to position [465, 0]
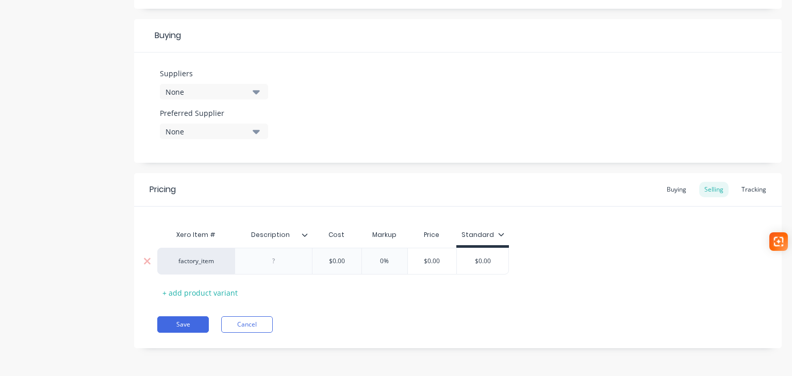
click at [272, 259] on div at bounding box center [274, 261] width 52 height 13
click at [176, 325] on button "Save" at bounding box center [183, 324] width 52 height 16
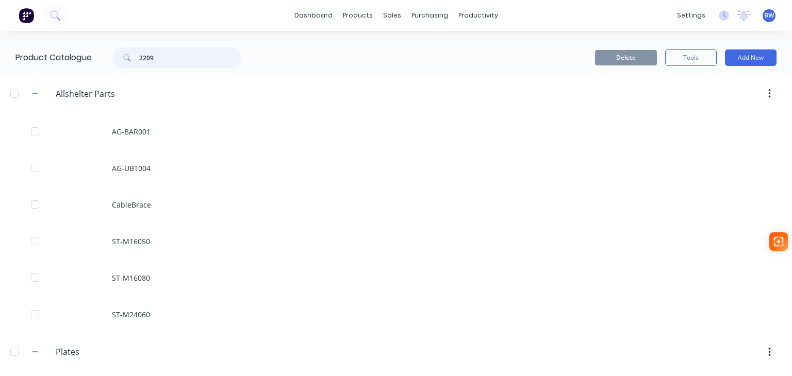
drag, startPoint x: 164, startPoint y: 56, endPoint x: 121, endPoint y: 56, distance: 42.8
click at [121, 56] on div "2209" at bounding box center [176, 57] width 129 height 21
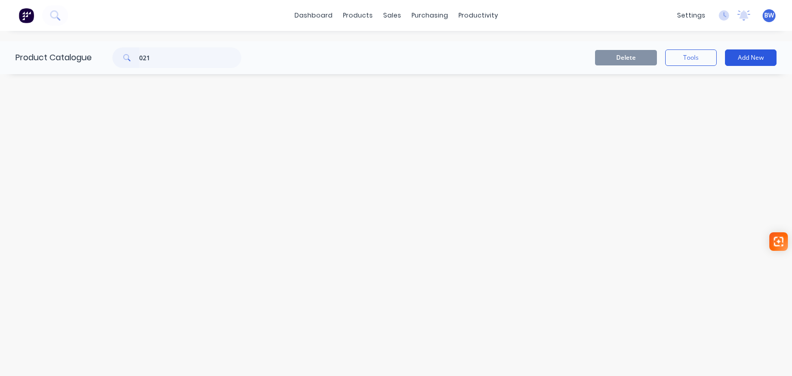
click at [761, 62] on button "Add New" at bounding box center [751, 57] width 52 height 16
click at [699, 99] on div "Product" at bounding box center [726, 104] width 79 height 15
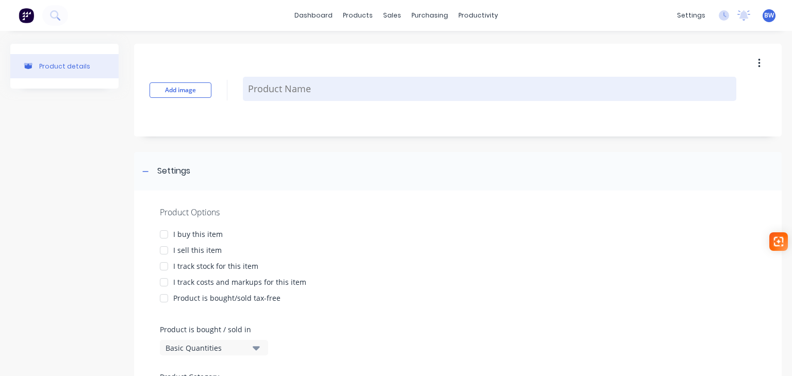
click at [348, 98] on textarea at bounding box center [489, 89] width 493 height 24
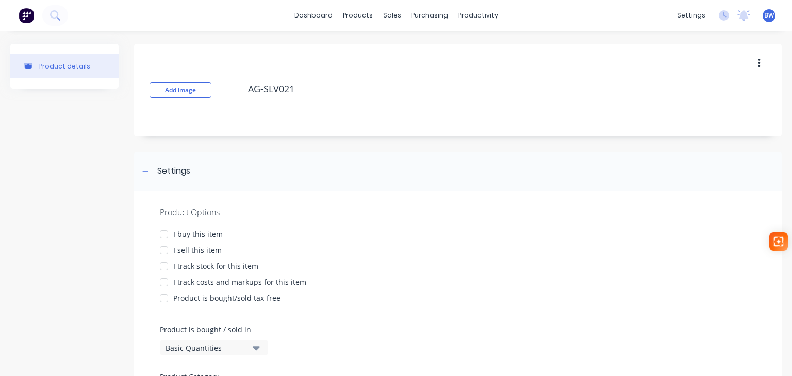
click at [161, 229] on div at bounding box center [164, 234] width 21 height 21
click at [163, 248] on div at bounding box center [164, 250] width 21 height 21
click at [164, 269] on div at bounding box center [164, 266] width 21 height 21
click at [165, 279] on div at bounding box center [164, 282] width 21 height 21
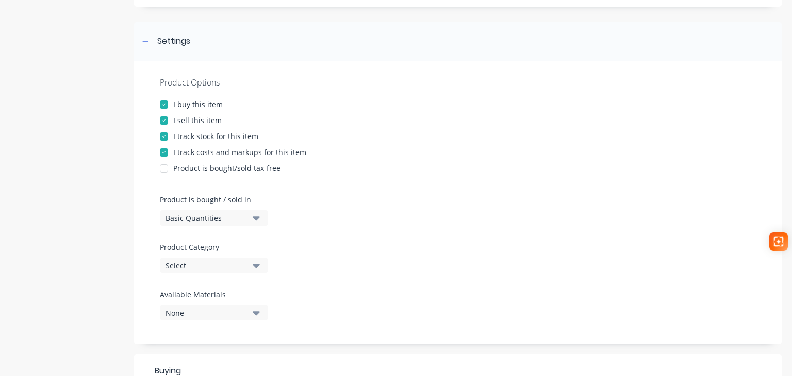
scroll to position [258, 0]
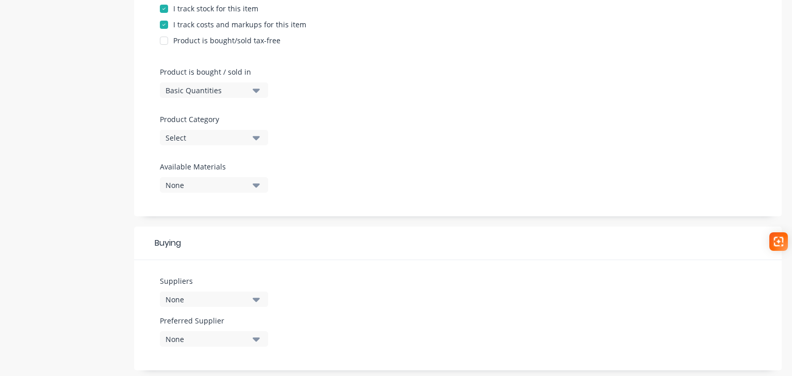
click at [212, 143] on button "Select" at bounding box center [214, 137] width 108 height 15
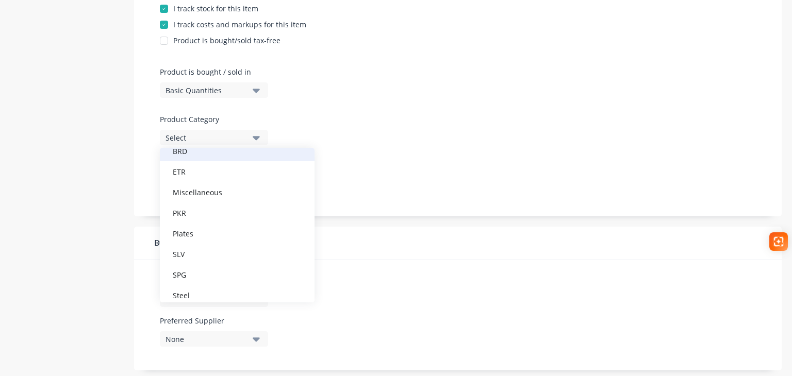
scroll to position [113, 0]
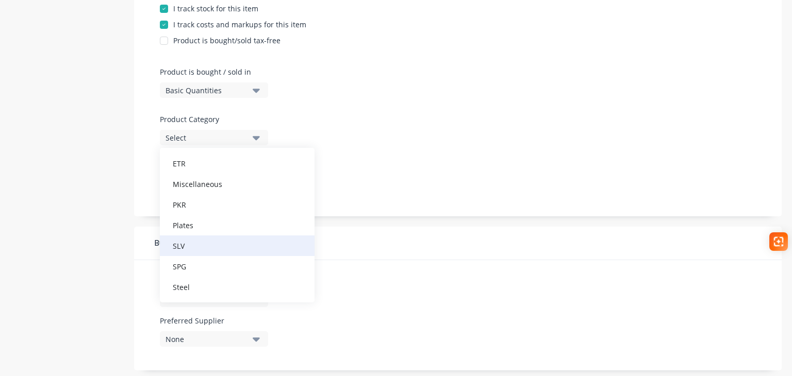
click at [223, 243] on div "SLV" at bounding box center [237, 246] width 155 height 21
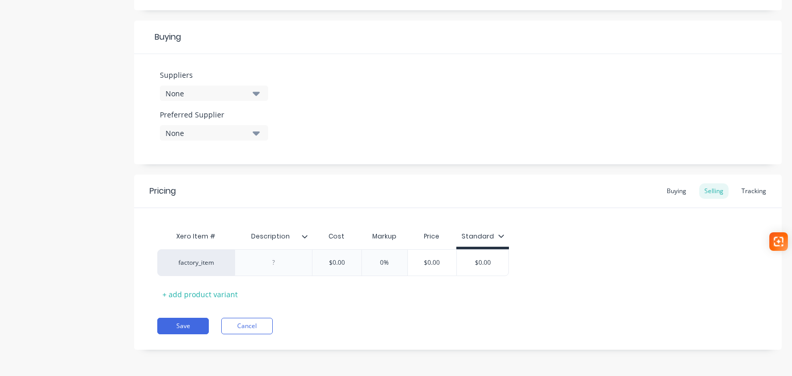
scroll to position [465, 0]
click at [279, 260] on div at bounding box center [274, 261] width 52 height 13
click at [274, 262] on div "26.9CHS" at bounding box center [274, 261] width 52 height 13
click at [301, 258] on div "26.9x2.6mm CHS" at bounding box center [274, 261] width 66 height 13
click at [176, 334] on div "Pricing Buying Selling Tracking Xero Item # Description Cost Markup Price Stand…" at bounding box center [457, 263] width 647 height 180
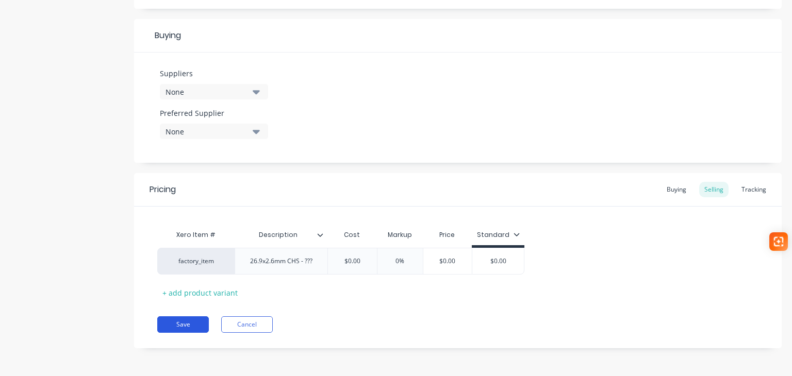
click at [183, 322] on button "Save" at bounding box center [183, 324] width 52 height 16
